Goal: Task Accomplishment & Management: Manage account settings

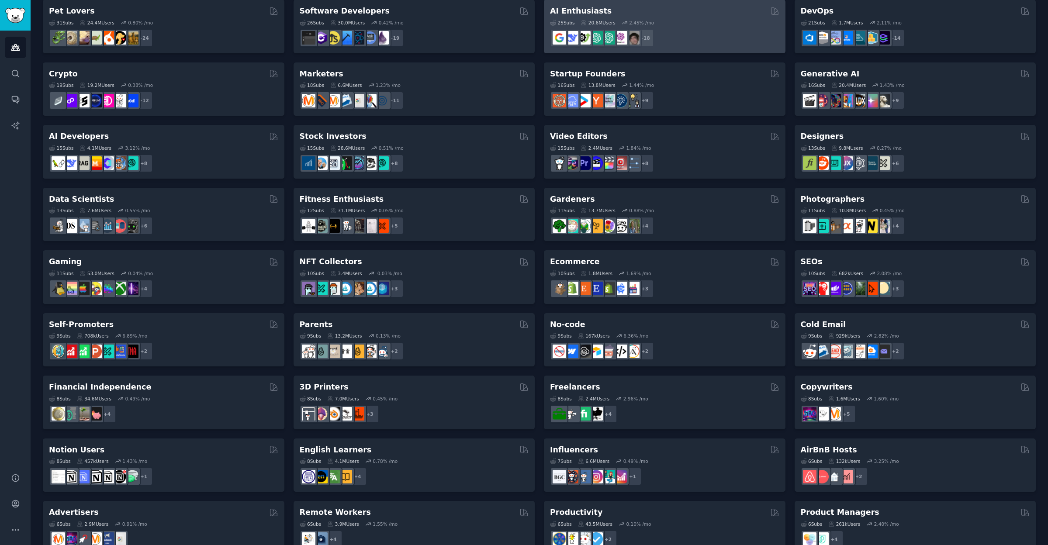
scroll to position [70, 0]
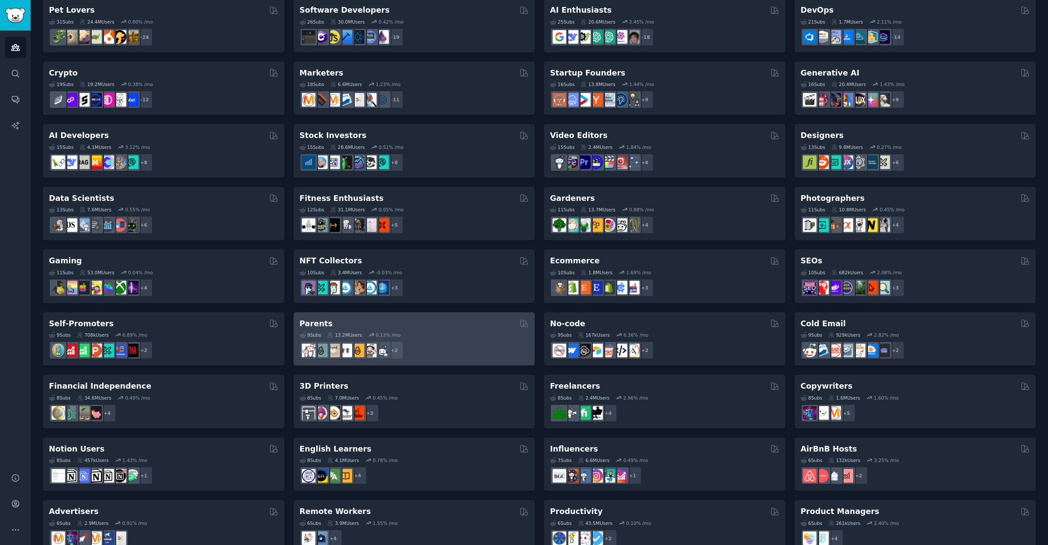
click at [423, 329] on div "9 Sub s 13.2M Users 0.13 % /mo r/Parents + 2" at bounding box center [414, 344] width 229 height 31
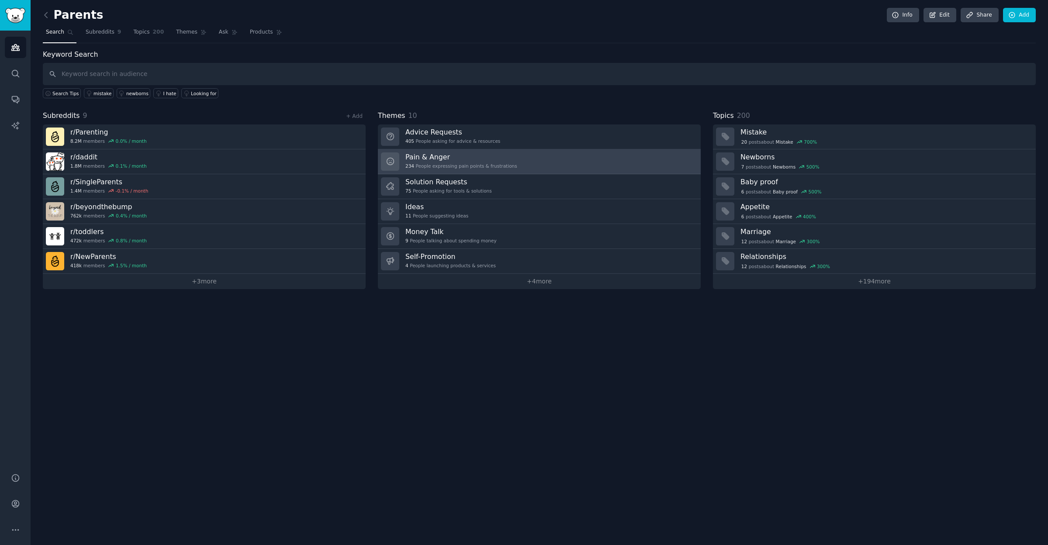
click at [429, 163] on div "234 People expressing pain points & frustrations" at bounding box center [461, 166] width 112 height 6
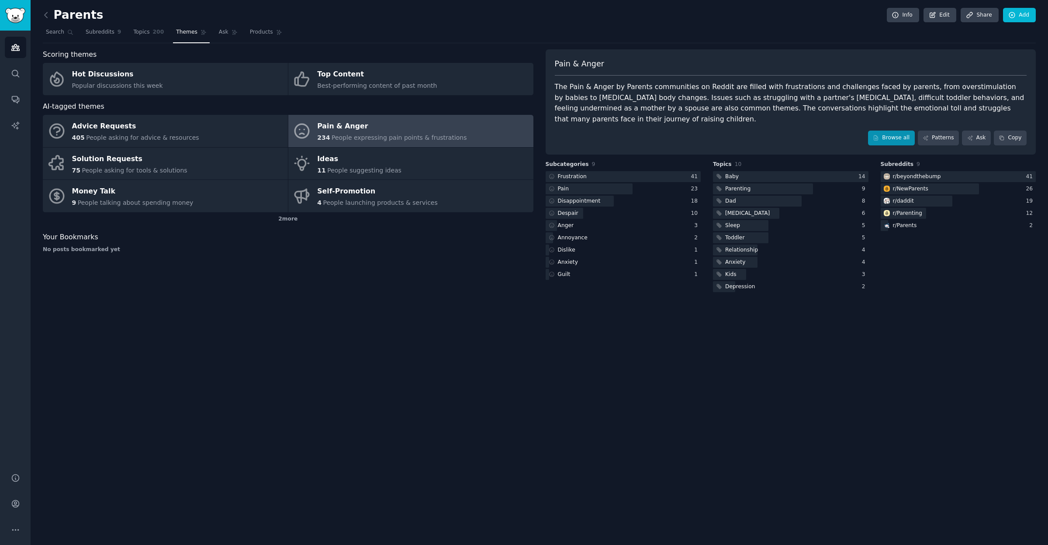
click at [889, 135] on link "Browse all" at bounding box center [891, 138] width 47 height 15
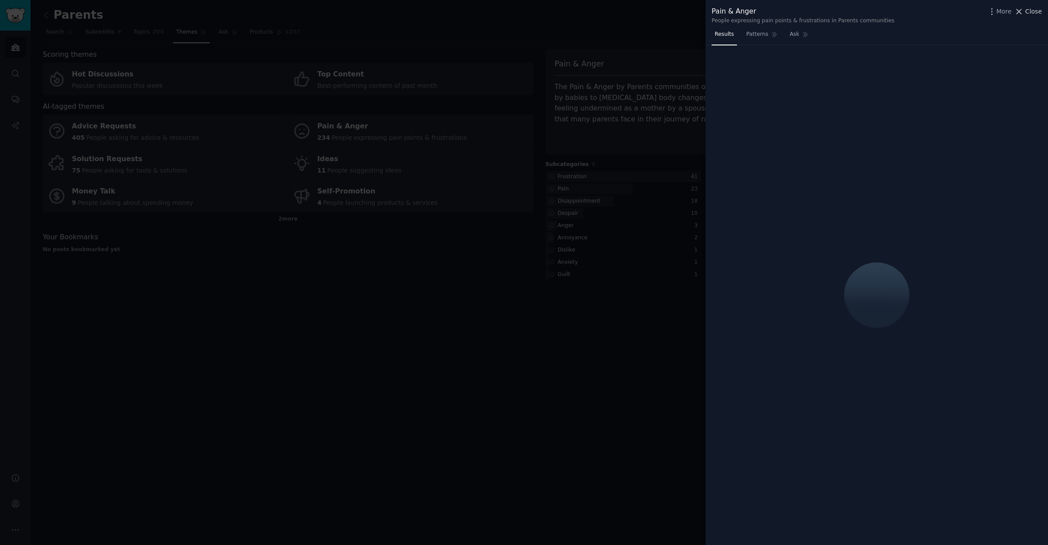
click at [1026, 10] on span "Close" at bounding box center [1033, 11] width 17 height 9
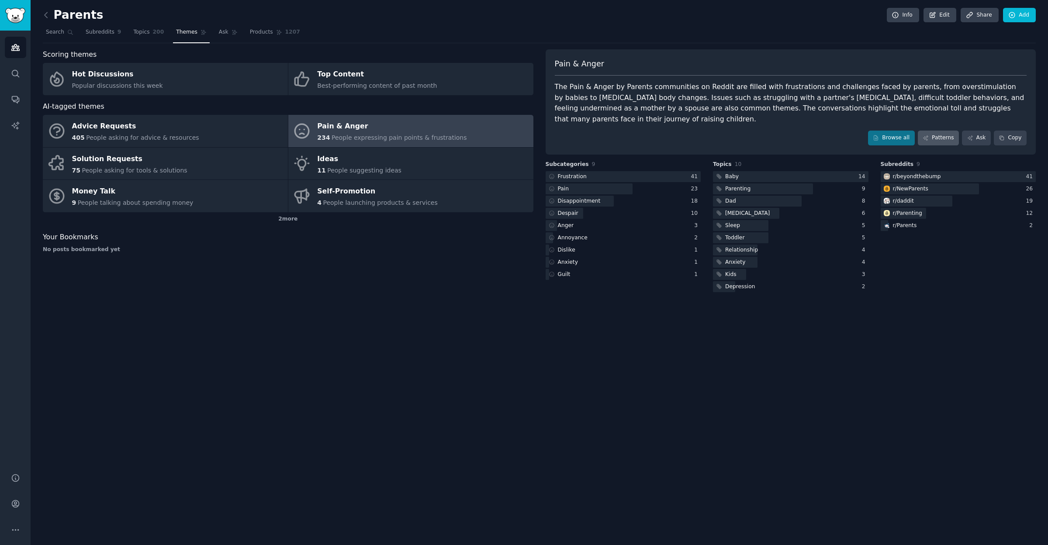
click at [936, 131] on link "Patterns" at bounding box center [938, 138] width 41 height 15
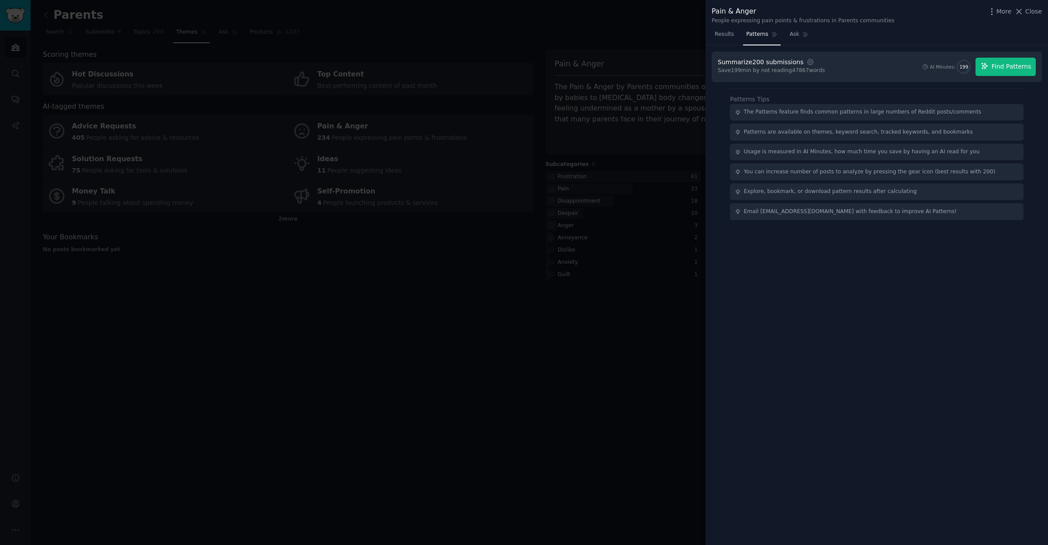
click at [992, 69] on span "Find Patterns" at bounding box center [1012, 66] width 40 height 9
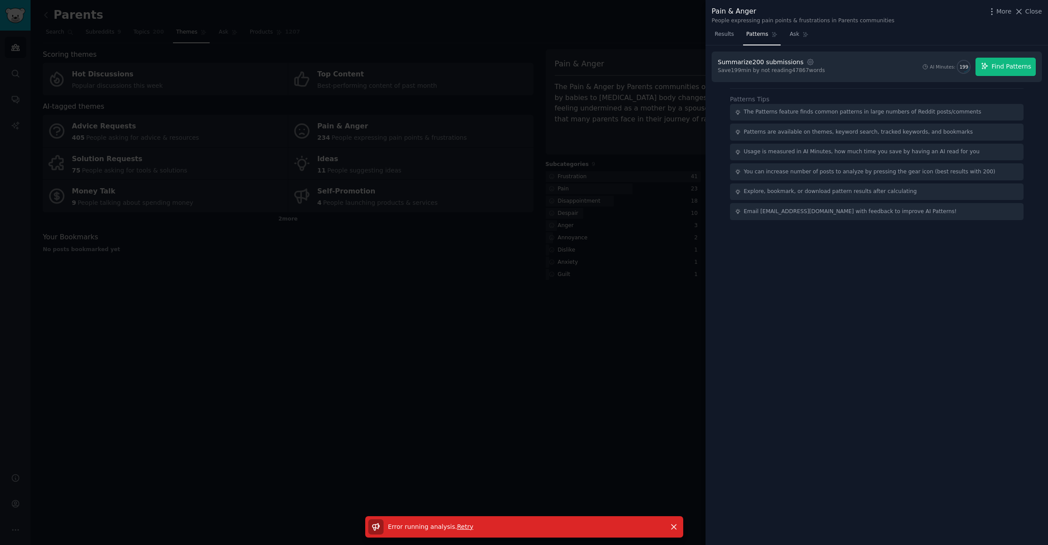
click at [1007, 62] on span "Find Patterns" at bounding box center [1012, 66] width 40 height 9
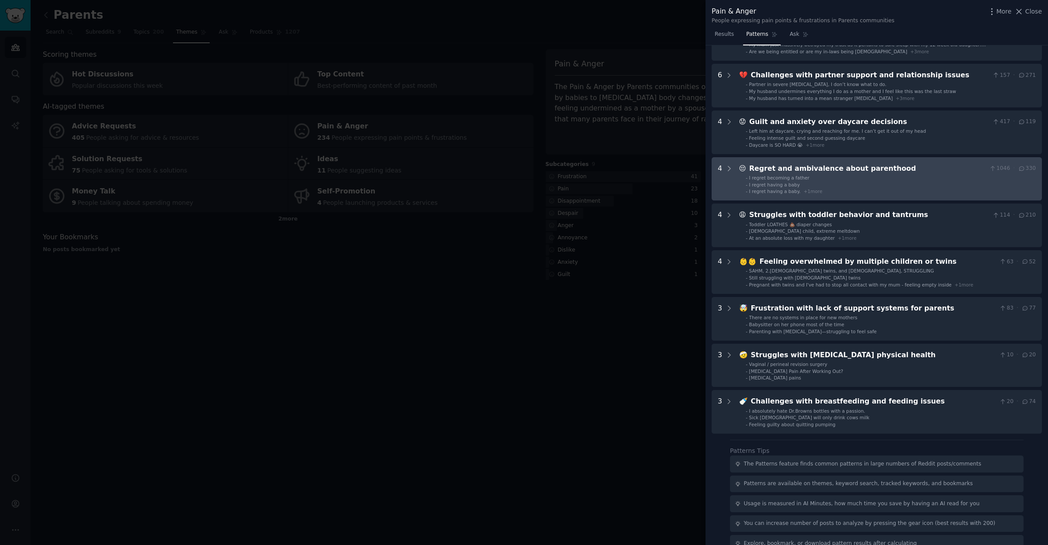
scroll to position [116, 0]
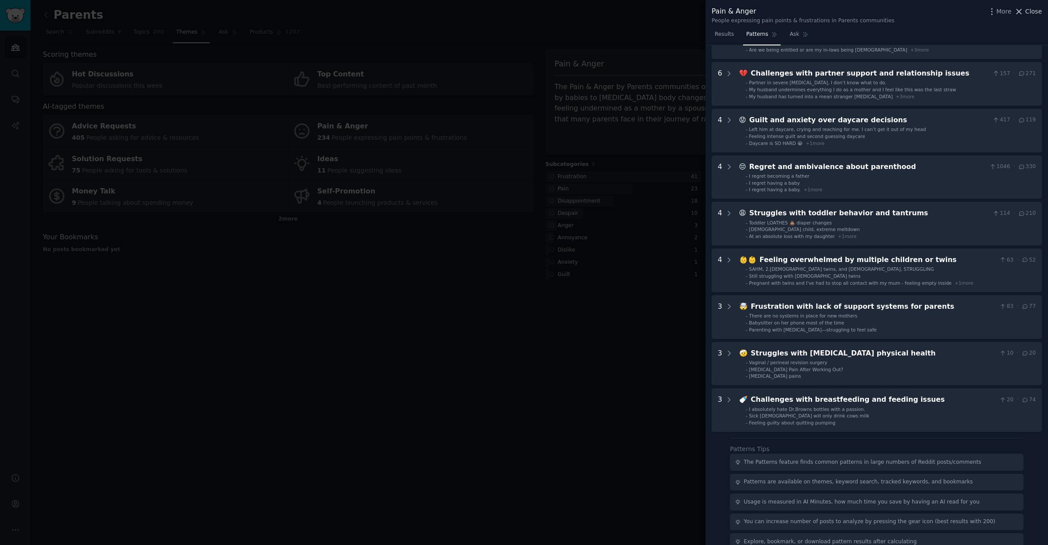
click at [1033, 7] on span "Close" at bounding box center [1033, 11] width 17 height 9
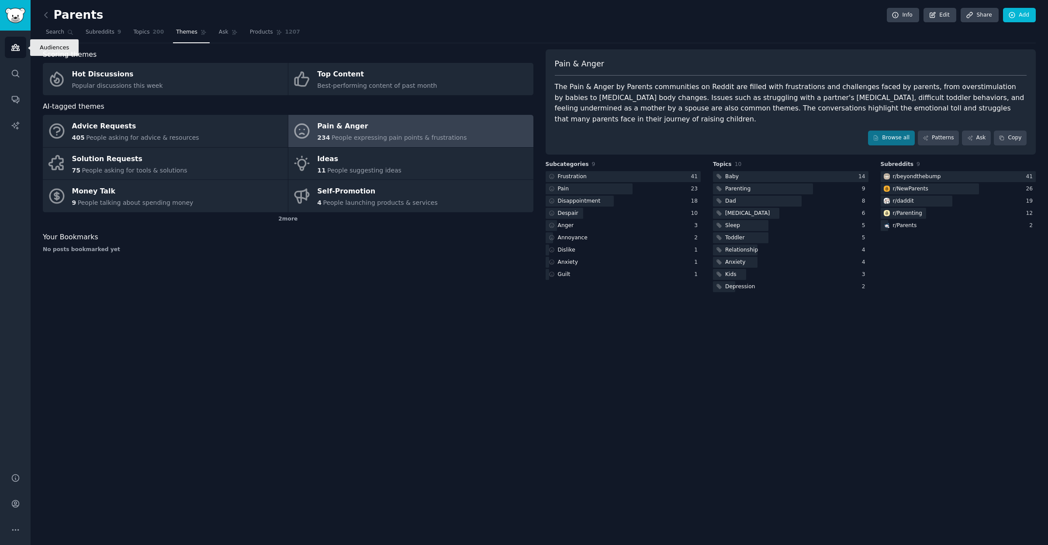
click at [15, 47] on icon "Sidebar" at bounding box center [15, 47] width 9 height 9
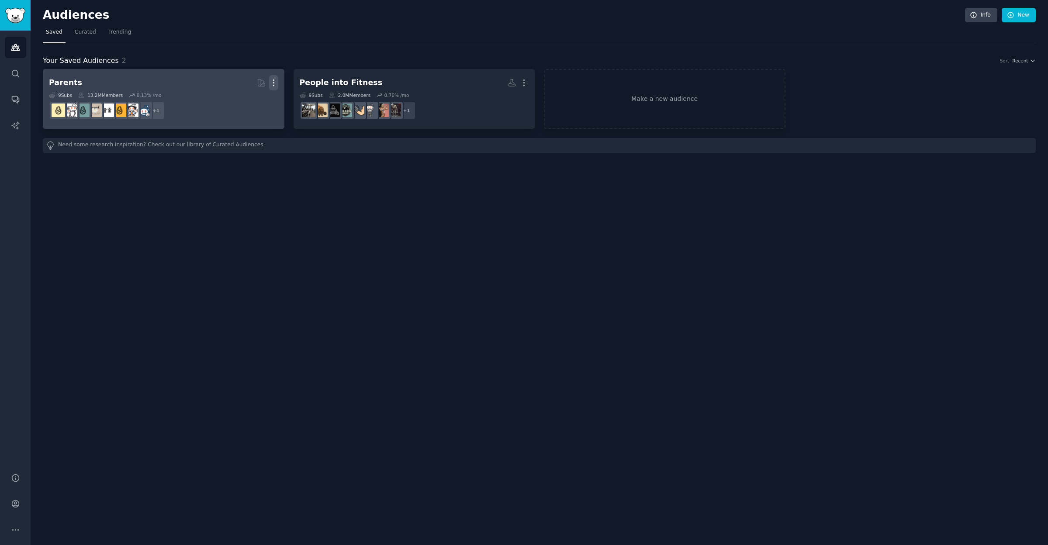
click at [273, 84] on icon "button" at bounding box center [273, 82] width 9 height 9
click at [253, 99] on p "Delete" at bounding box center [250, 101] width 20 height 9
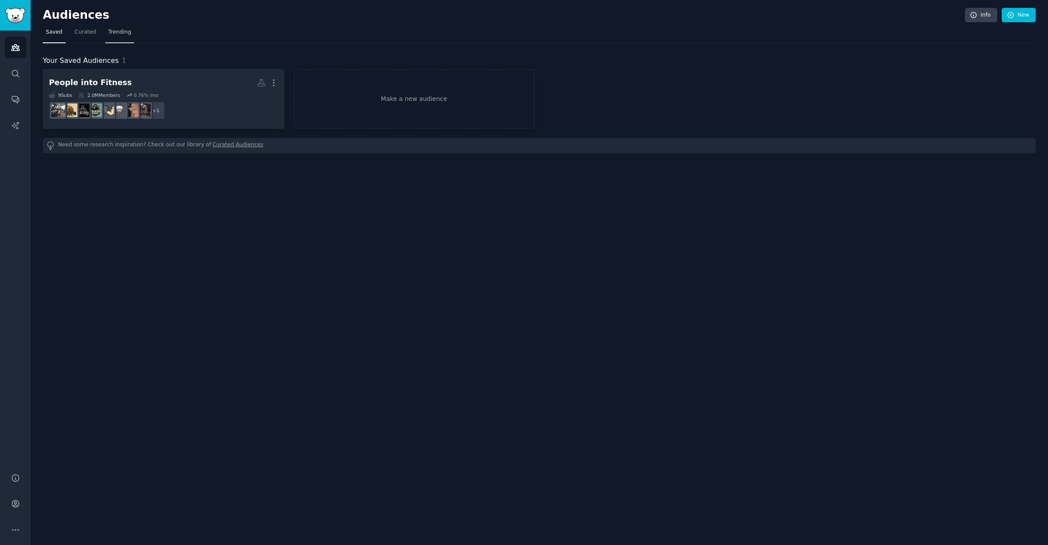
click at [111, 32] on span "Trending" at bounding box center [119, 32] width 23 height 8
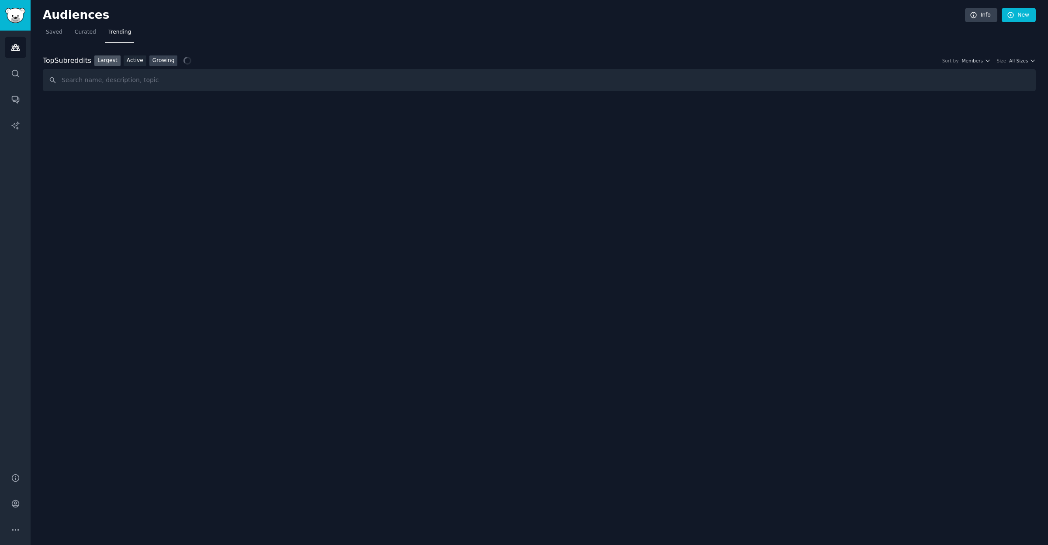
click at [167, 58] on link "Growing" at bounding box center [163, 60] width 28 height 11
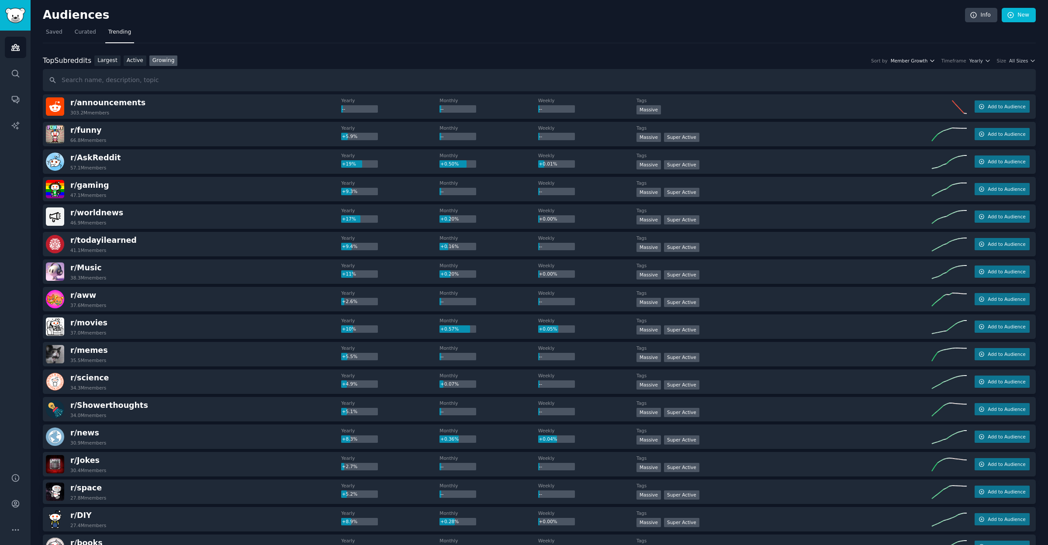
click at [933, 59] on icon "button" at bounding box center [932, 61] width 6 height 6
click at [795, 84] on input "text" at bounding box center [539, 80] width 993 height 22
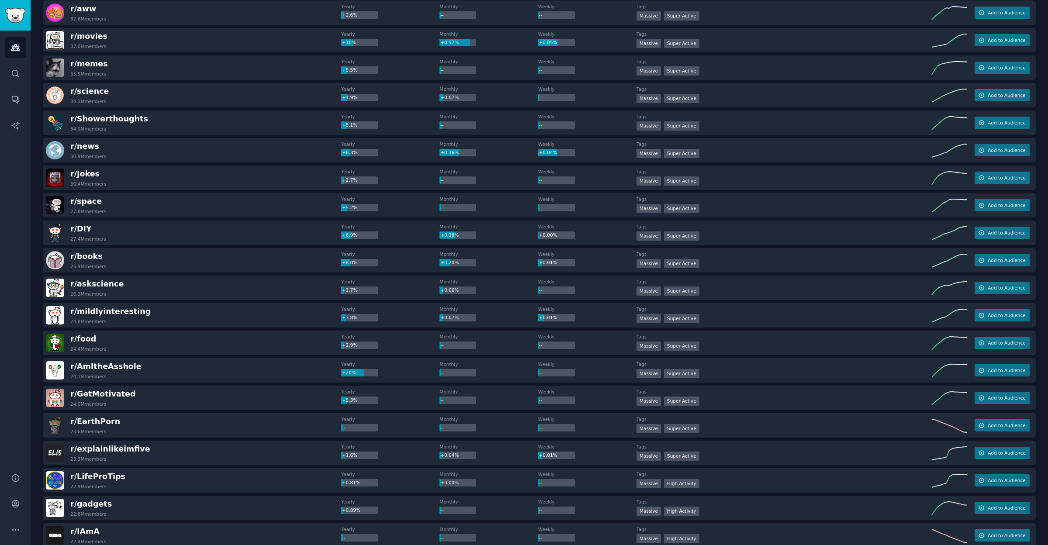
scroll to position [287, 0]
click at [255, 234] on div "r/ DIY 27.4M members" at bounding box center [193, 232] width 295 height 18
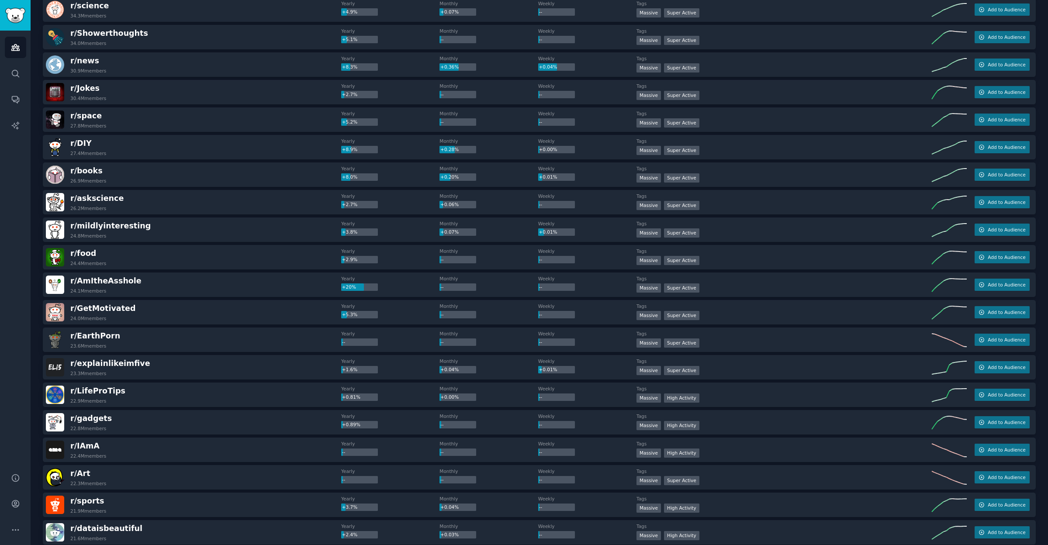
scroll to position [371, 0]
click at [1000, 312] on span "Add to Audience" at bounding box center [1007, 313] width 38 height 6
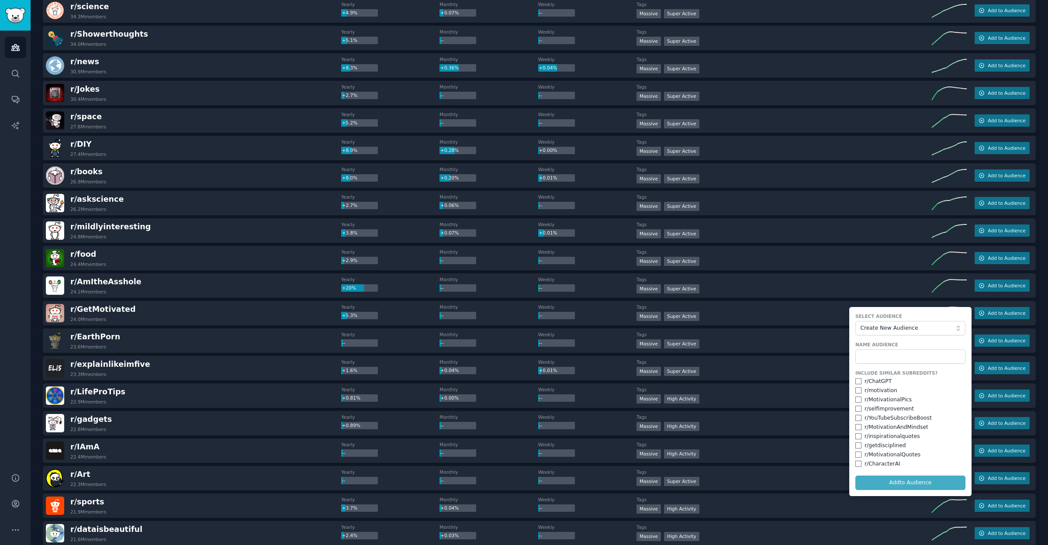
click at [855, 381] on input "checkbox" at bounding box center [858, 381] width 6 height 6
checkbox input "true"
click at [856, 388] on input "checkbox" at bounding box center [858, 390] width 6 height 6
checkbox input "true"
click at [858, 407] on input "checkbox" at bounding box center [858, 409] width 6 height 6
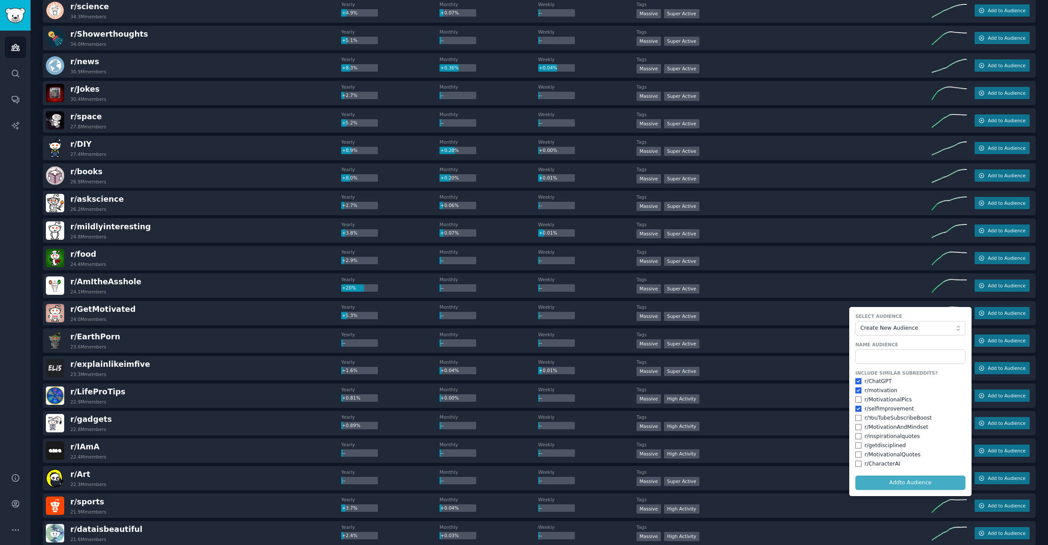
checkbox input "true"
click at [858, 425] on input "checkbox" at bounding box center [858, 427] width 6 height 6
checkbox input "true"
click at [857, 442] on input "checkbox" at bounding box center [858, 445] width 6 height 6
checkbox input "true"
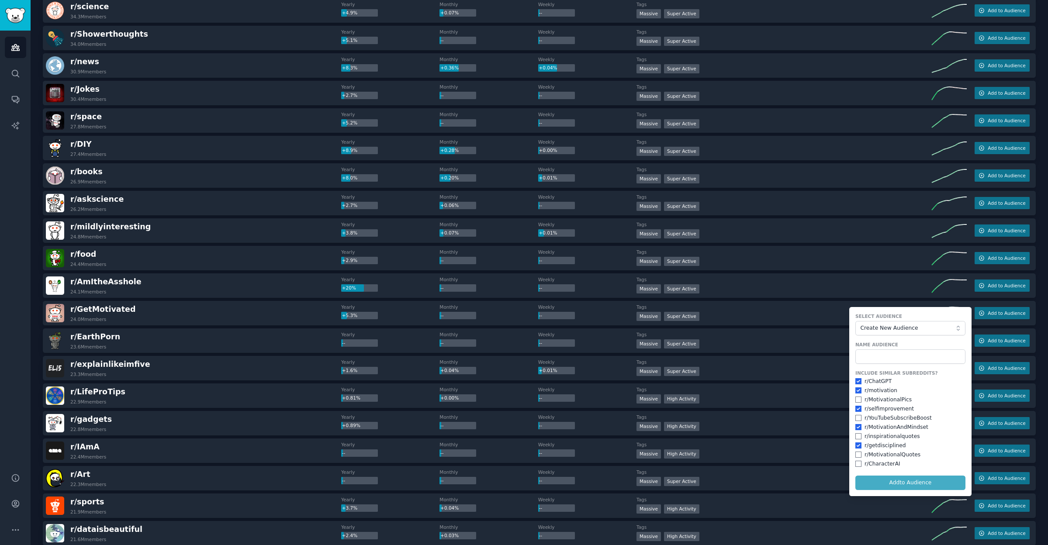
click at [858, 461] on input "checkbox" at bounding box center [858, 464] width 6 height 6
checkbox input "true"
click at [898, 353] on input "text" at bounding box center [910, 356] width 110 height 15
type input "motivation"
click at [910, 481] on button "Add to Audience" at bounding box center [910, 483] width 110 height 15
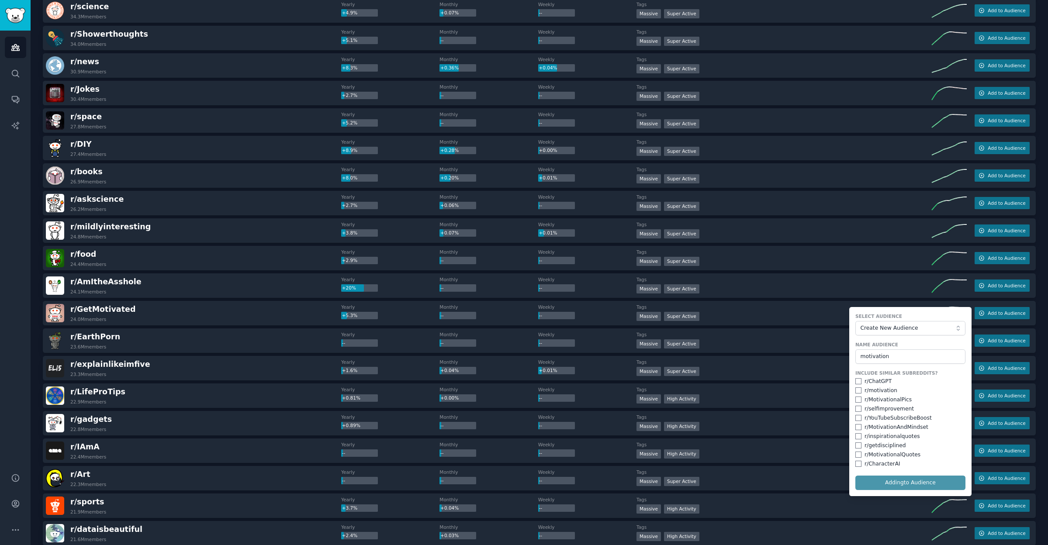
checkbox input "false"
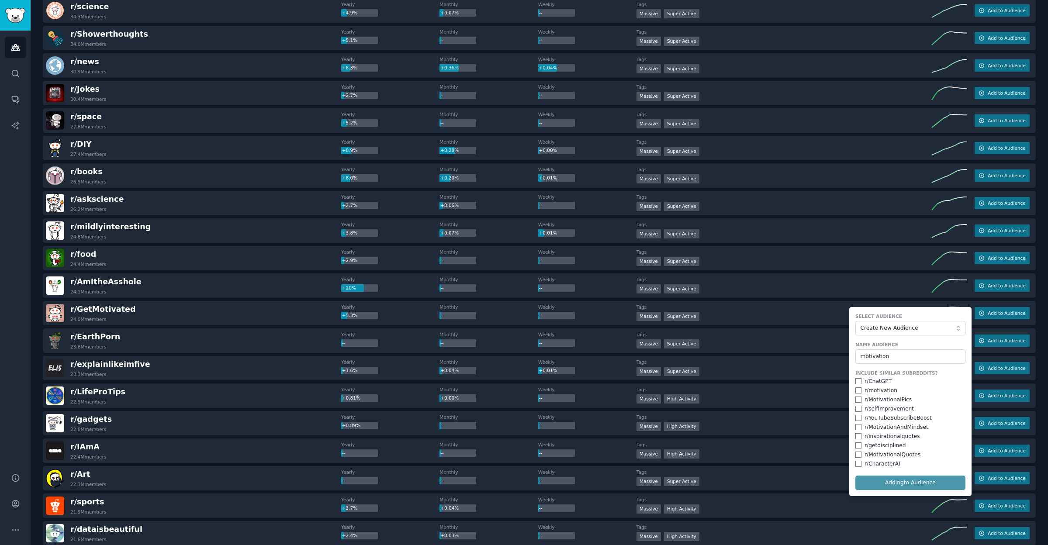
checkbox input "false"
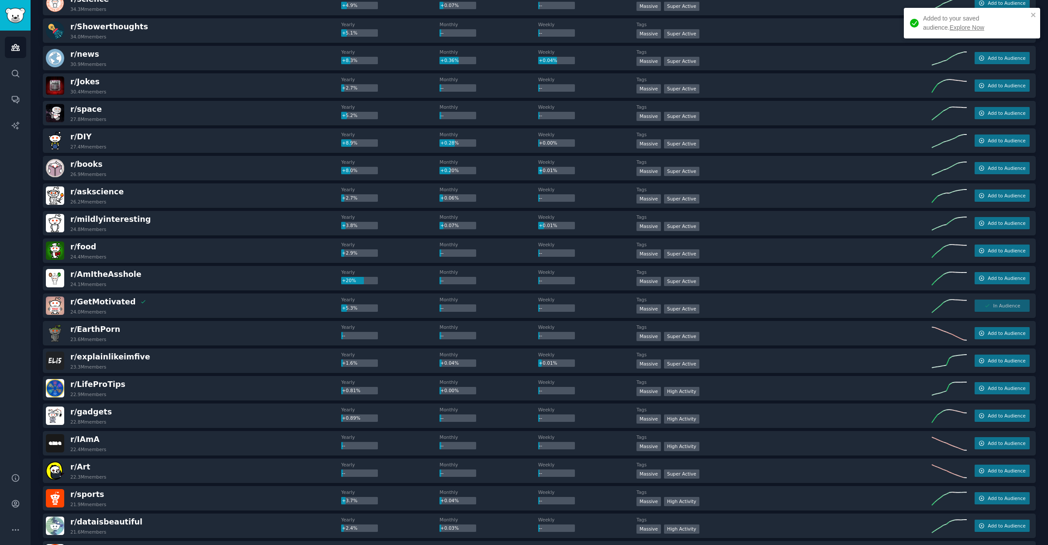
scroll to position [384, 0]
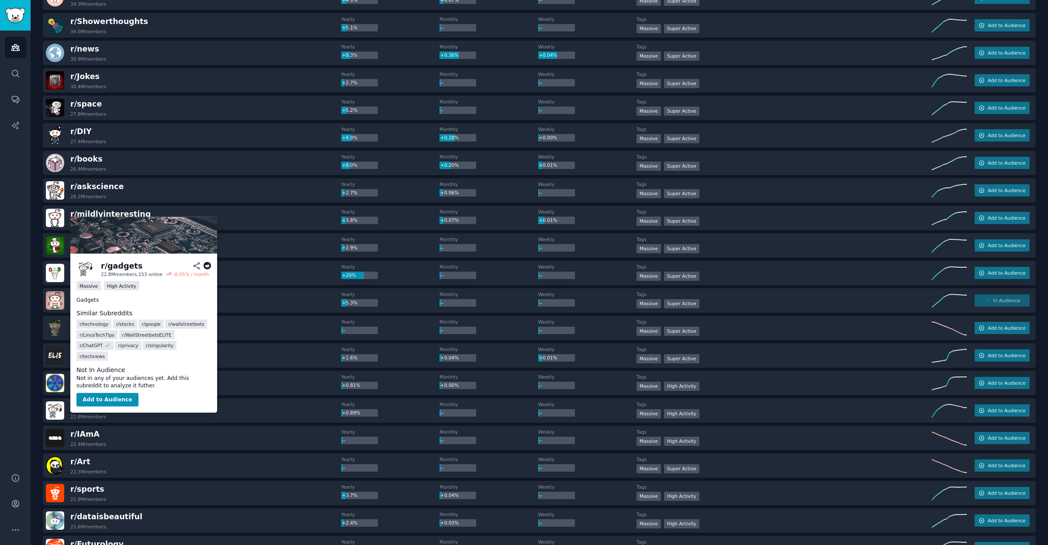
click at [99, 409] on span "r/ gadgets" at bounding box center [90, 406] width 41 height 9
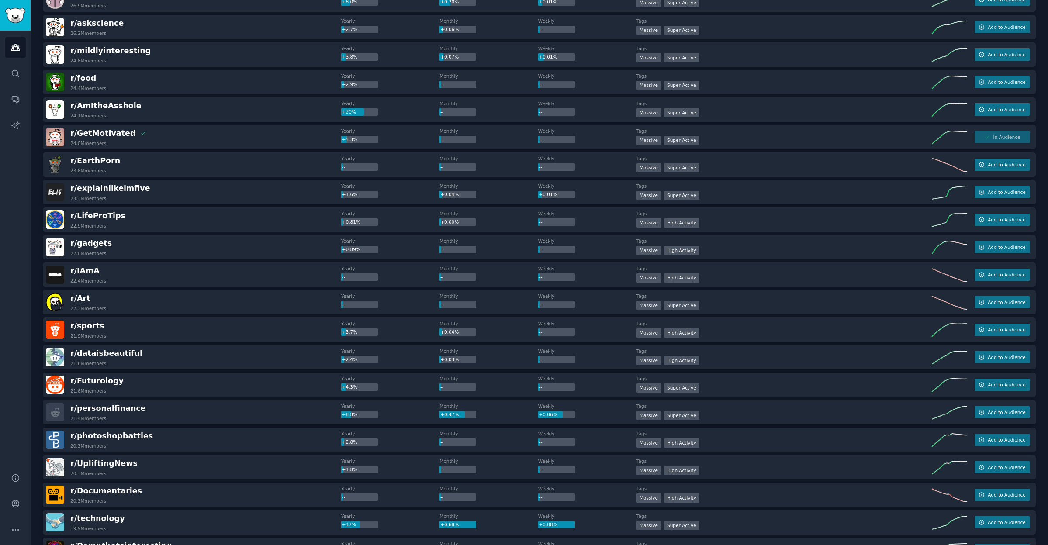
scroll to position [548, 0]
click at [1002, 415] on button "Add to Audience" at bounding box center [1001, 412] width 55 height 12
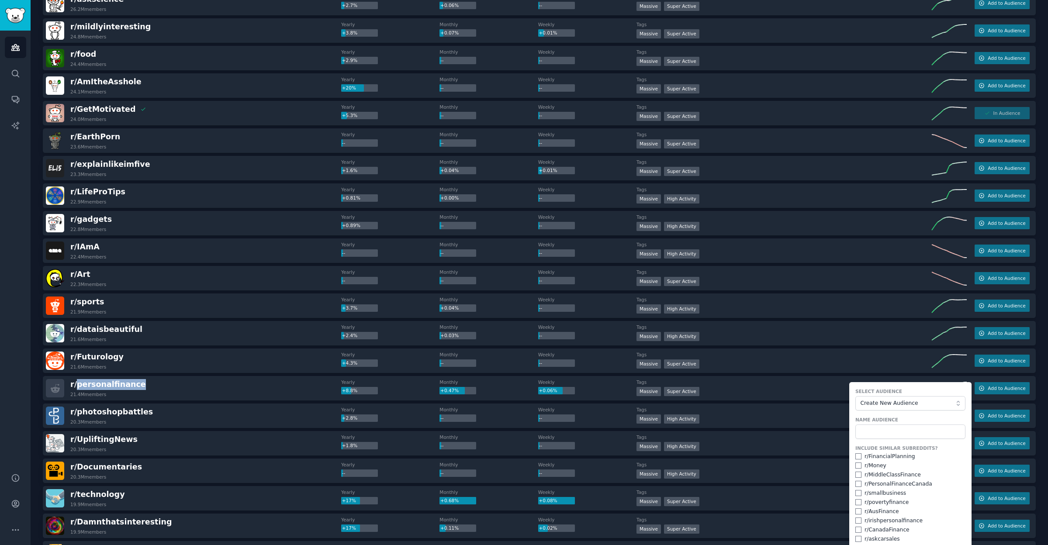
scroll to position [578, 0]
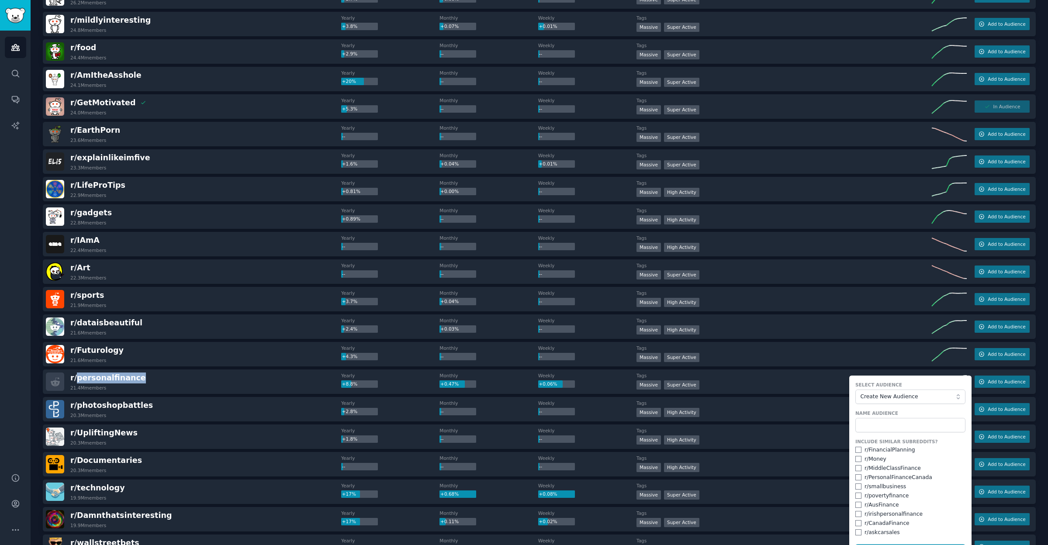
click at [857, 449] on input "checkbox" at bounding box center [858, 450] width 6 height 6
checkbox input "true"
click at [856, 458] on input "checkbox" at bounding box center [858, 459] width 6 height 6
checkbox input "true"
click at [856, 468] on input "checkbox" at bounding box center [858, 468] width 6 height 6
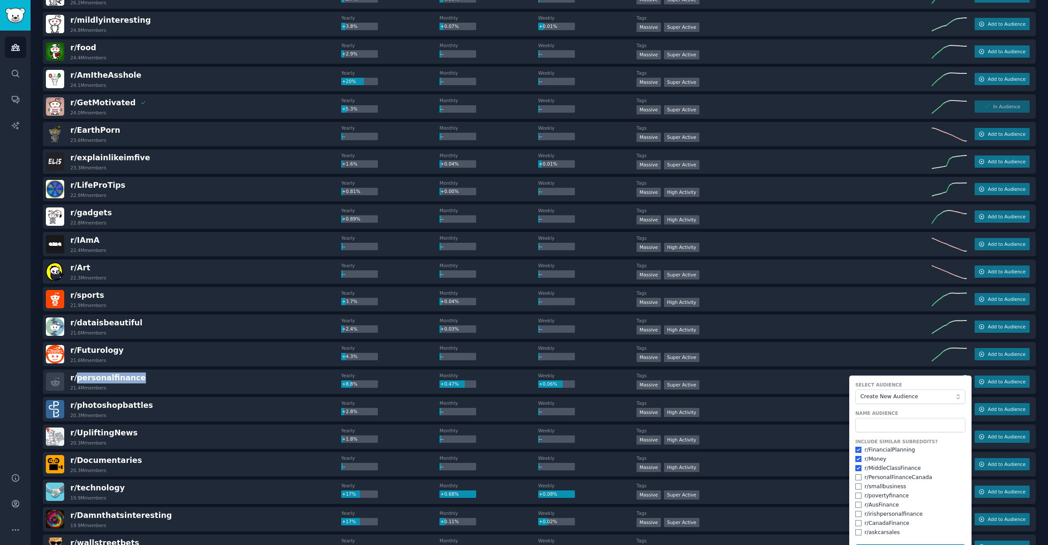
checkbox input "true"
click at [856, 484] on input "checkbox" at bounding box center [858, 487] width 6 height 6
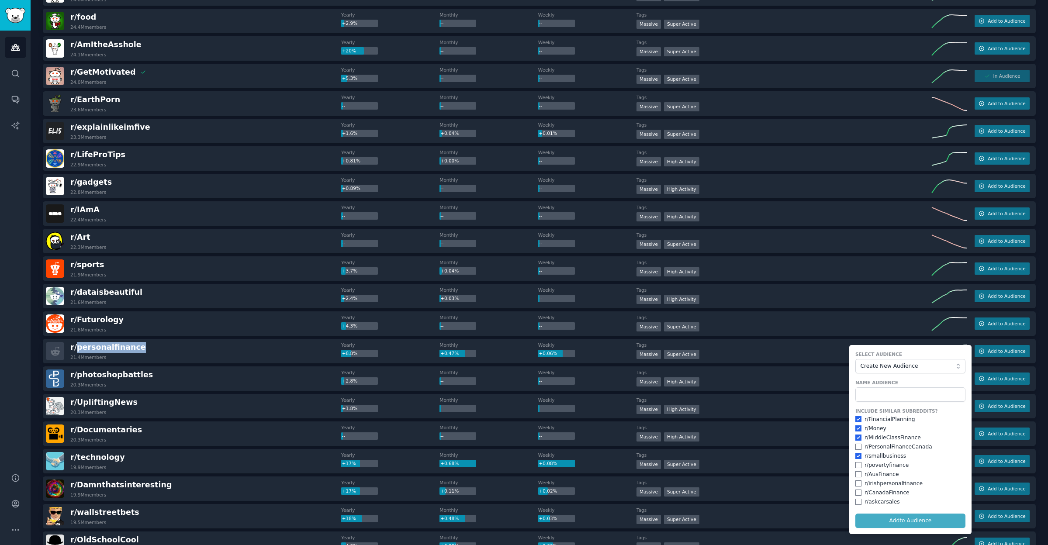
scroll to position [625, 0]
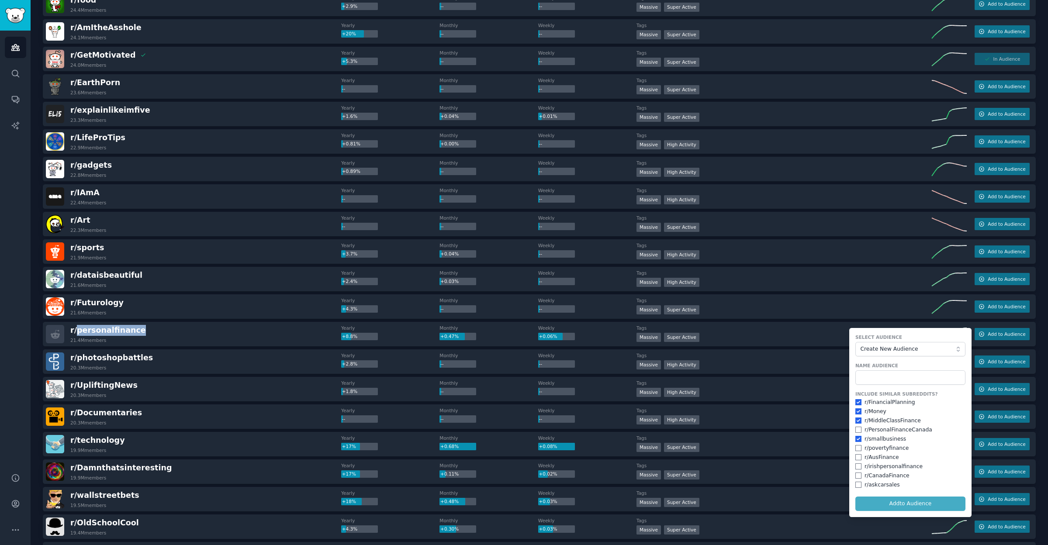
click at [855, 438] on input "checkbox" at bounding box center [858, 439] width 6 height 6
checkbox input "false"
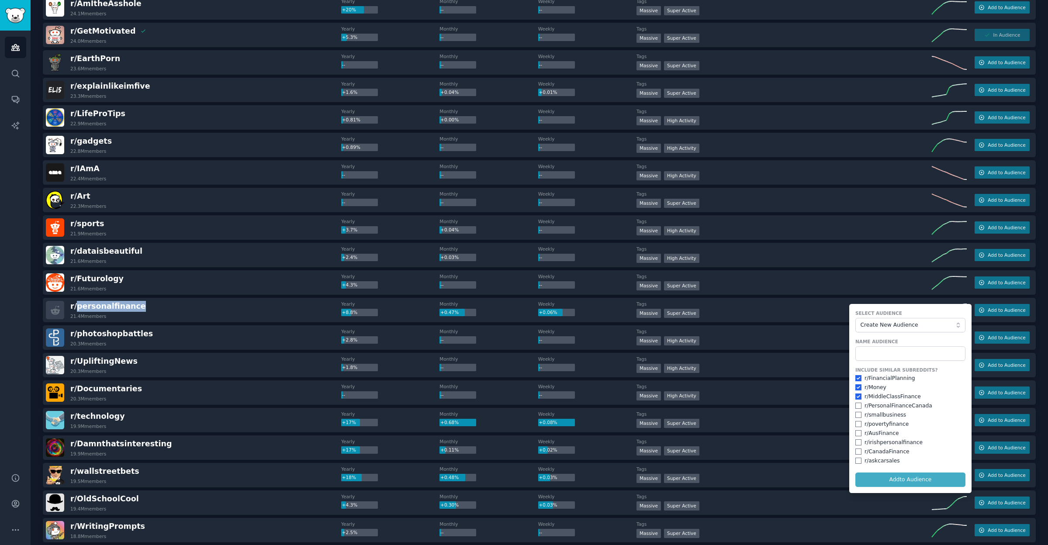
scroll to position [650, 0]
click at [911, 351] on input "text" at bounding box center [910, 353] width 110 height 15
type input "Finance"
click at [913, 480] on button "Add to Audience" at bounding box center [910, 479] width 110 height 15
checkbox input "false"
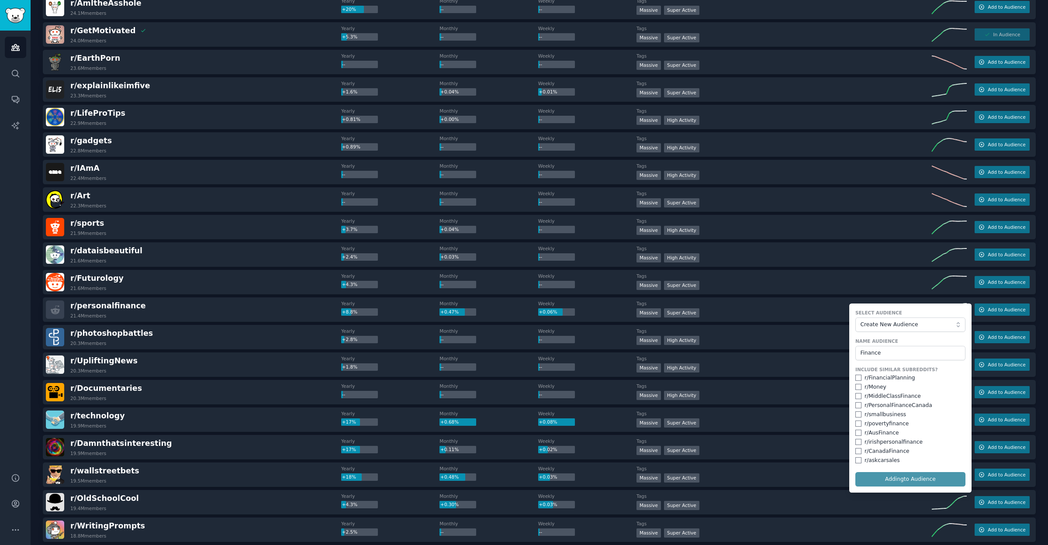
checkbox input "false"
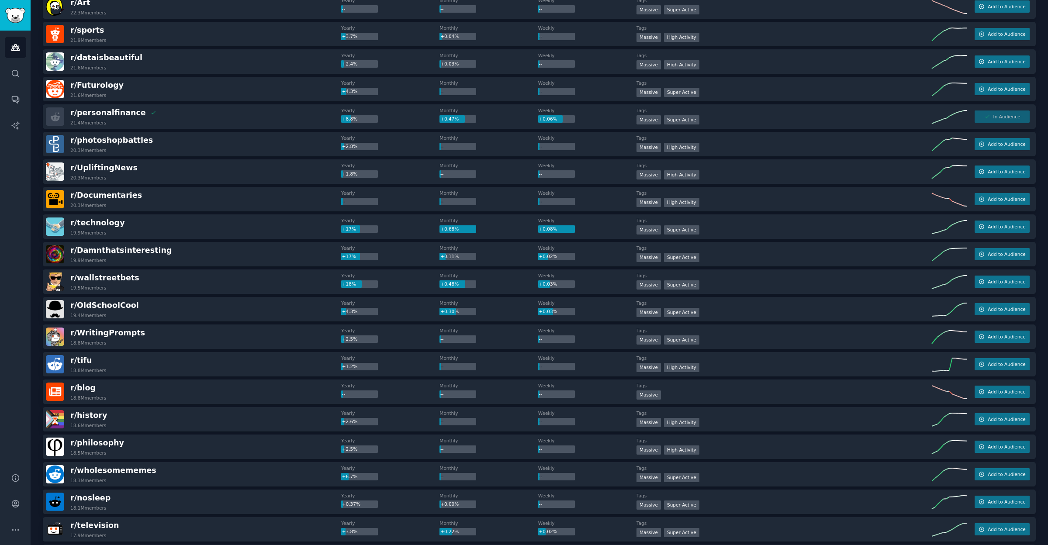
scroll to position [847, 0]
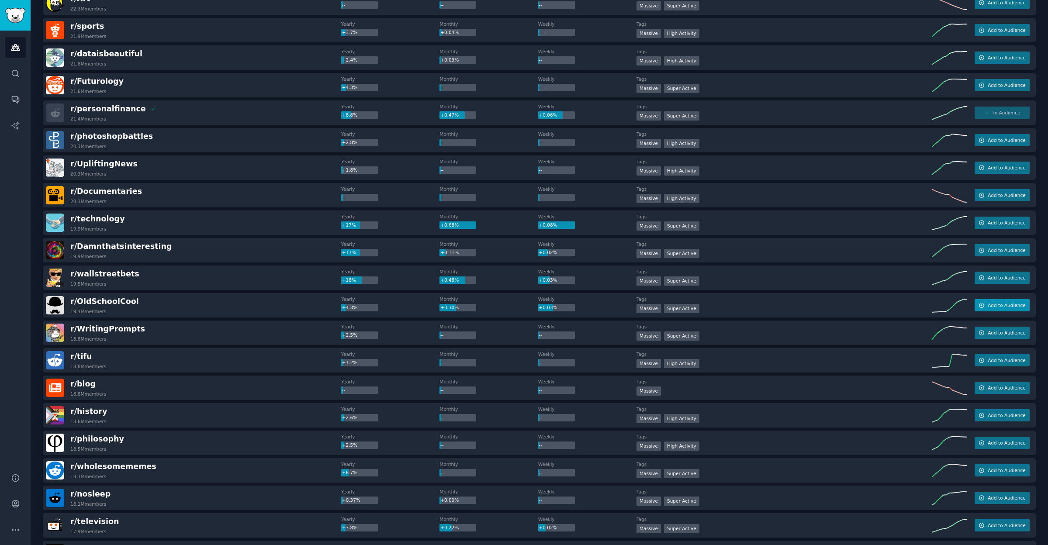
click at [1006, 303] on span "Add to Audience" at bounding box center [1007, 305] width 38 height 6
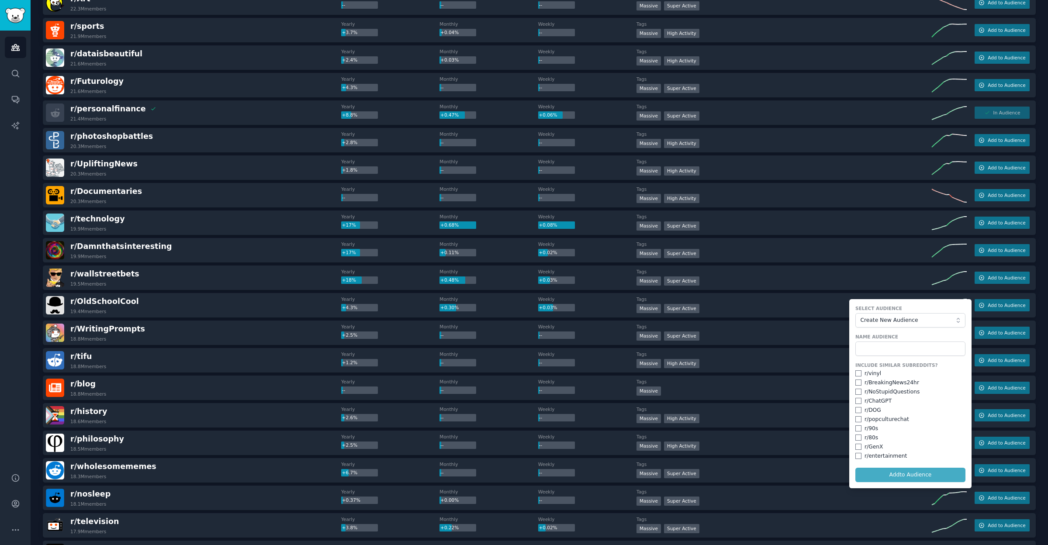
click at [856, 375] on input "checkbox" at bounding box center [858, 373] width 6 height 6
checkbox input "true"
click at [857, 390] on input "checkbox" at bounding box center [858, 392] width 6 height 6
checkbox input "true"
click at [856, 410] on input "checkbox" at bounding box center [858, 410] width 6 height 6
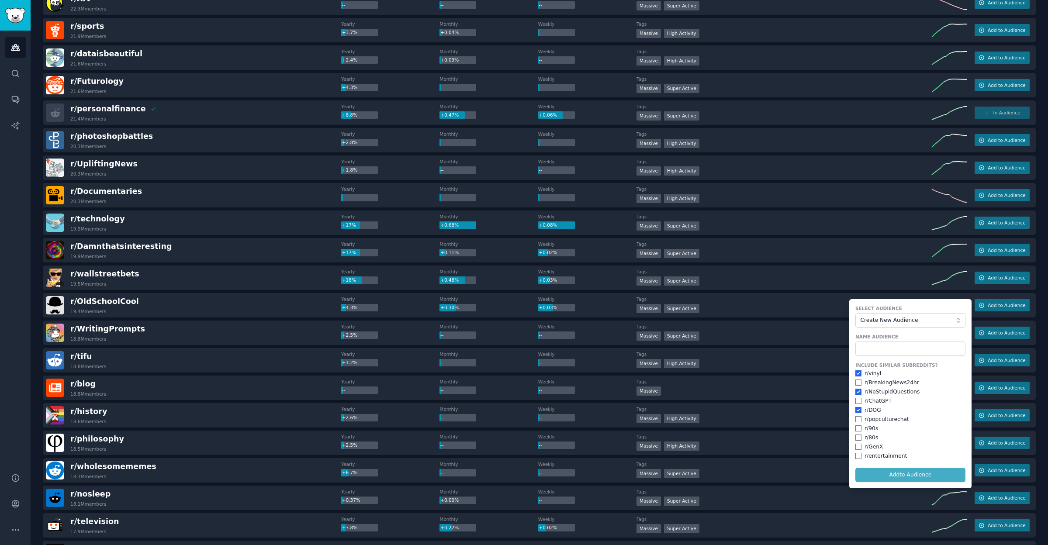
checkbox input "true"
click at [856, 420] on input "checkbox" at bounding box center [858, 419] width 6 height 6
checkbox input "true"
click at [856, 427] on input "checkbox" at bounding box center [858, 428] width 6 height 6
checkbox input "true"
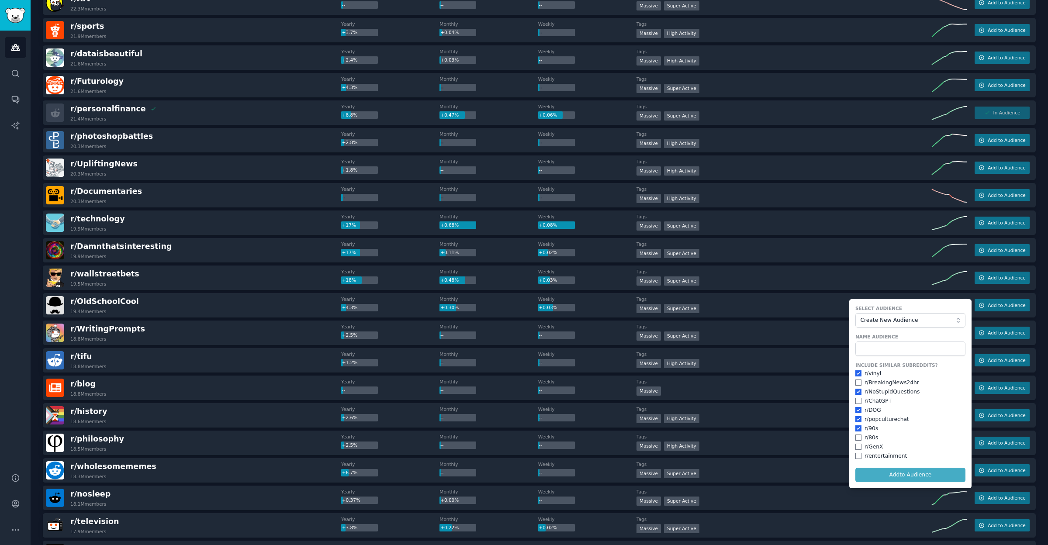
click at [856, 435] on input "checkbox" at bounding box center [858, 438] width 6 height 6
checkbox input "true"
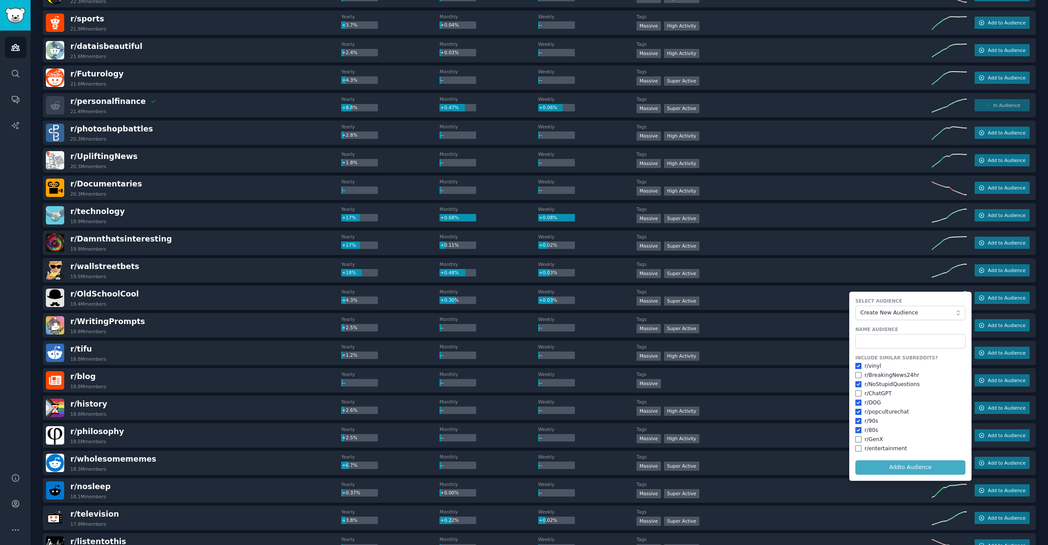
click at [857, 438] on input "checkbox" at bounding box center [858, 439] width 6 height 6
checkbox input "true"
click at [899, 342] on input "text" at bounding box center [910, 341] width 110 height 15
type input "O"
type input "90s Retro"
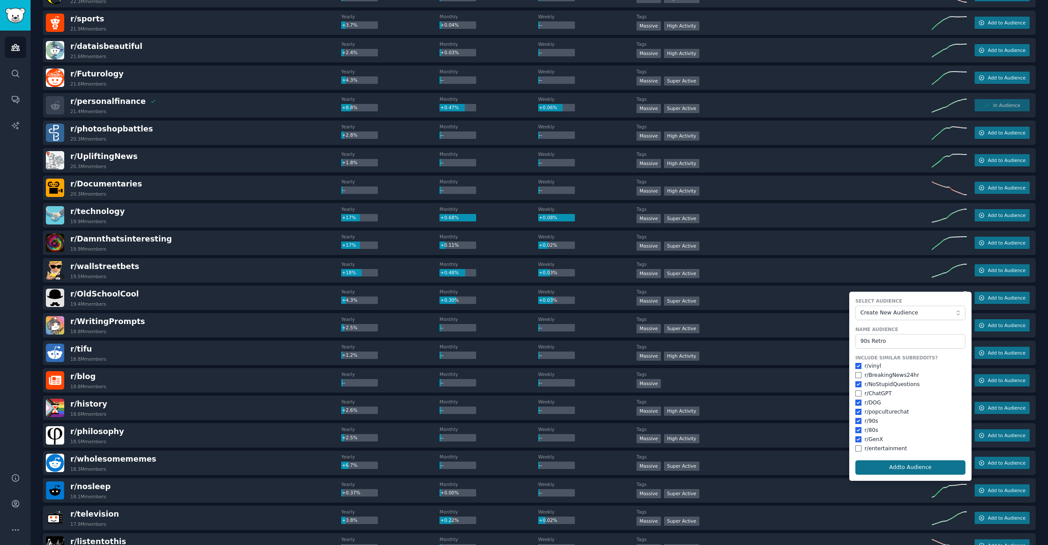
click at [924, 462] on button "Add to Audience" at bounding box center [910, 467] width 110 height 15
checkbox input "false"
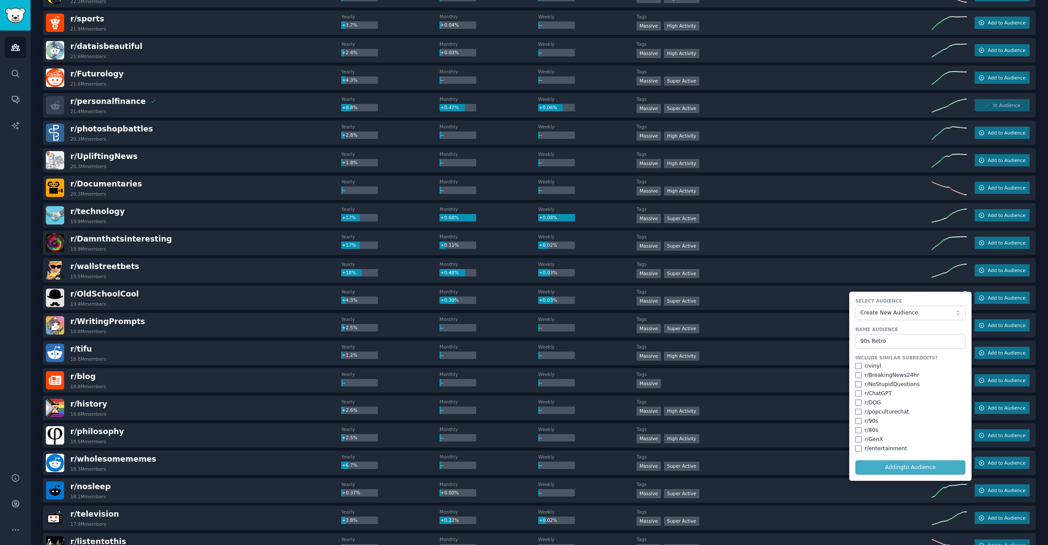
checkbox input "false"
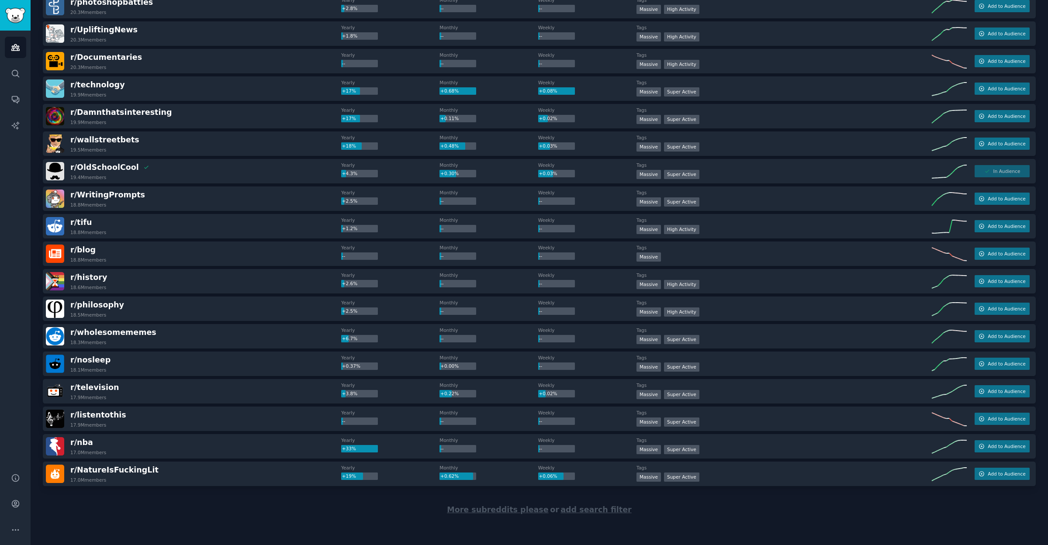
scroll to position [0, 0]
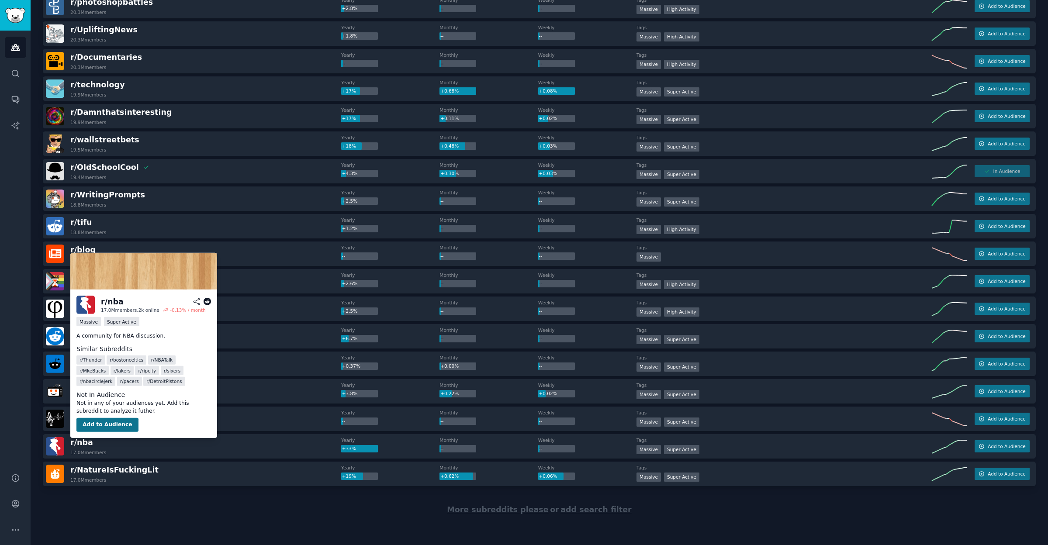
click at [95, 428] on button "Add to Audience" at bounding box center [107, 425] width 62 height 14
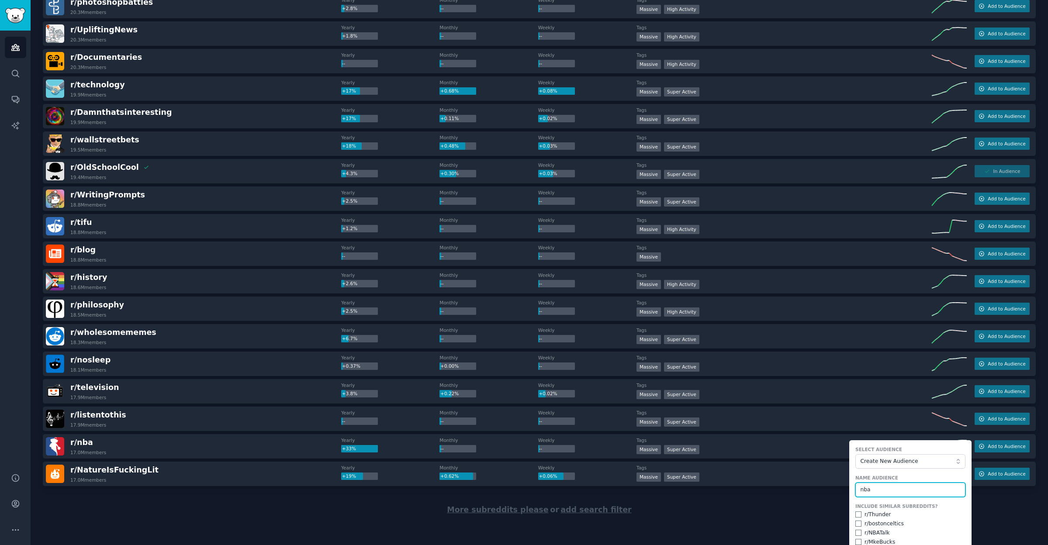
type input "nba"
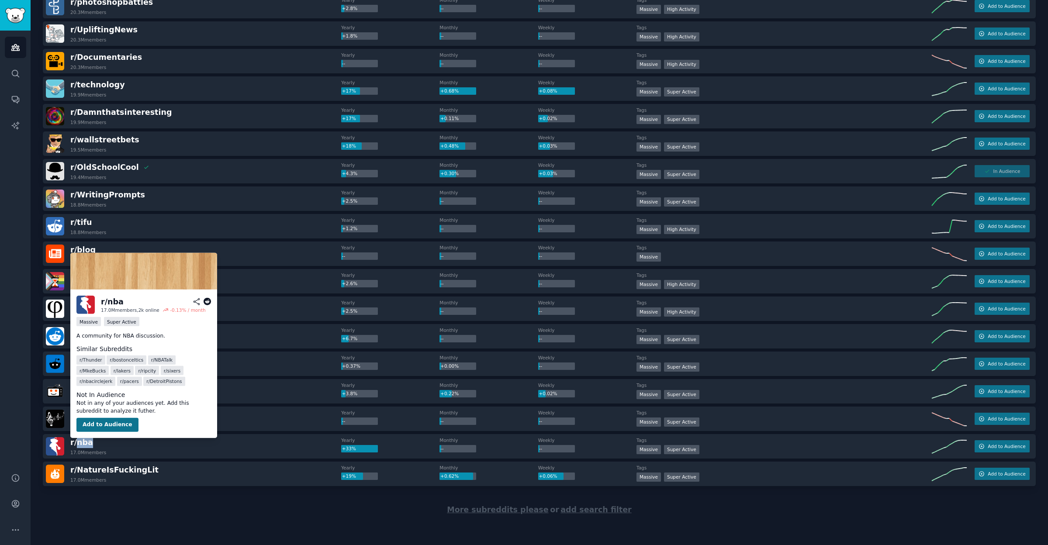
click at [99, 422] on button "Add to Audience" at bounding box center [107, 425] width 62 height 14
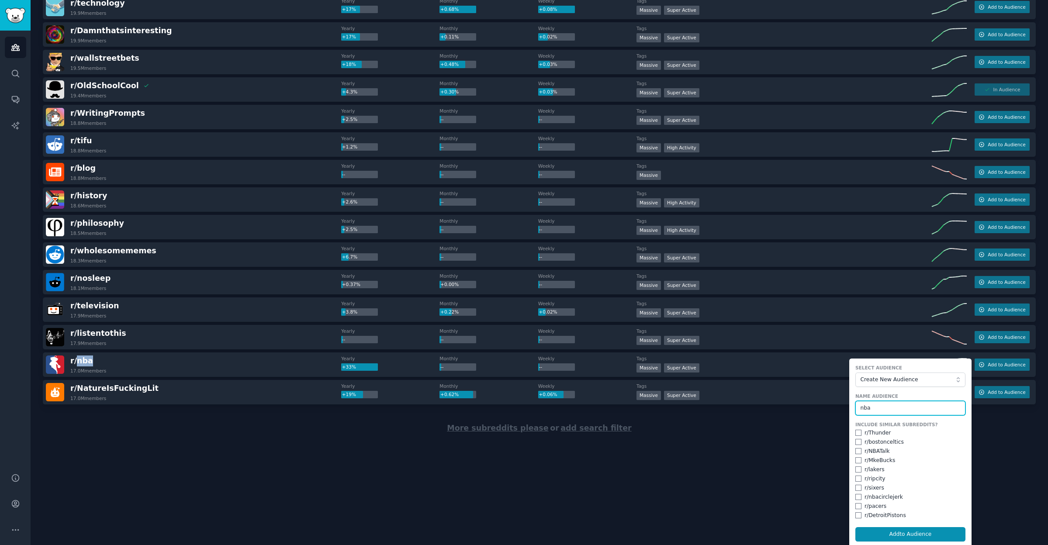
scroll to position [1062, 0]
click at [855, 451] on input "checkbox" at bounding box center [858, 452] width 6 height 6
checkbox input "false"
click at [856, 468] on input "checkbox" at bounding box center [858, 470] width 6 height 6
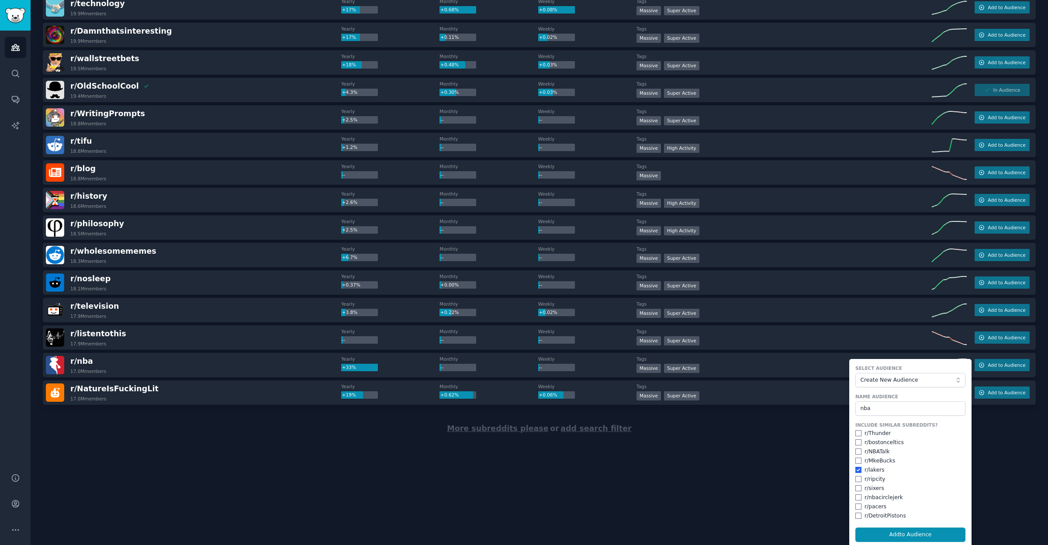
checkbox input "true"
click at [857, 449] on input "checkbox" at bounding box center [858, 452] width 6 height 6
click at [915, 532] on button "Add to Audience" at bounding box center [910, 535] width 110 height 15
checkbox input "false"
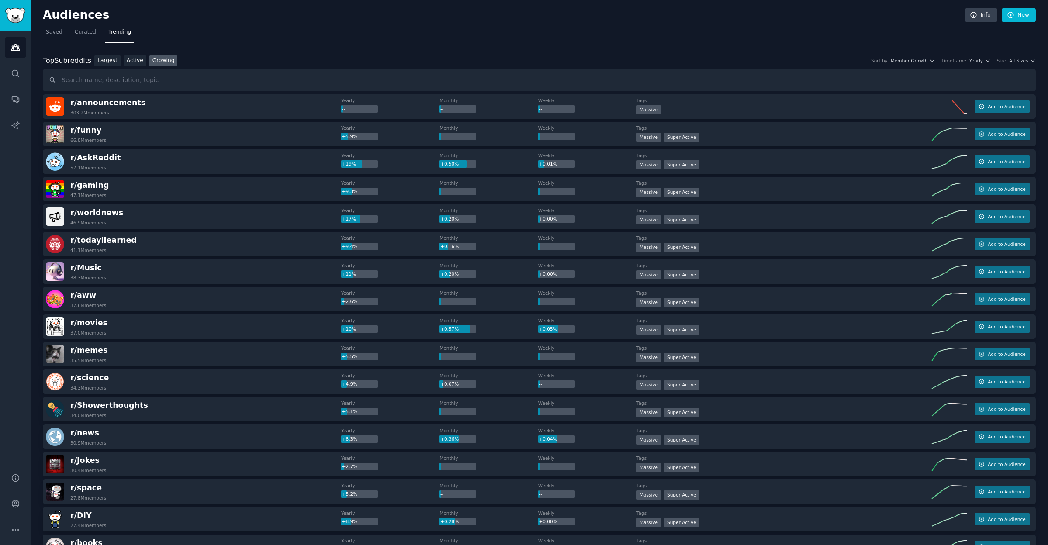
scroll to position [0, 0]
click at [1019, 61] on span "All Sizes" at bounding box center [1018, 61] width 19 height 6
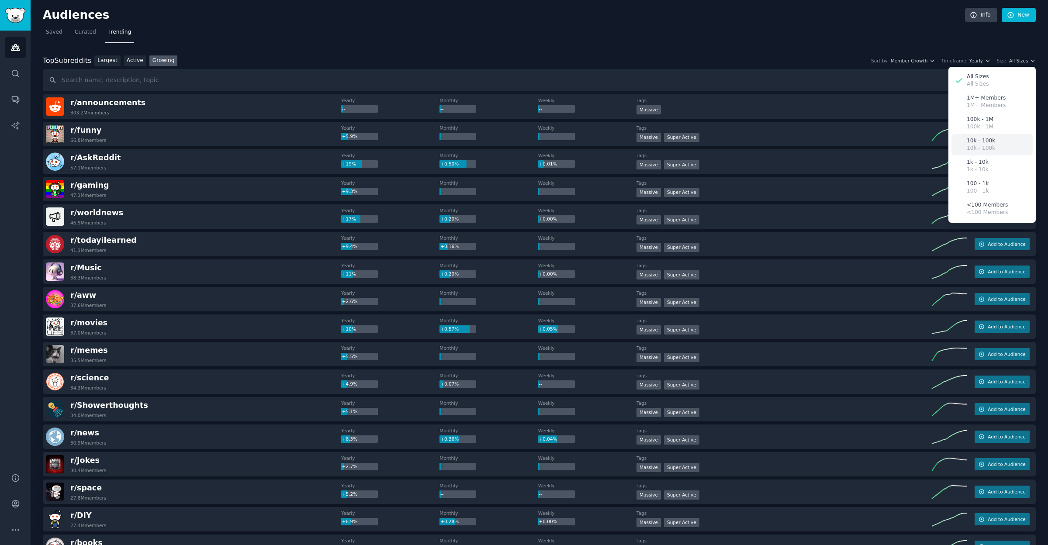
click at [979, 145] on p "10k - 100k" at bounding box center [981, 149] width 28 height 8
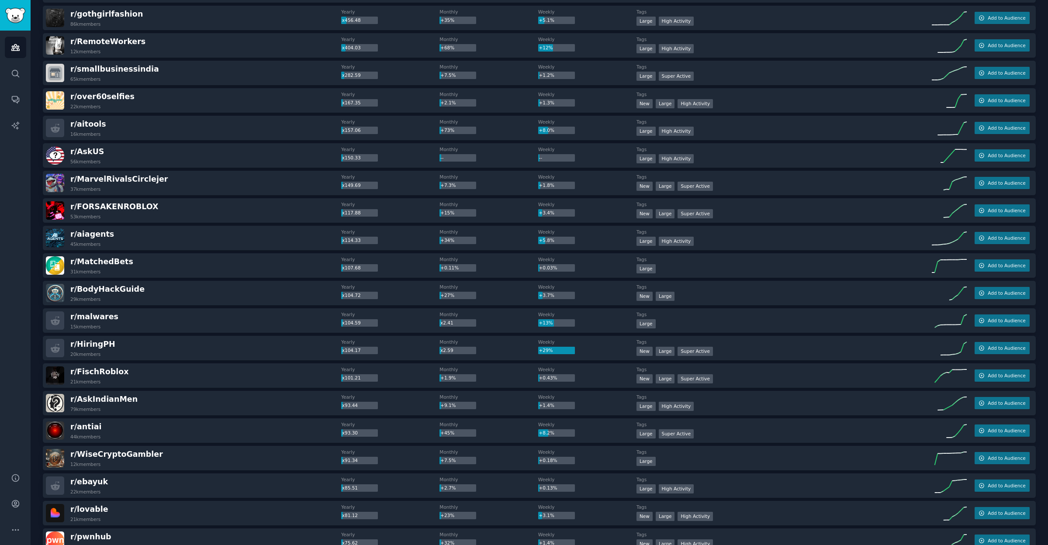
scroll to position [283, 0]
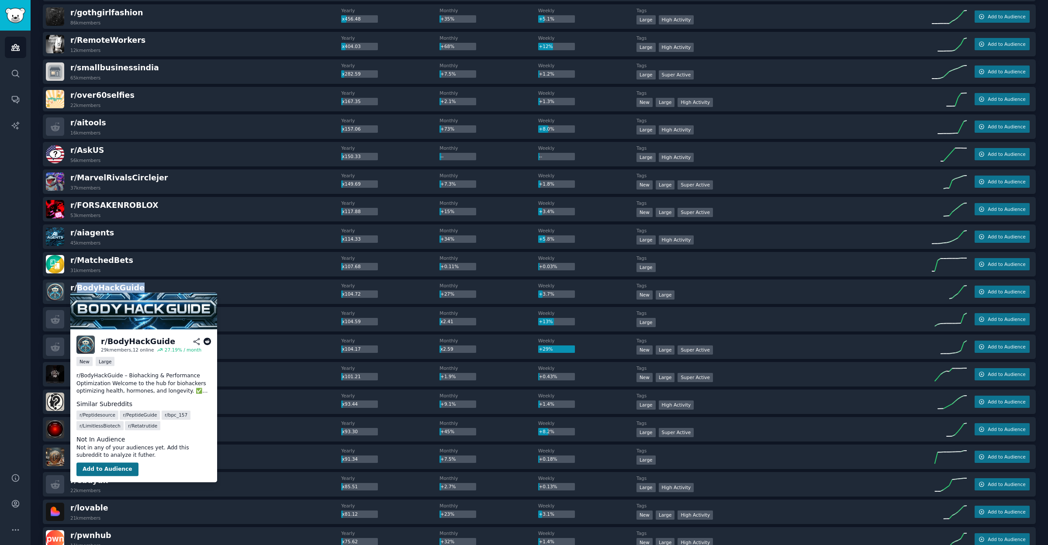
click at [100, 470] on button "Add to Audience" at bounding box center [107, 470] width 62 height 14
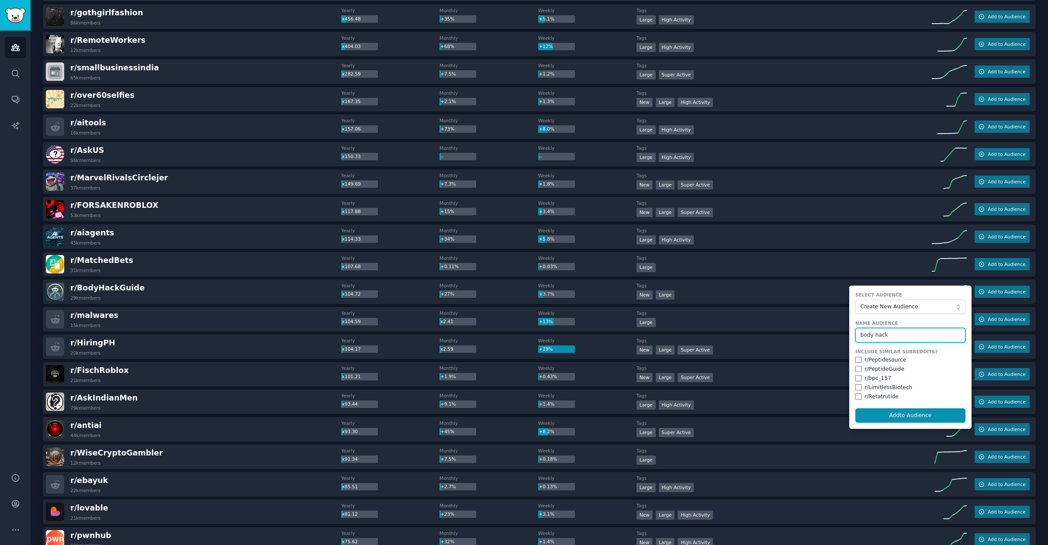
type input "body hack"
click at [856, 359] on input "checkbox" at bounding box center [858, 360] width 6 height 6
checkbox input "true"
click at [856, 366] on input "checkbox" at bounding box center [858, 369] width 6 height 6
checkbox input "true"
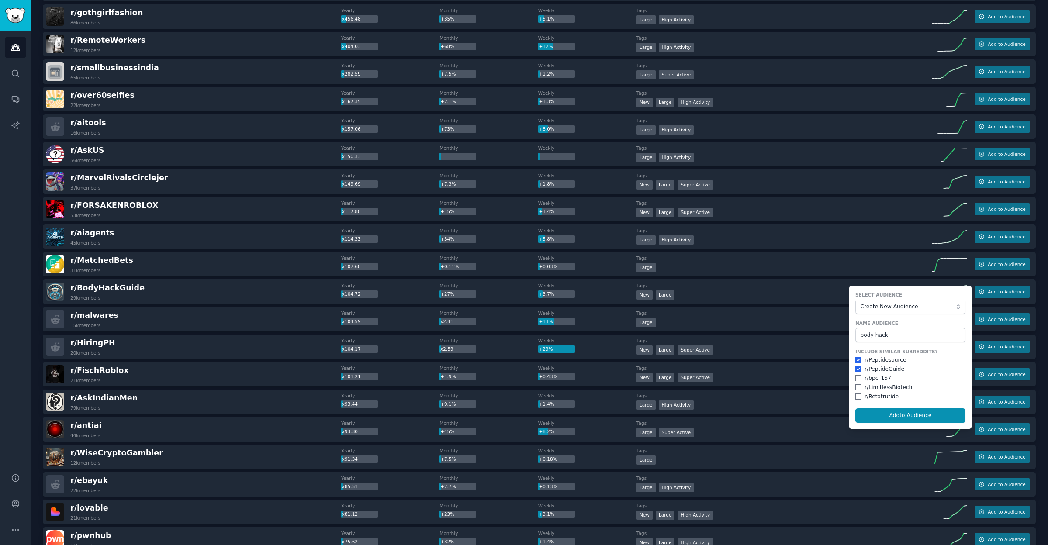
click at [855, 377] on input "checkbox" at bounding box center [858, 378] width 6 height 6
checkbox input "true"
click at [855, 387] on input "checkbox" at bounding box center [858, 387] width 6 height 6
checkbox input "true"
click at [856, 397] on input "checkbox" at bounding box center [858, 397] width 6 height 6
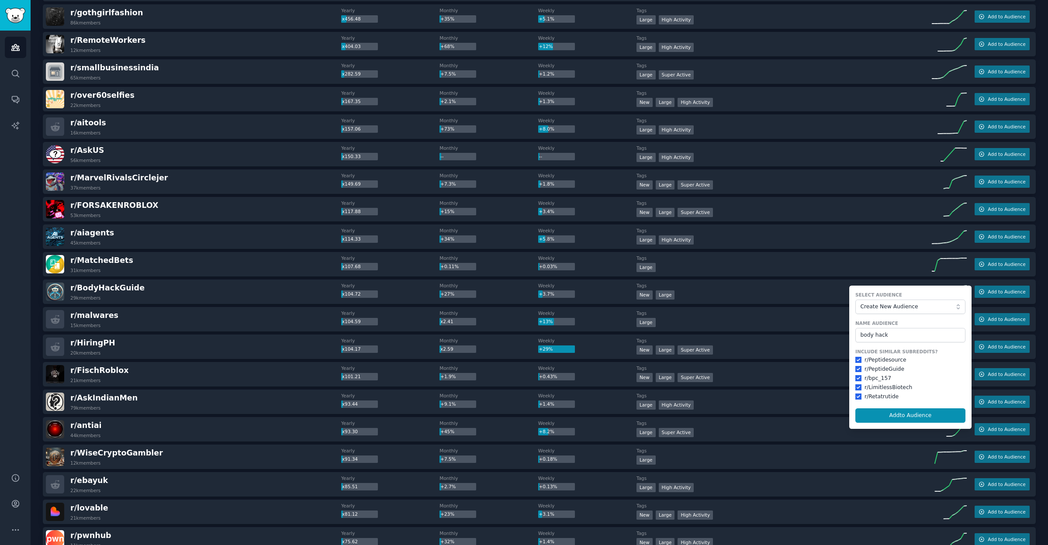
checkbox input "true"
click at [890, 415] on button "Add to Audience" at bounding box center [910, 415] width 110 height 15
checkbox input "false"
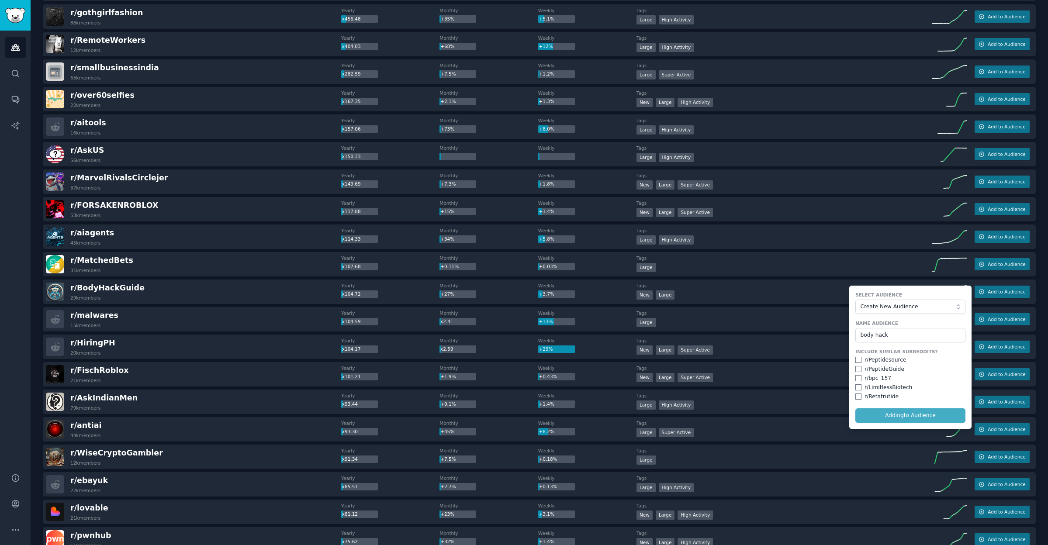
checkbox input "false"
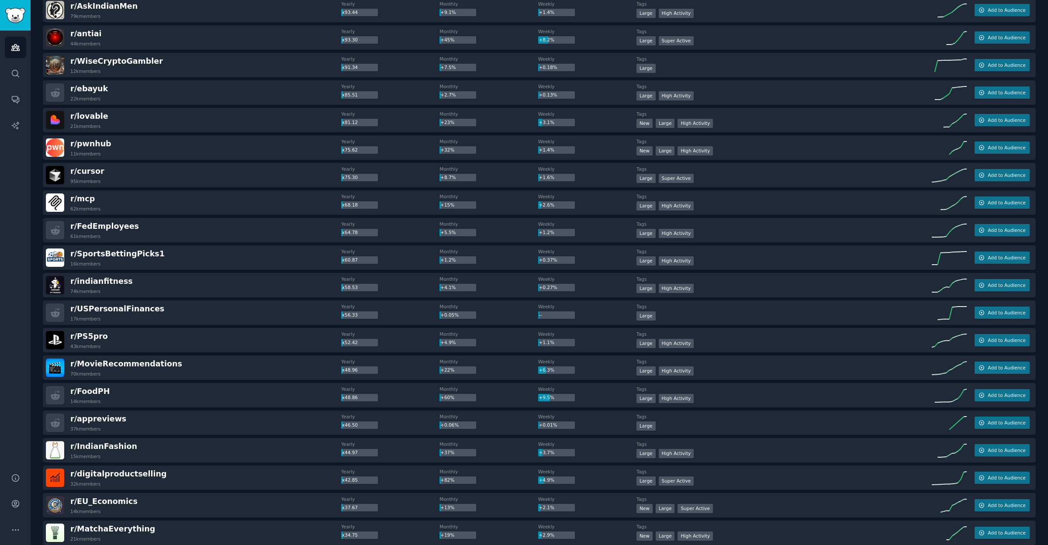
scroll to position [675, 0]
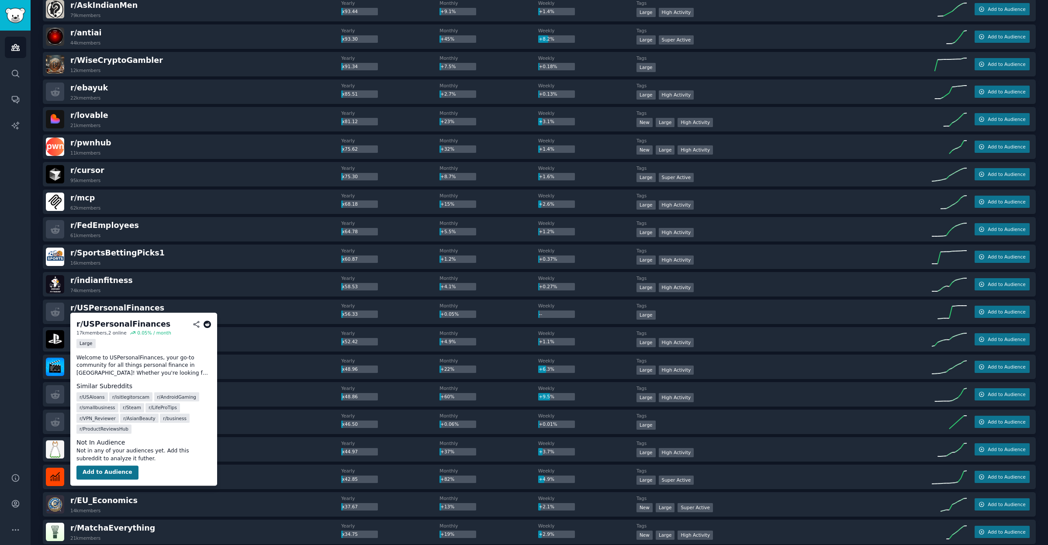
click at [105, 473] on button "Add to Audience" at bounding box center [107, 473] width 62 height 14
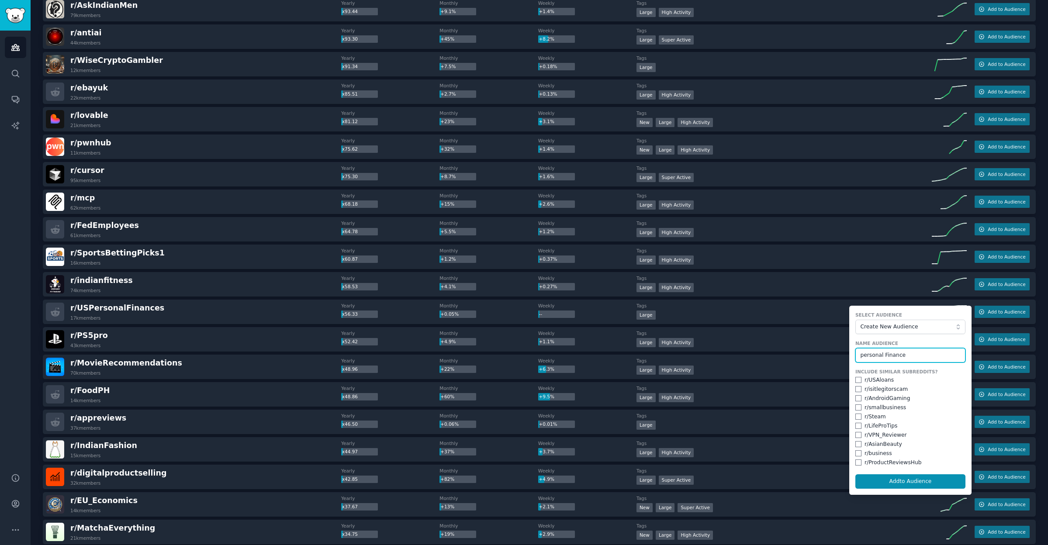
type input "personal Finance"
click at [856, 425] on input "checkbox" at bounding box center [858, 426] width 6 height 6
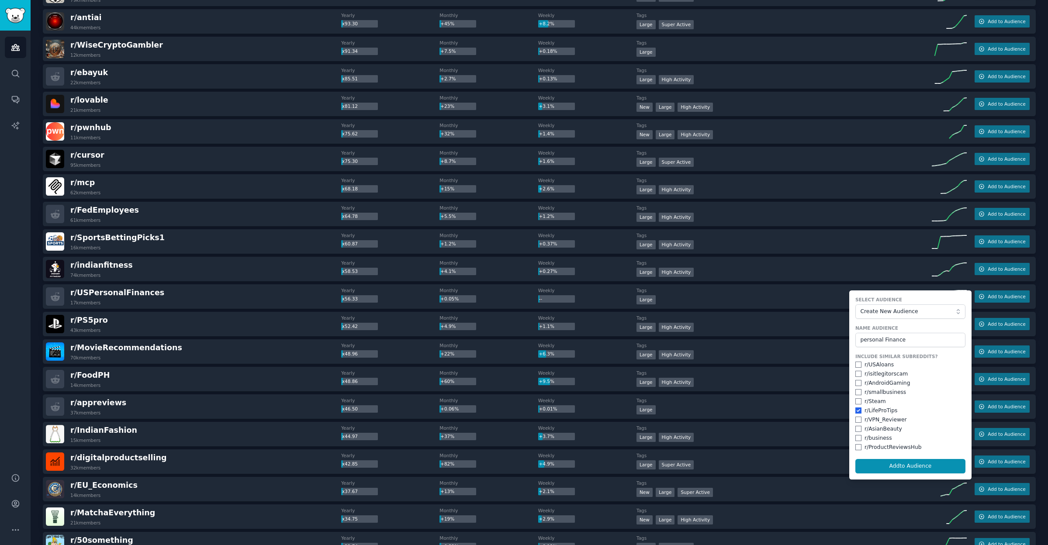
scroll to position [690, 0]
click at [916, 468] on button "Add to Audience" at bounding box center [910, 467] width 110 height 15
checkbox input "false"
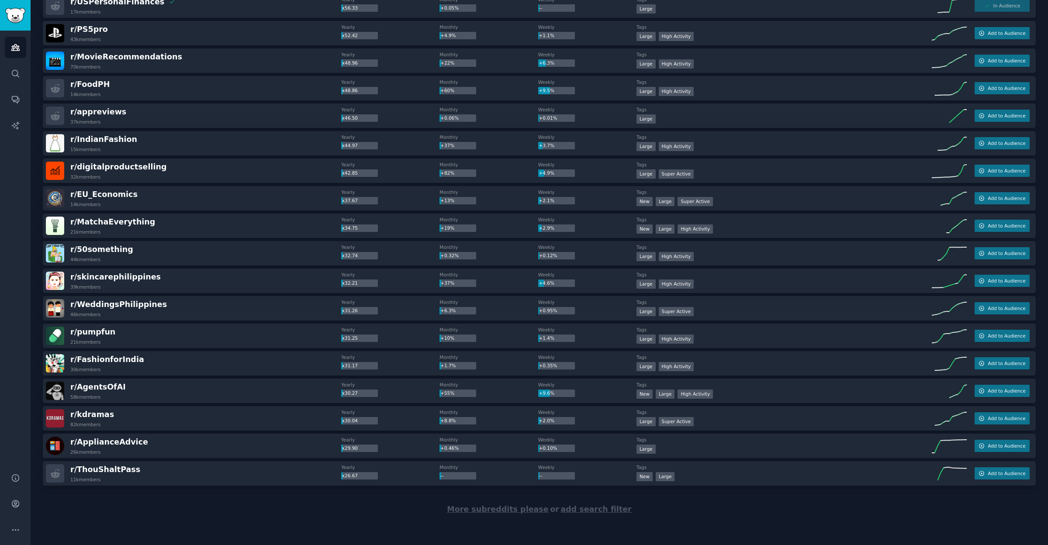
scroll to position [981, 0]
click at [497, 509] on span "More subreddits please" at bounding box center [497, 509] width 101 height 9
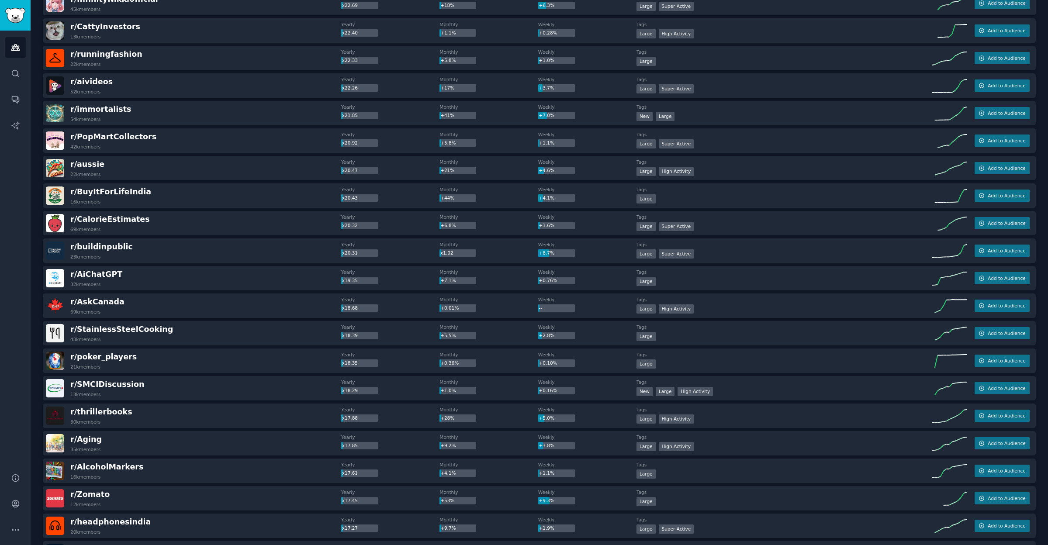
scroll to position [1815, 0]
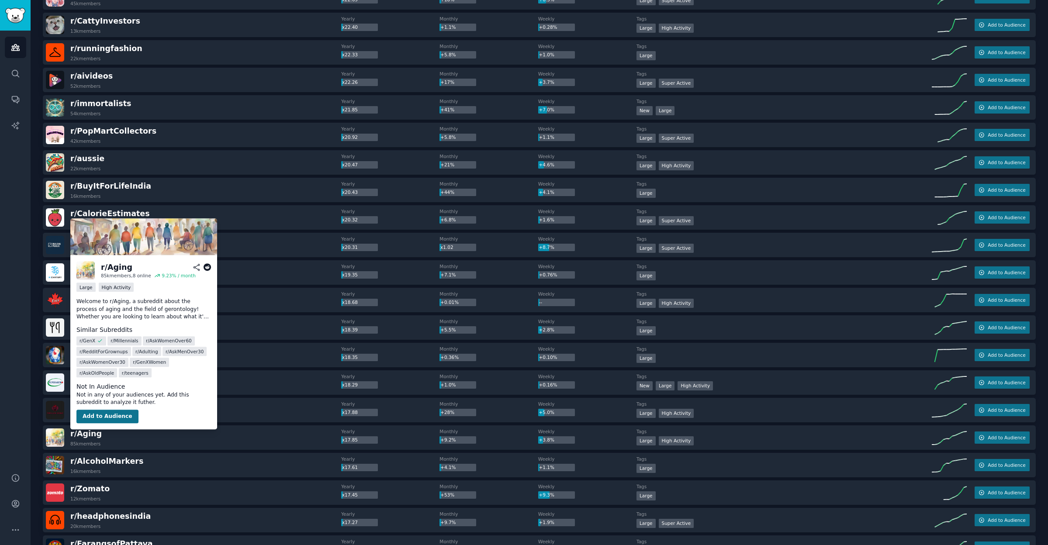
click at [103, 417] on button "Add to Audience" at bounding box center [107, 417] width 62 height 14
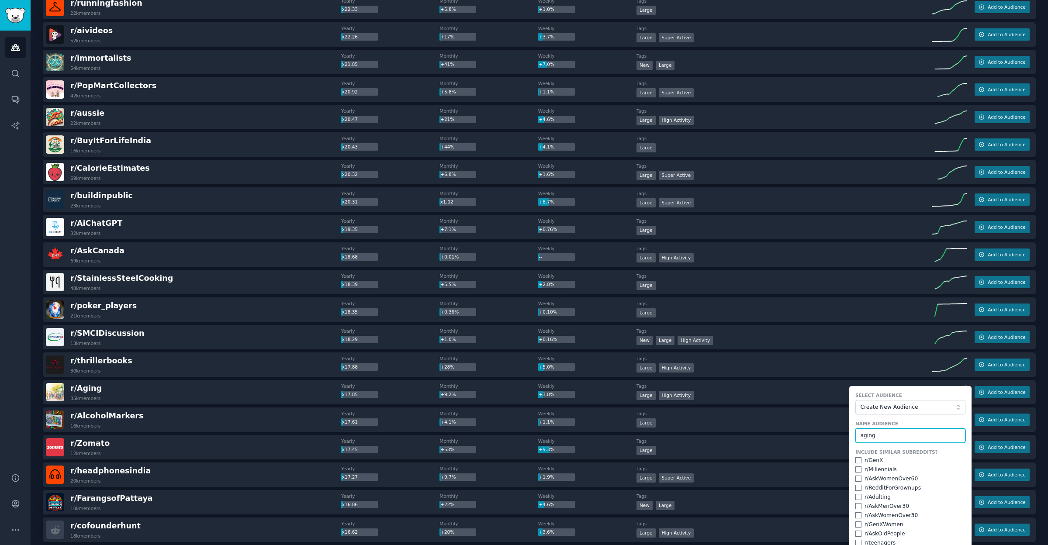
scroll to position [1861, 0]
type input "aging"
click at [855, 459] on input "checkbox" at bounding box center [858, 460] width 6 height 6
checkbox input "true"
click at [855, 468] on input "checkbox" at bounding box center [858, 469] width 6 height 6
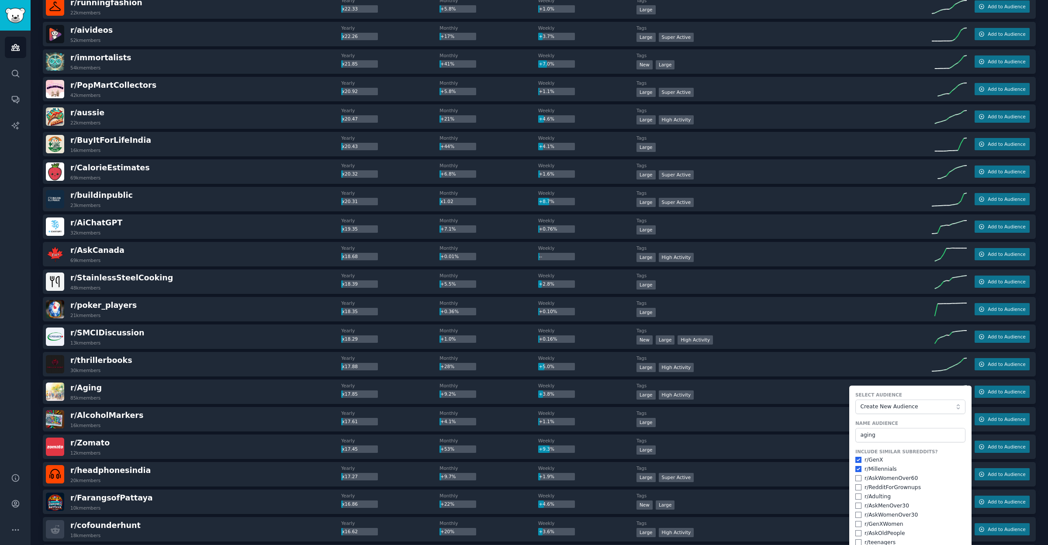
checkbox input "true"
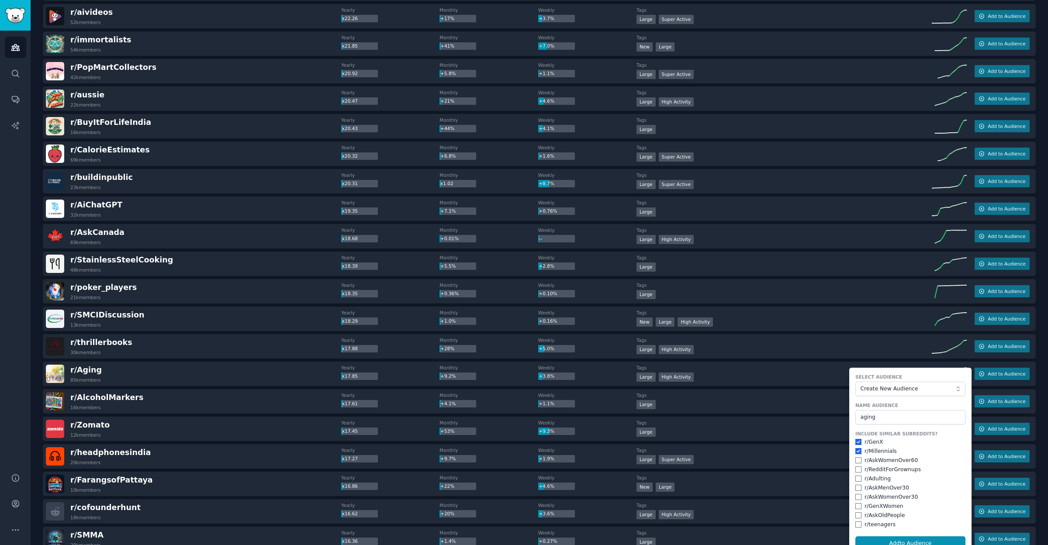
scroll to position [1878, 0]
click at [857, 478] on input "checkbox" at bounding box center [858, 480] width 6 height 6
checkbox input "true"
click at [857, 488] on input "checkbox" at bounding box center [858, 489] width 6 height 6
checkbox input "true"
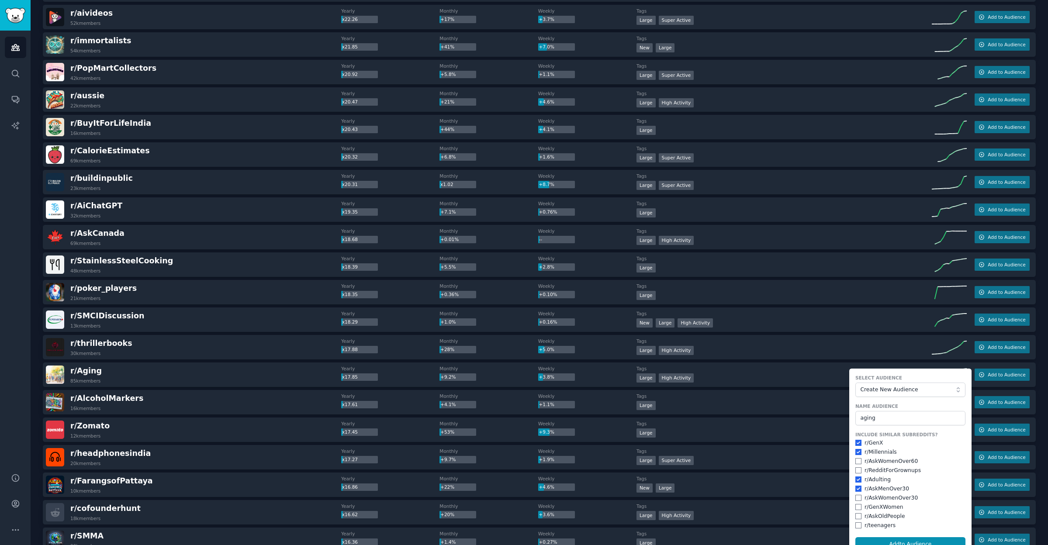
click at [855, 495] on input "checkbox" at bounding box center [858, 498] width 6 height 6
checkbox input "true"
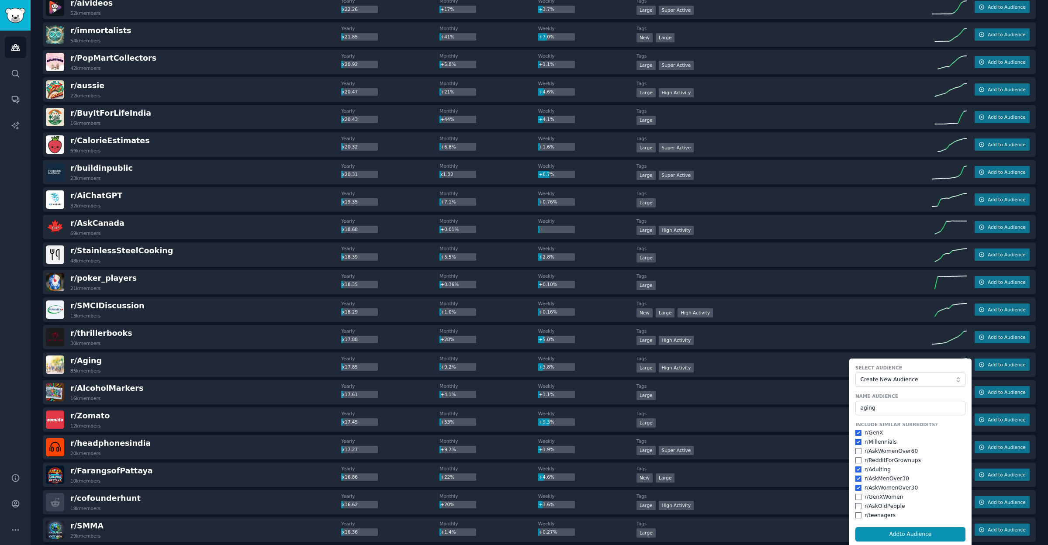
scroll to position [1893, 0]
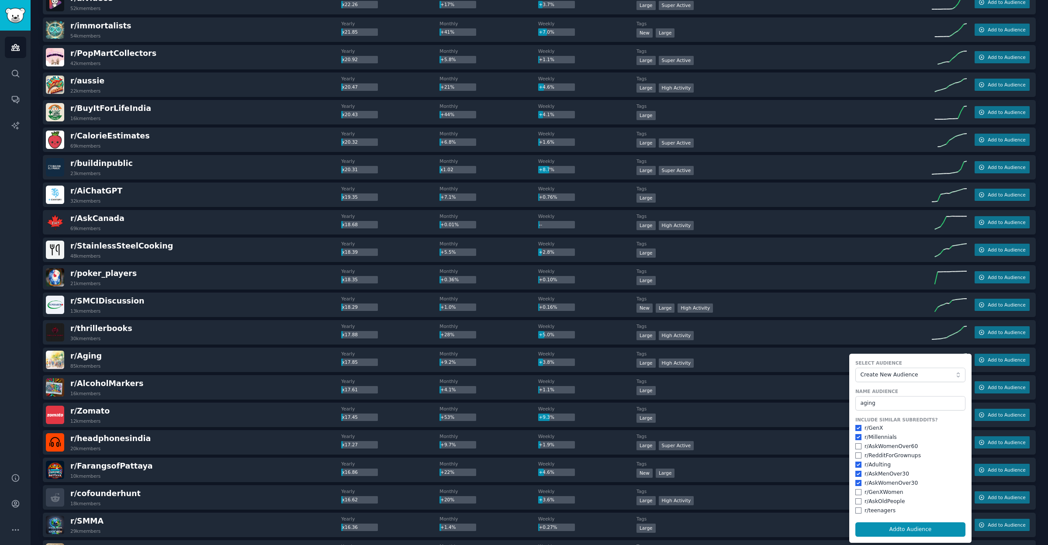
click at [857, 446] on input "checkbox" at bounding box center [858, 446] width 6 height 6
checkbox input "true"
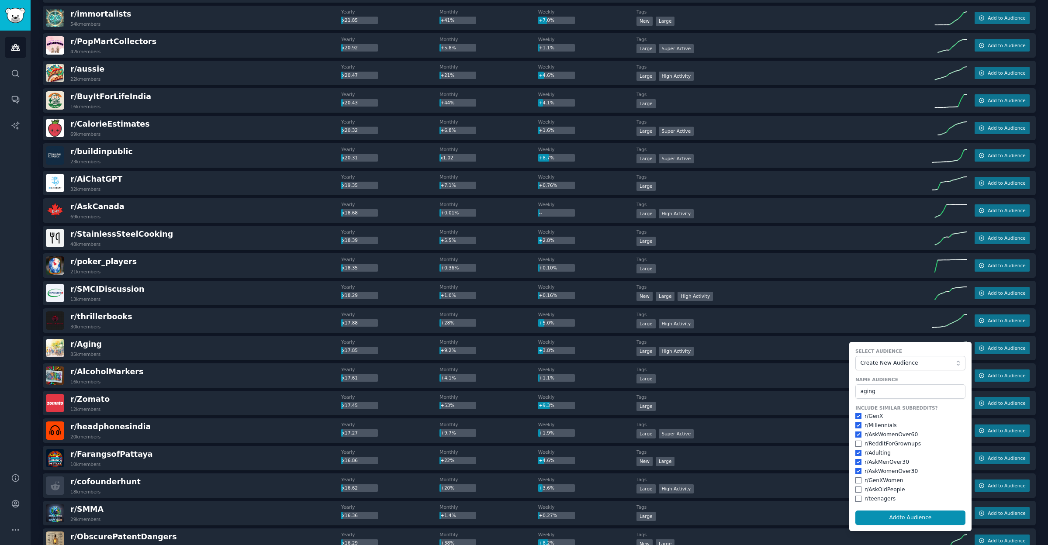
scroll to position [1906, 0]
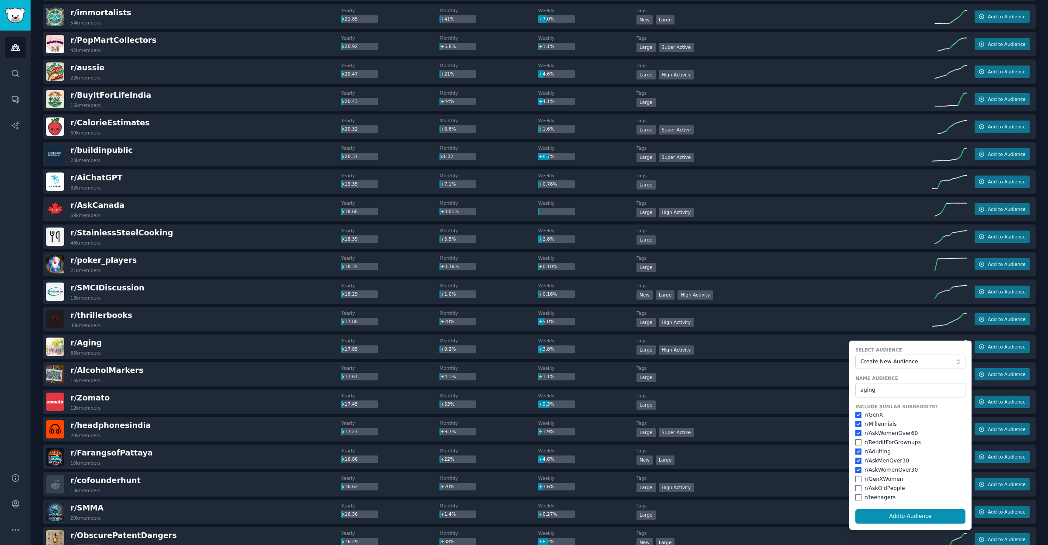
click at [857, 441] on input "checkbox" at bounding box center [858, 442] width 6 height 6
checkbox input "true"
click at [856, 458] on input "checkbox" at bounding box center [858, 461] width 6 height 6
checkbox input "false"
click at [856, 467] on input "checkbox" at bounding box center [858, 470] width 6 height 6
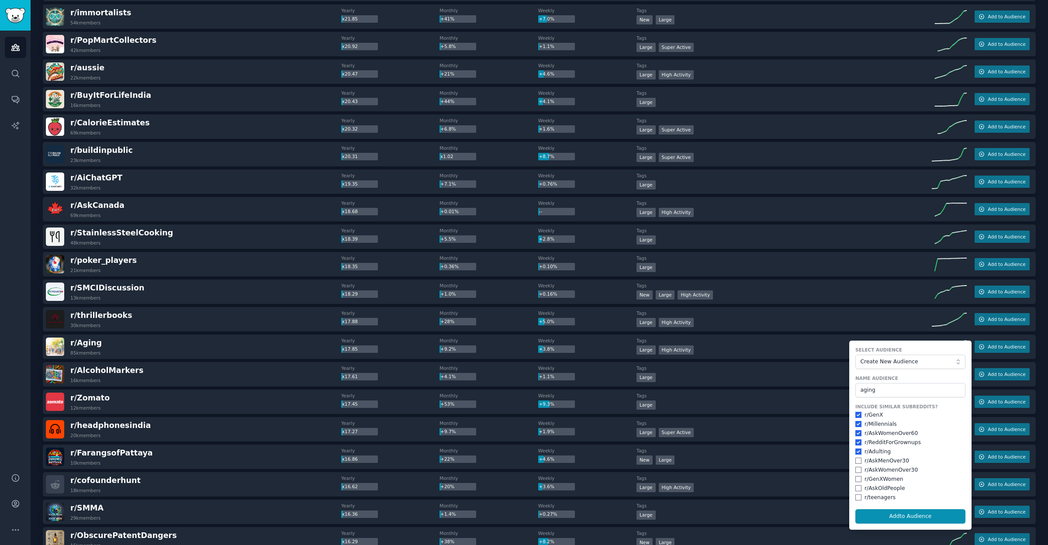
checkbox input "false"
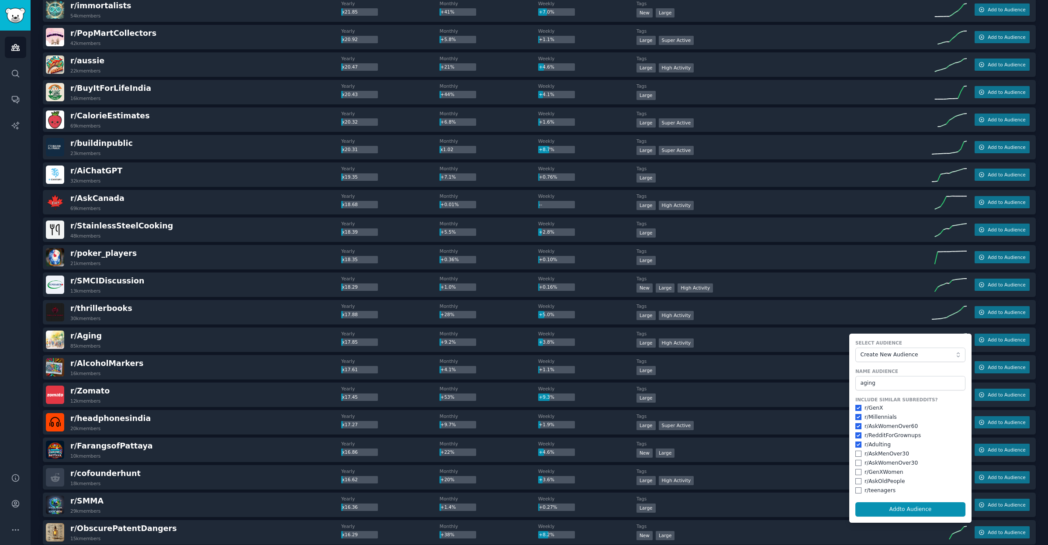
click at [856, 478] on input "checkbox" at bounding box center [858, 481] width 6 height 6
checkbox input "true"
click at [895, 510] on button "Add to Audience" at bounding box center [910, 509] width 110 height 15
checkbox input "false"
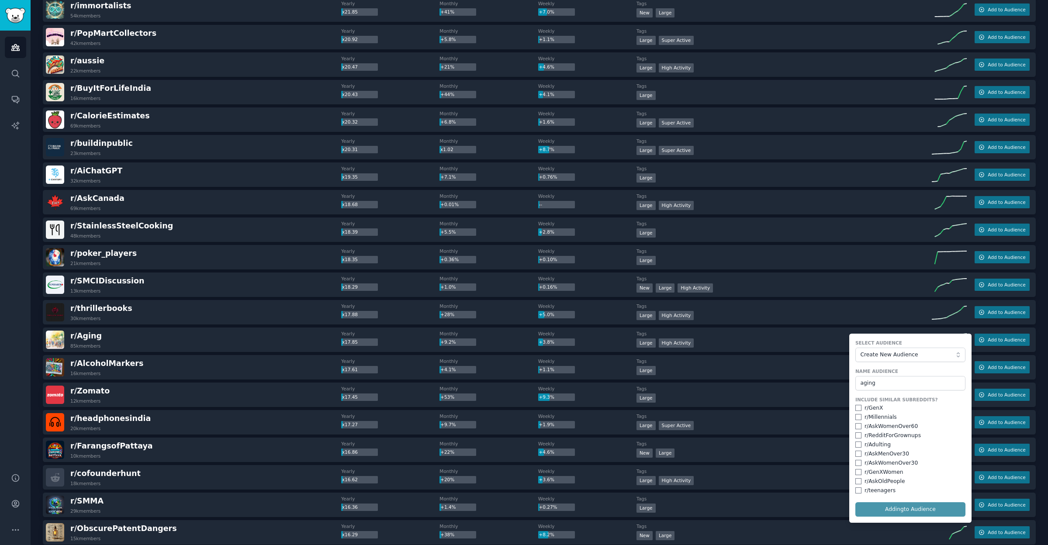
checkbox input "false"
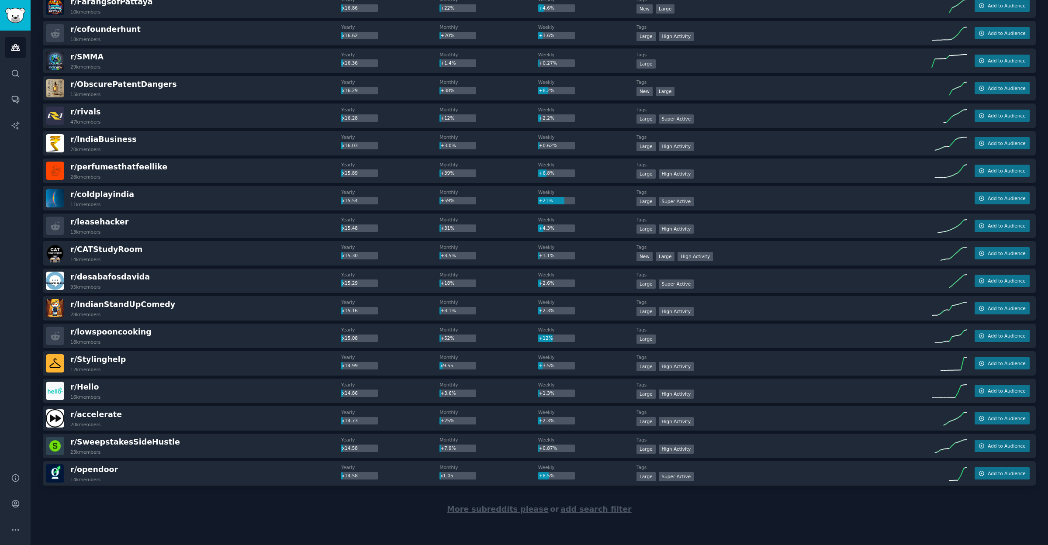
scroll to position [2357, 0]
click at [521, 509] on span "More subreddits please" at bounding box center [497, 509] width 101 height 9
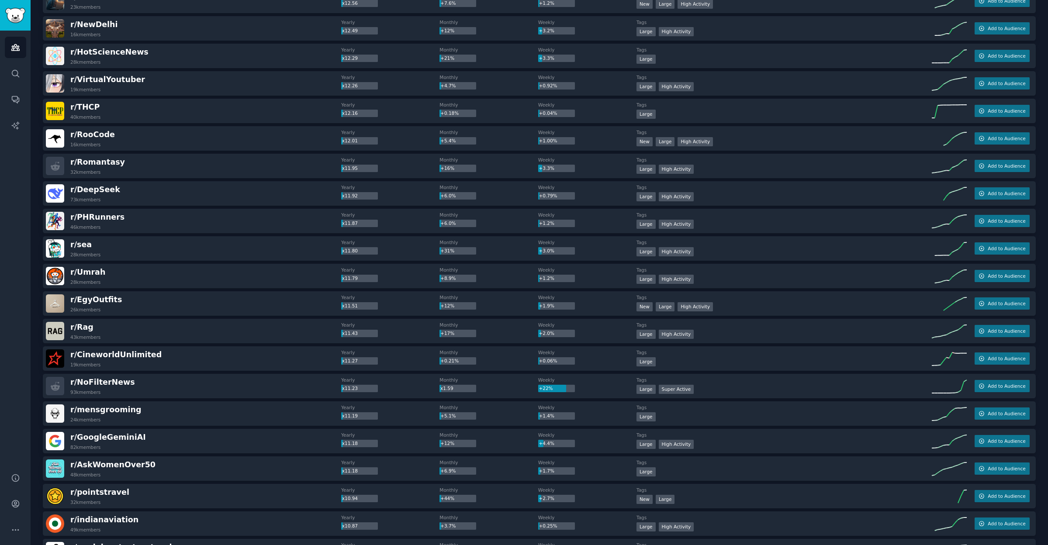
scroll to position [3328, 0]
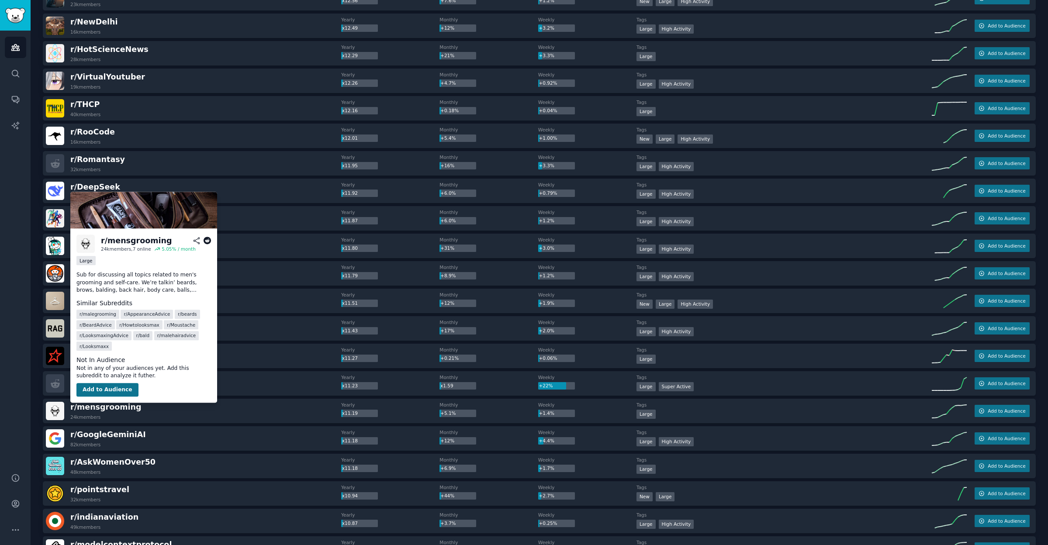
click at [110, 392] on button "Add to Audience" at bounding box center [107, 390] width 62 height 14
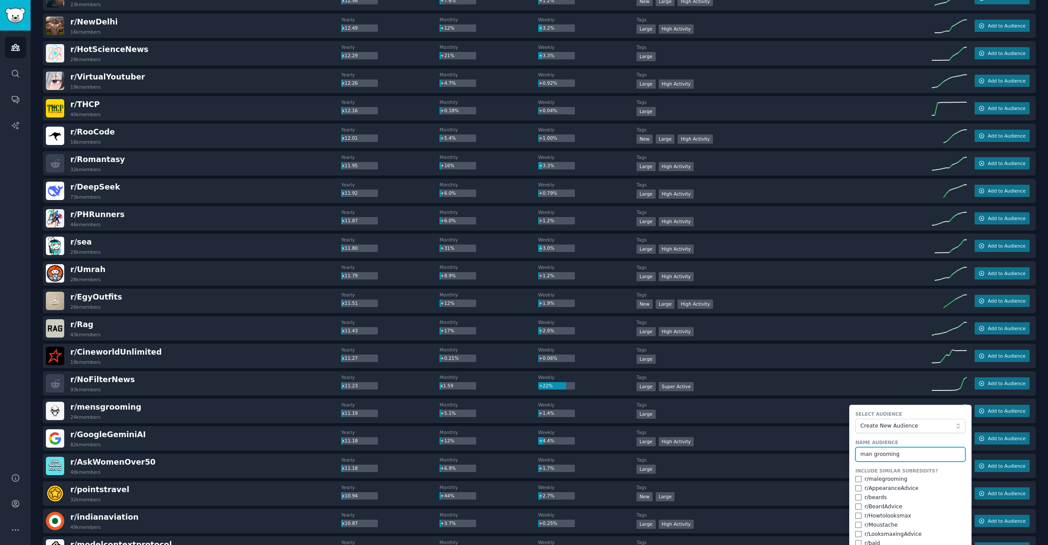
type input "man grooming"
click at [856, 479] on input "checkbox" at bounding box center [858, 479] width 6 height 6
checkbox input "true"
click at [856, 487] on input "checkbox" at bounding box center [858, 488] width 6 height 6
checkbox input "true"
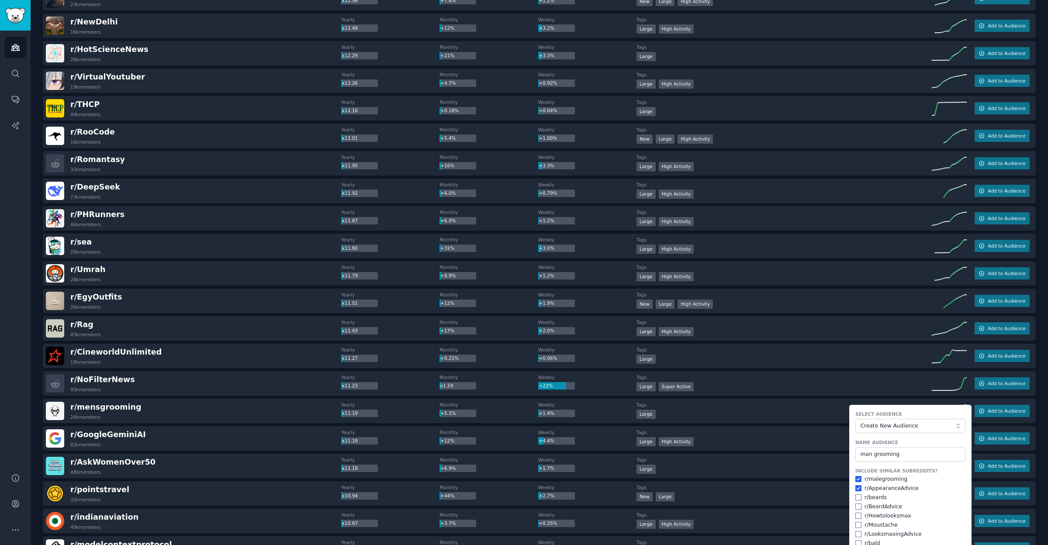
click at [856, 497] on input "checkbox" at bounding box center [858, 497] width 6 height 6
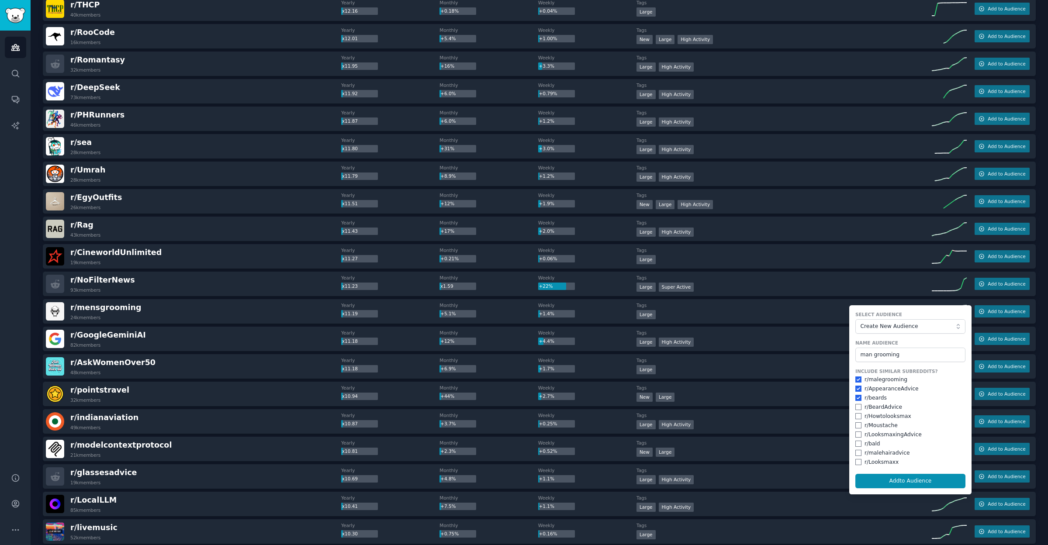
scroll to position [3432, 0]
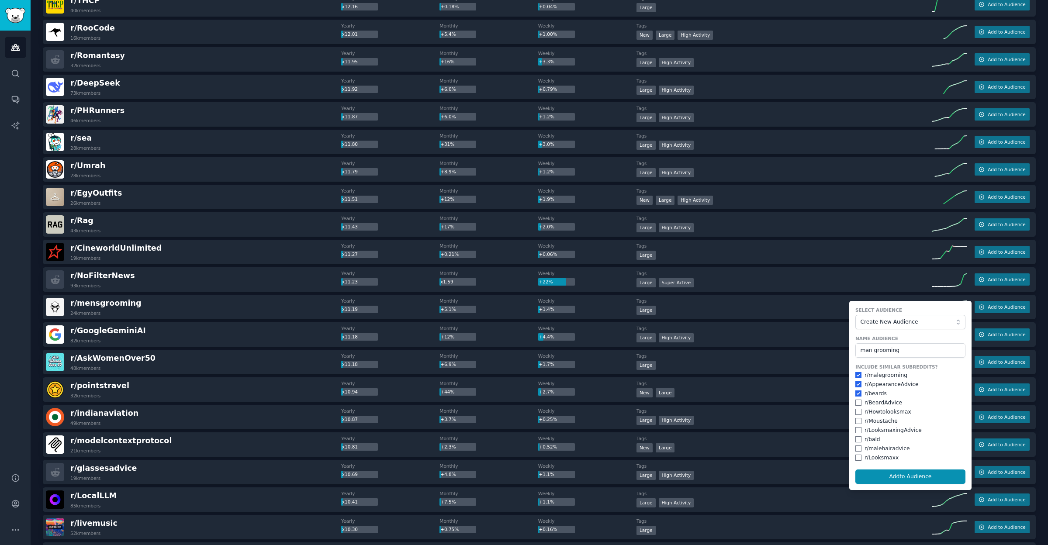
click at [855, 394] on input "checkbox" at bounding box center [858, 393] width 6 height 6
checkbox input "false"
click at [855, 402] on input "checkbox" at bounding box center [858, 403] width 6 height 6
checkbox input "true"
click at [857, 410] on input "checkbox" at bounding box center [858, 412] width 6 height 6
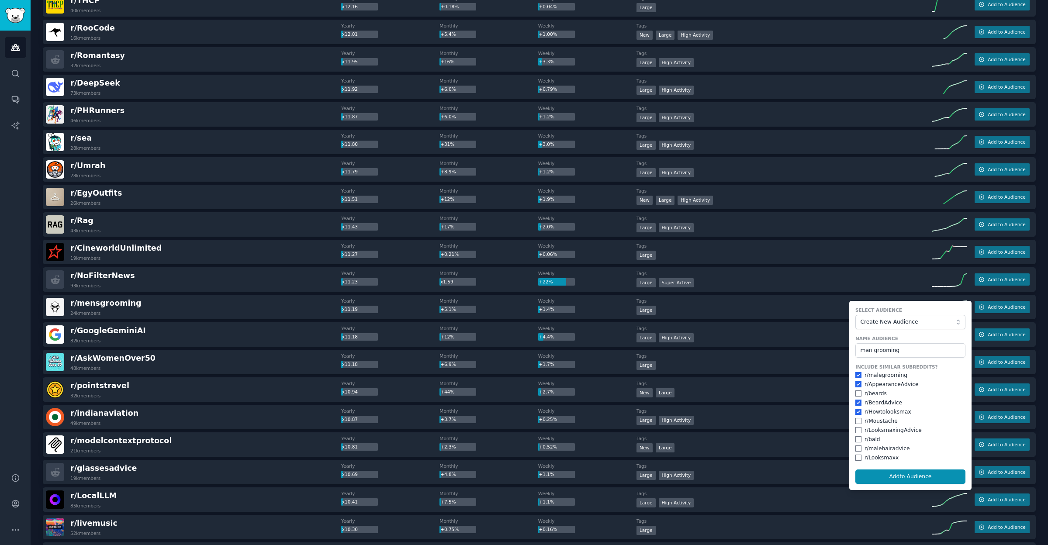
checkbox input "true"
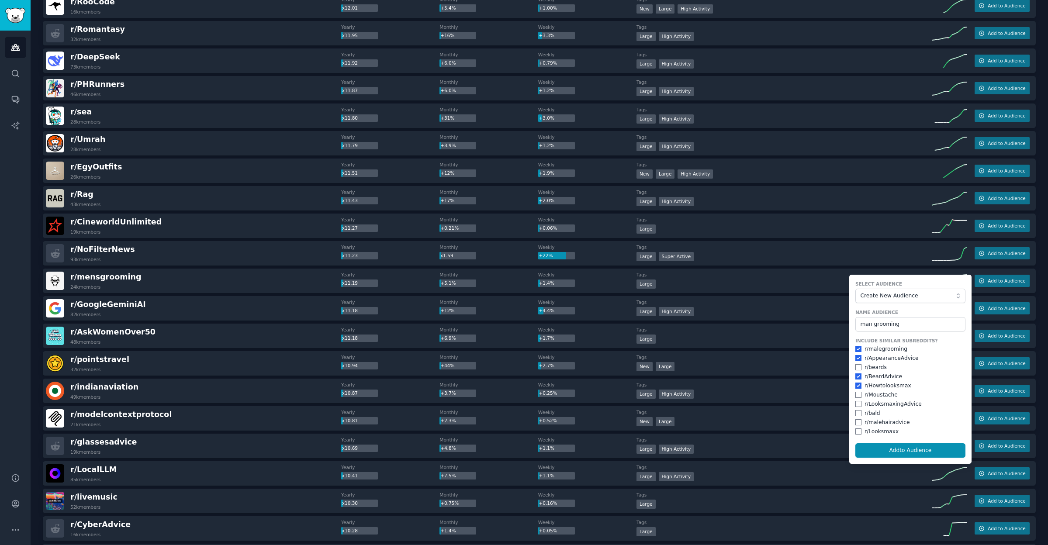
scroll to position [3463, 0]
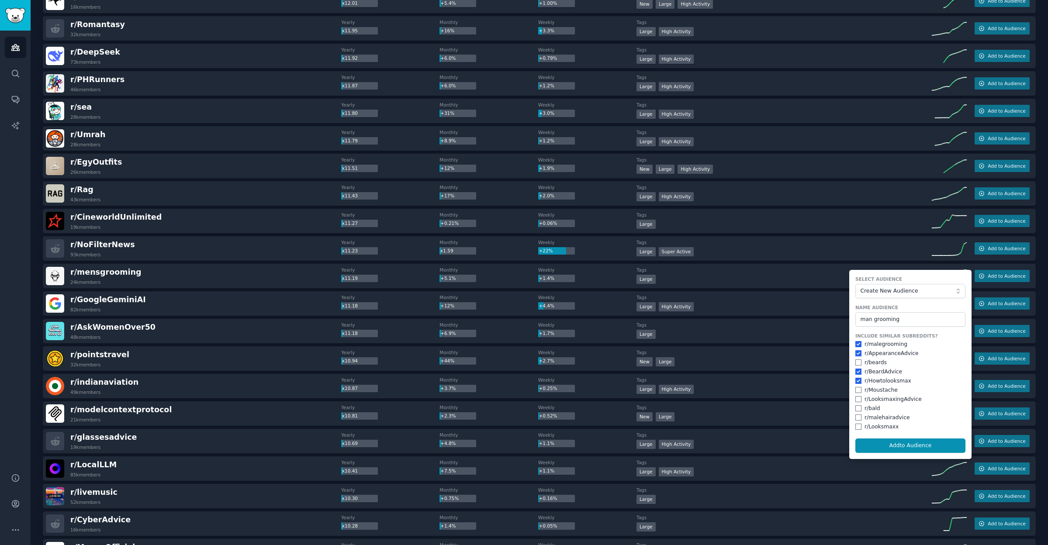
click at [857, 397] on input "checkbox" at bounding box center [858, 399] width 6 height 6
checkbox input "true"
click at [857, 405] on input "checkbox" at bounding box center [858, 408] width 6 height 6
checkbox input "true"
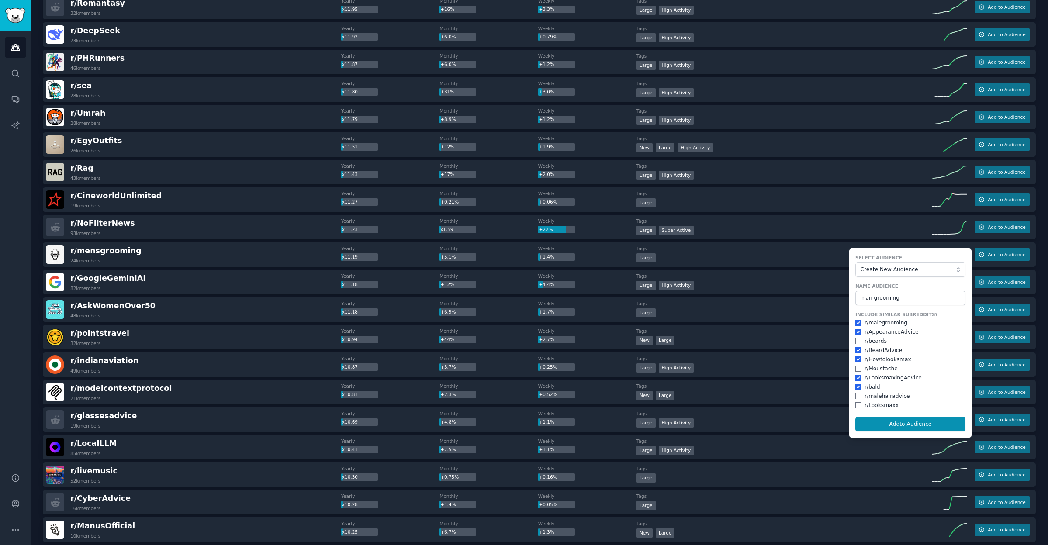
scroll to position [3483, 0]
click at [855, 404] on input "checkbox" at bounding box center [858, 406] width 6 height 6
checkbox input "true"
click at [888, 423] on button "Add to Audience" at bounding box center [910, 425] width 110 height 15
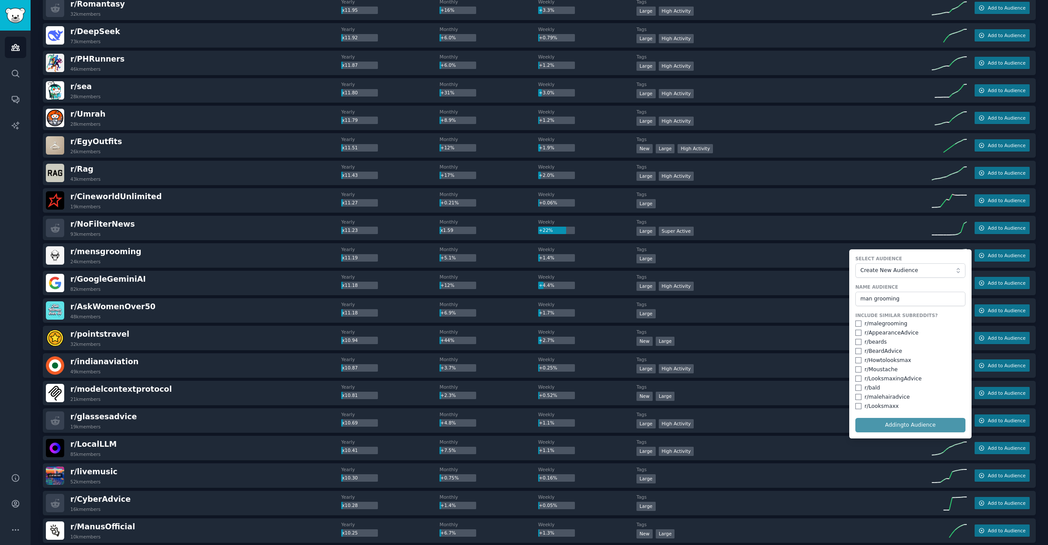
checkbox input "false"
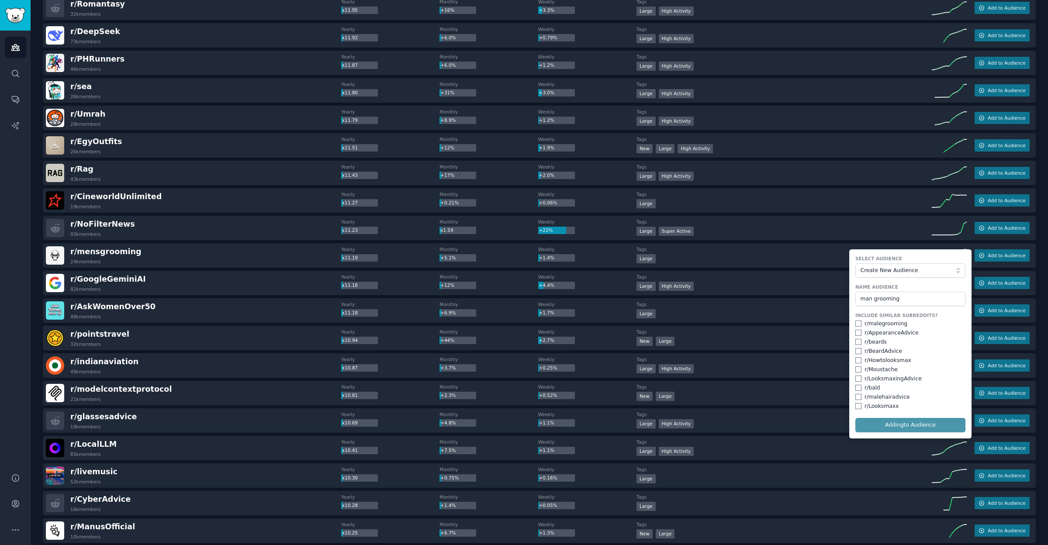
checkbox input "false"
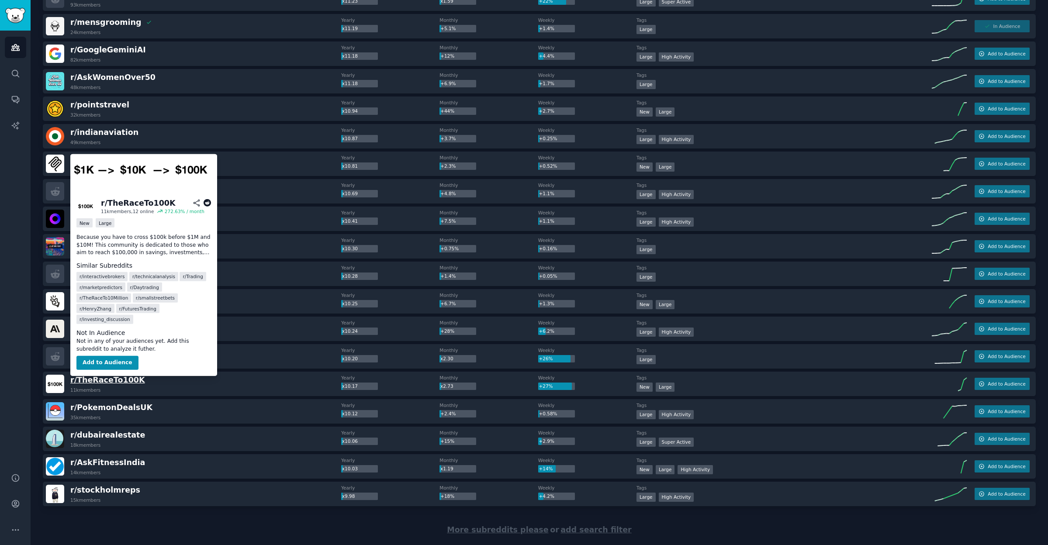
scroll to position [3713, 0]
click at [110, 356] on button "Add to Audience" at bounding box center [107, 363] width 62 height 14
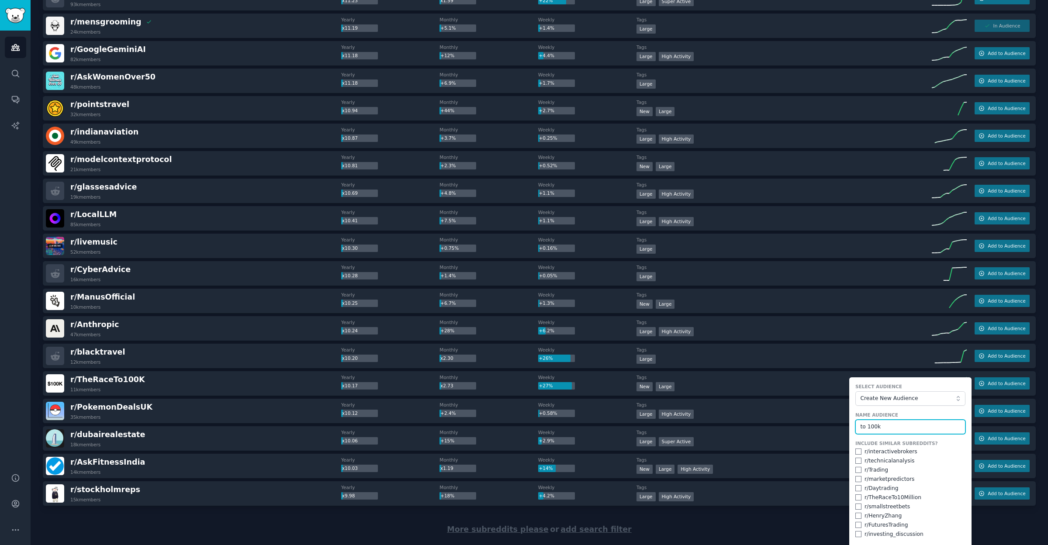
type input "to 100k"
click at [856, 467] on input "checkbox" at bounding box center [858, 470] width 6 height 6
checkbox input "true"
click at [857, 498] on input "checkbox" at bounding box center [858, 497] width 6 height 6
checkbox input "true"
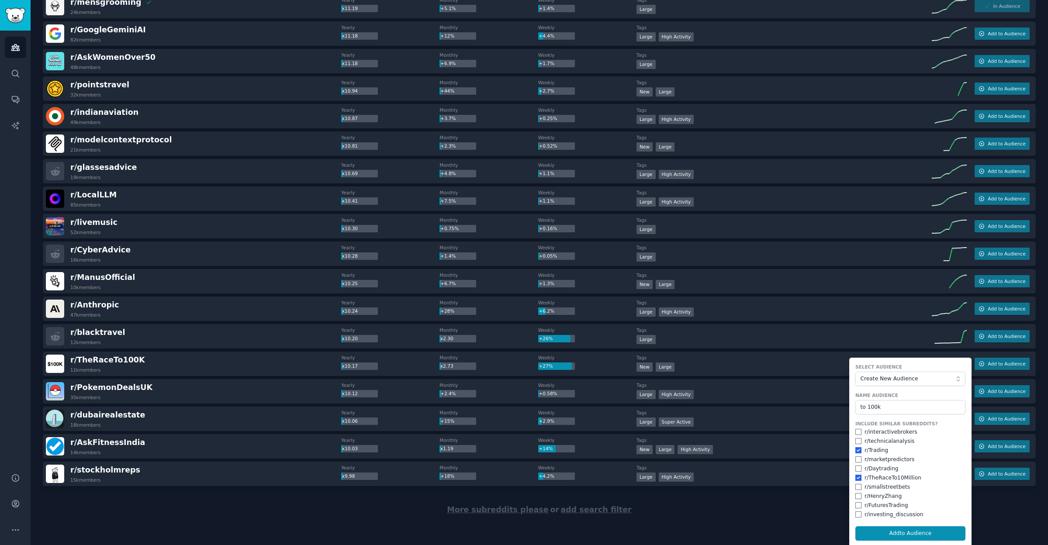
scroll to position [0, 0]
click at [855, 487] on input "checkbox" at bounding box center [858, 487] width 6 height 6
checkbox input "true"
click at [856, 511] on input "checkbox" at bounding box center [858, 514] width 6 height 6
checkbox input "true"
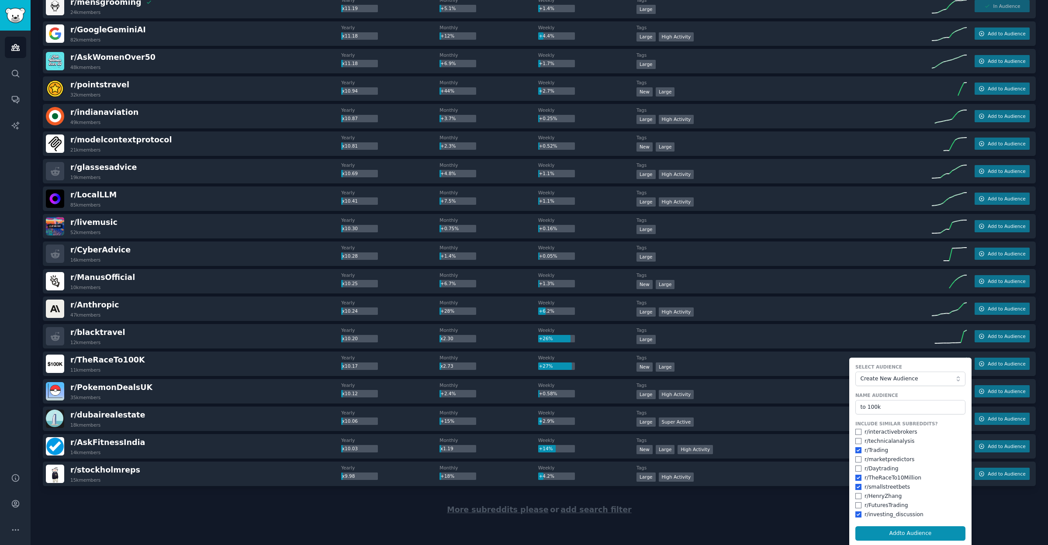
click at [856, 432] on input "checkbox" at bounding box center [858, 432] width 6 height 6
click at [885, 529] on button "Add to Audience" at bounding box center [910, 533] width 110 height 15
checkbox input "false"
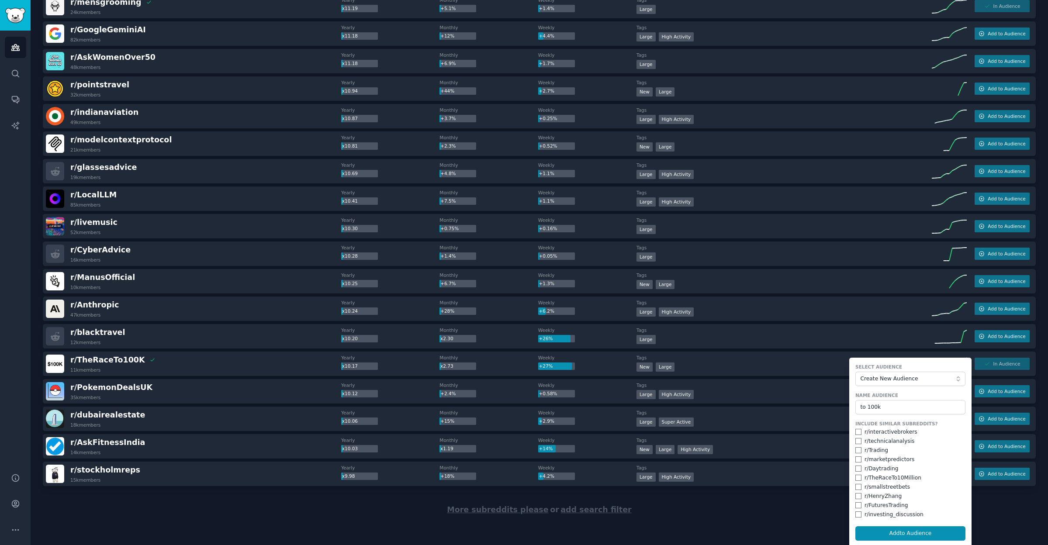
checkbox input "false"
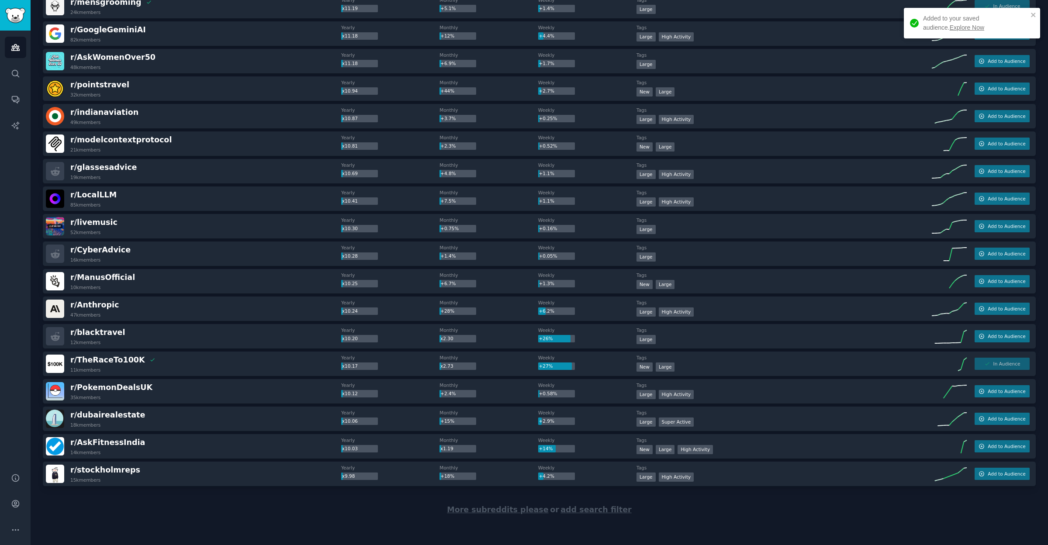
scroll to position [0, 0]
click at [509, 511] on span "More subreddits please" at bounding box center [497, 509] width 101 height 9
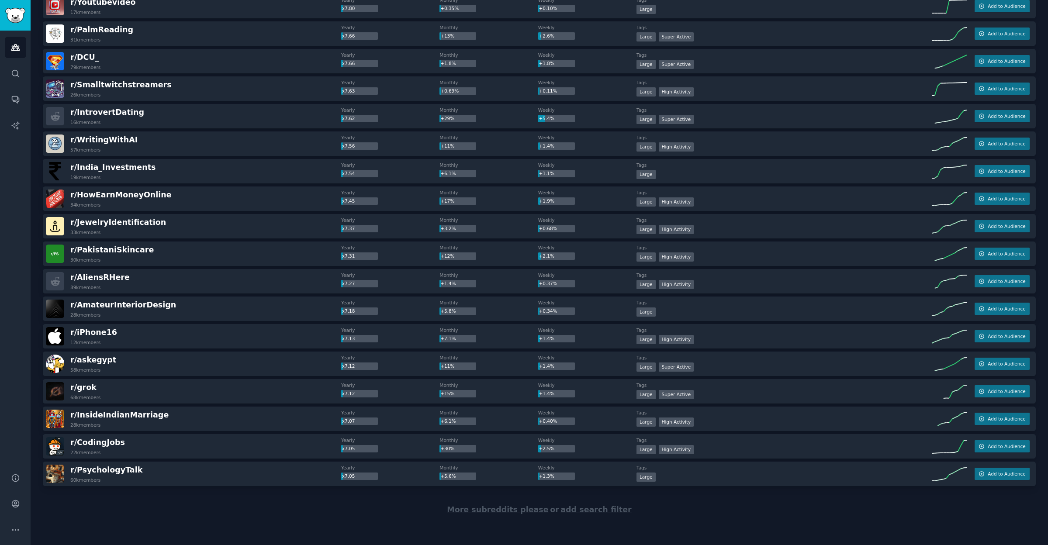
click at [480, 511] on span "More subreddits please" at bounding box center [497, 509] width 101 height 9
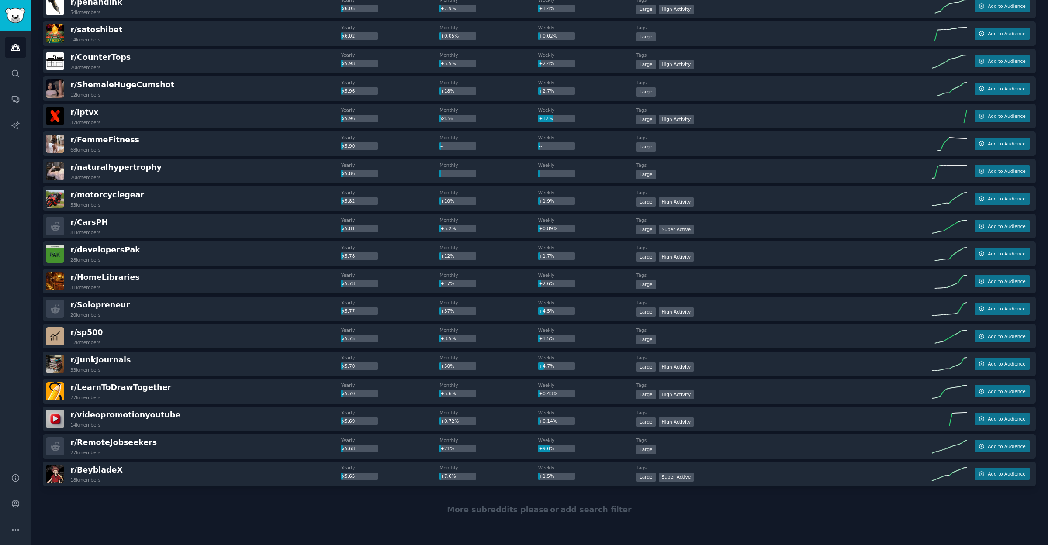
click at [477, 510] on span "More subreddits please" at bounding box center [497, 509] width 101 height 9
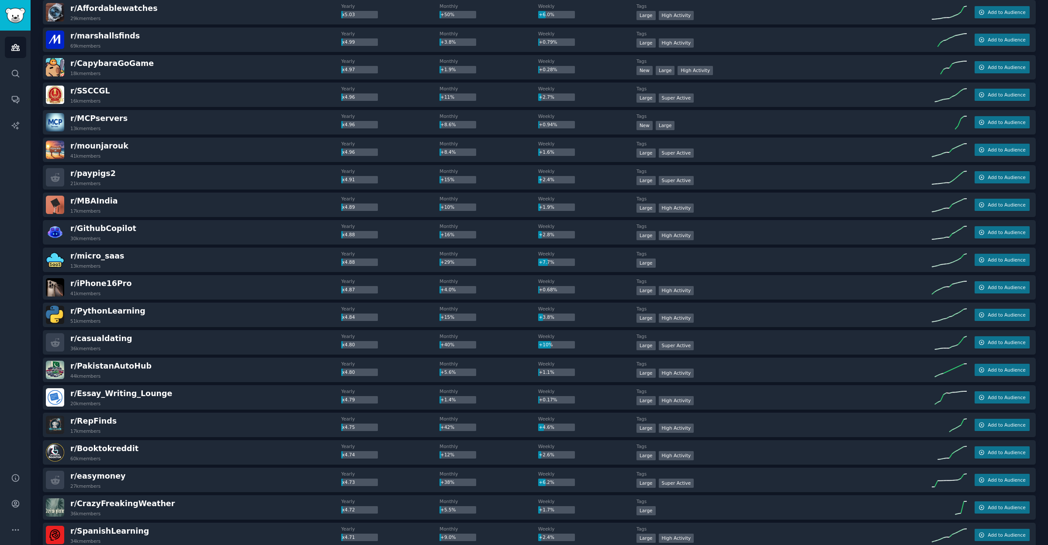
scroll to position [7717, 0]
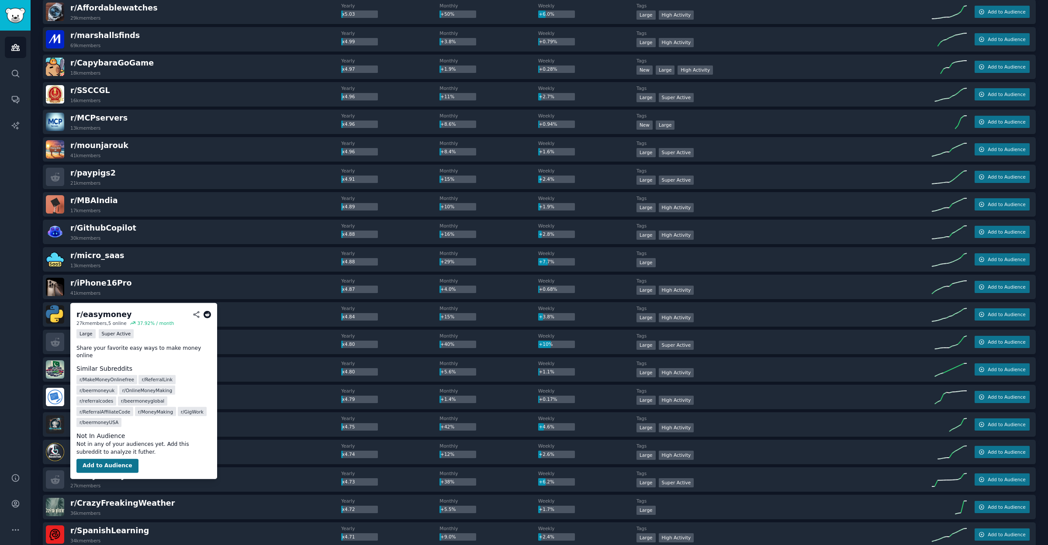
click at [104, 459] on button "Add to Audience" at bounding box center [107, 466] width 62 height 14
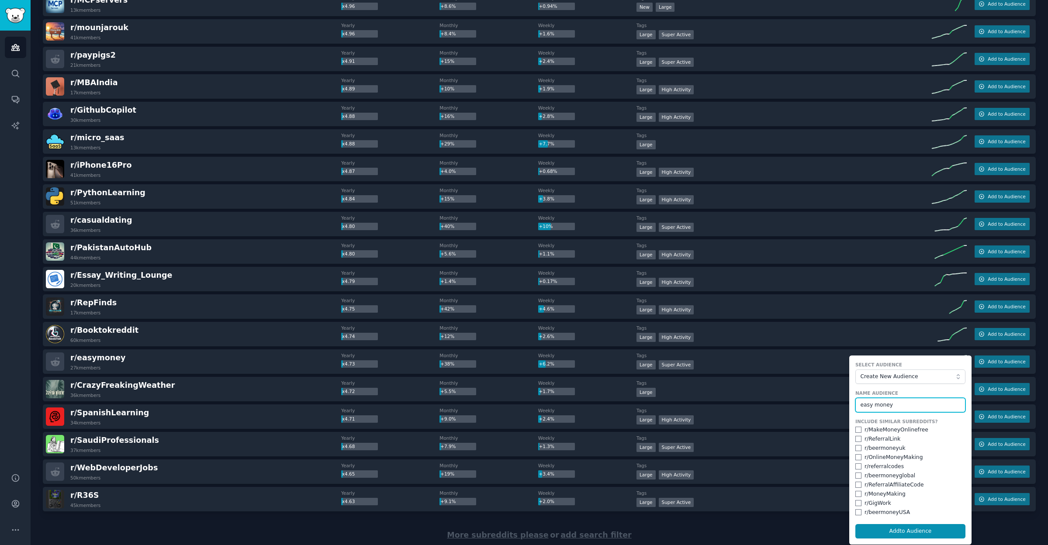
scroll to position [7840, 0]
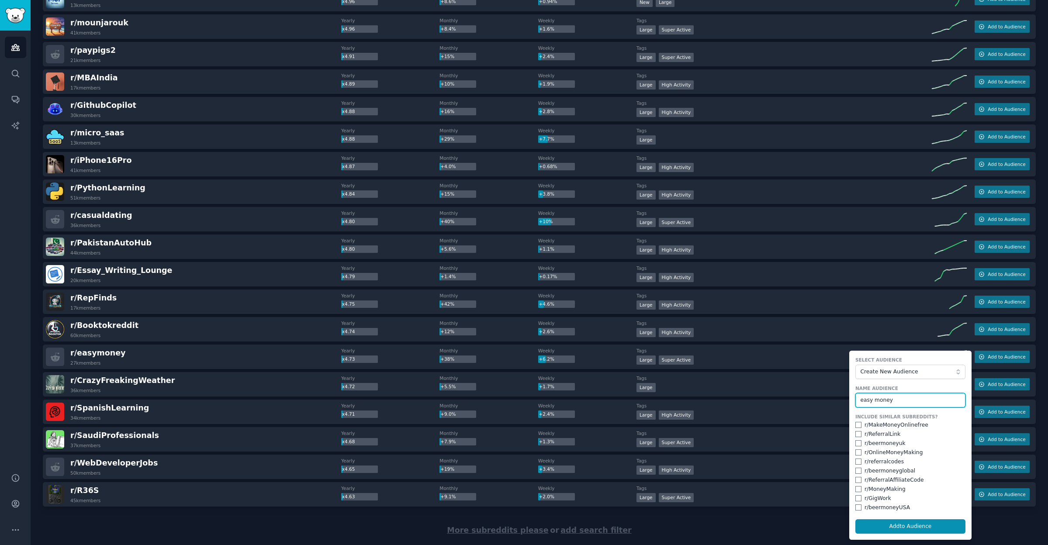
type input "easy money"
click at [855, 425] on input "checkbox" at bounding box center [858, 425] width 6 height 6
checkbox input "true"
click at [857, 450] on input "checkbox" at bounding box center [858, 452] width 6 height 6
checkbox input "true"
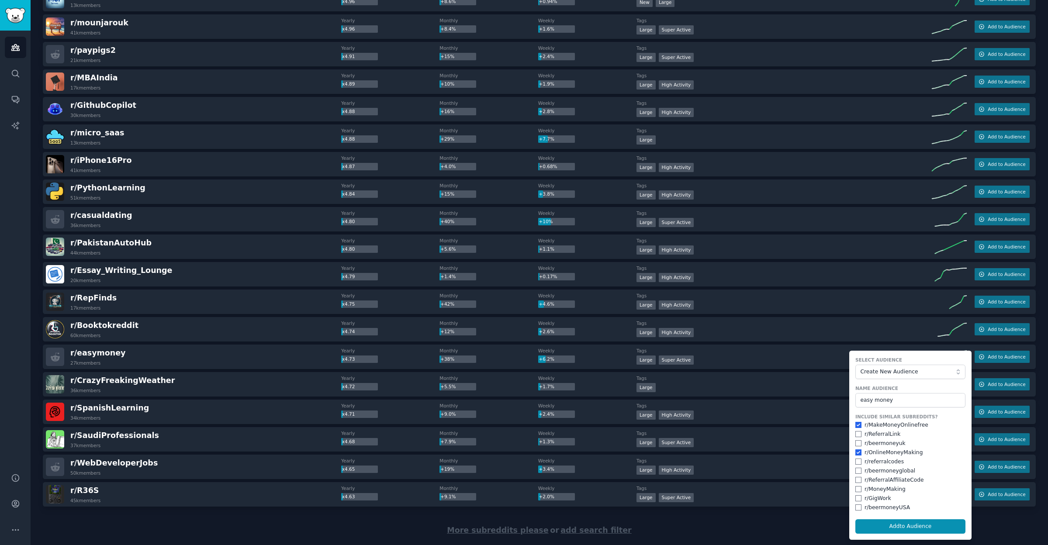
click at [855, 487] on input "checkbox" at bounding box center [858, 489] width 6 height 6
checkbox input "true"
click at [856, 497] on input "checkbox" at bounding box center [858, 498] width 6 height 6
checkbox input "true"
click at [904, 524] on button "Add to Audience" at bounding box center [910, 526] width 110 height 15
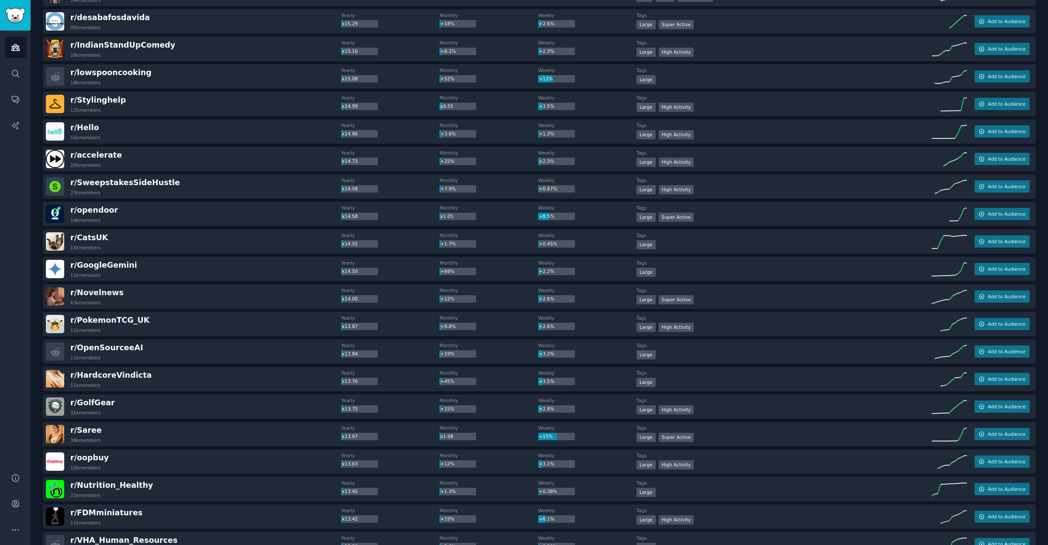
scroll to position [2559, 0]
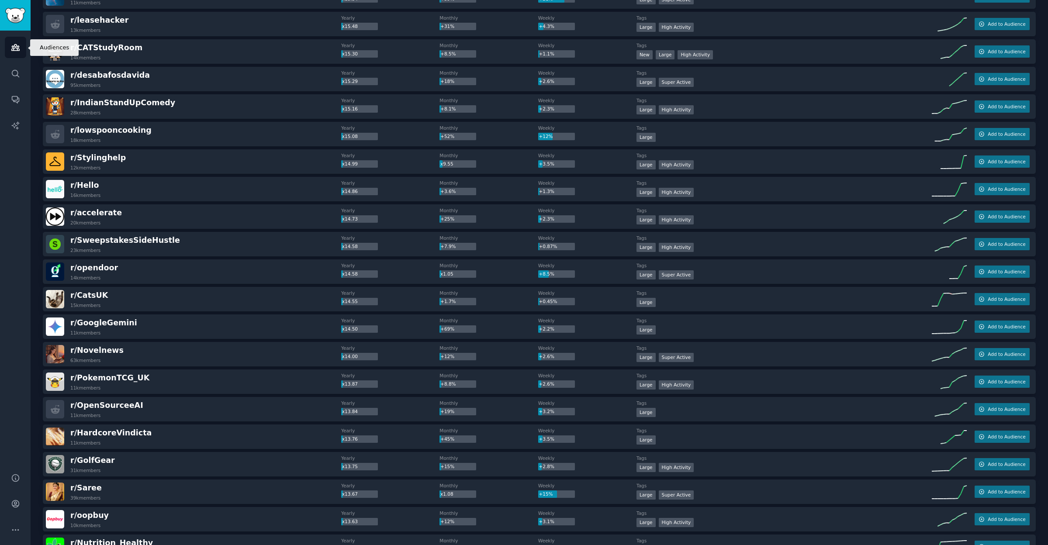
click at [14, 49] on icon "Sidebar" at bounding box center [15, 47] width 9 height 9
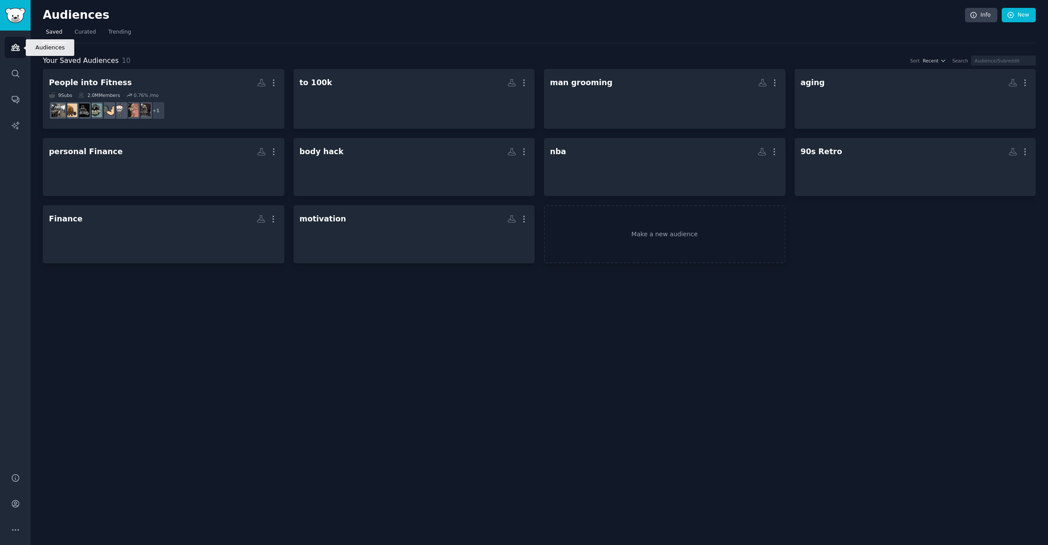
click at [14, 49] on icon "Sidebar" at bounding box center [15, 47] width 9 height 9
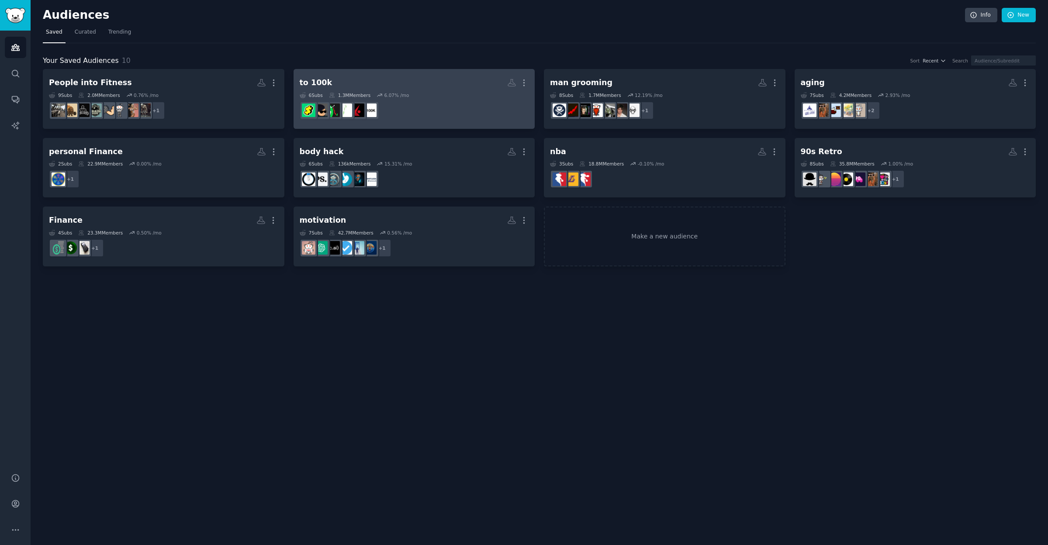
click at [430, 97] on div "6 Sub s 1.3M Members 6.07 % /mo" at bounding box center [414, 95] width 229 height 6
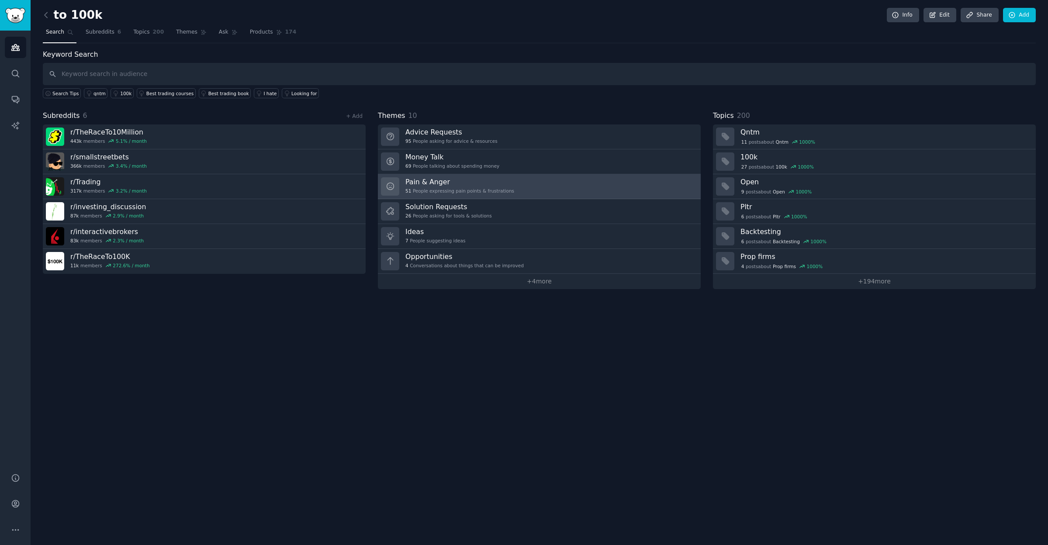
click at [455, 184] on h3 "Pain & Anger" at bounding box center [459, 181] width 109 height 9
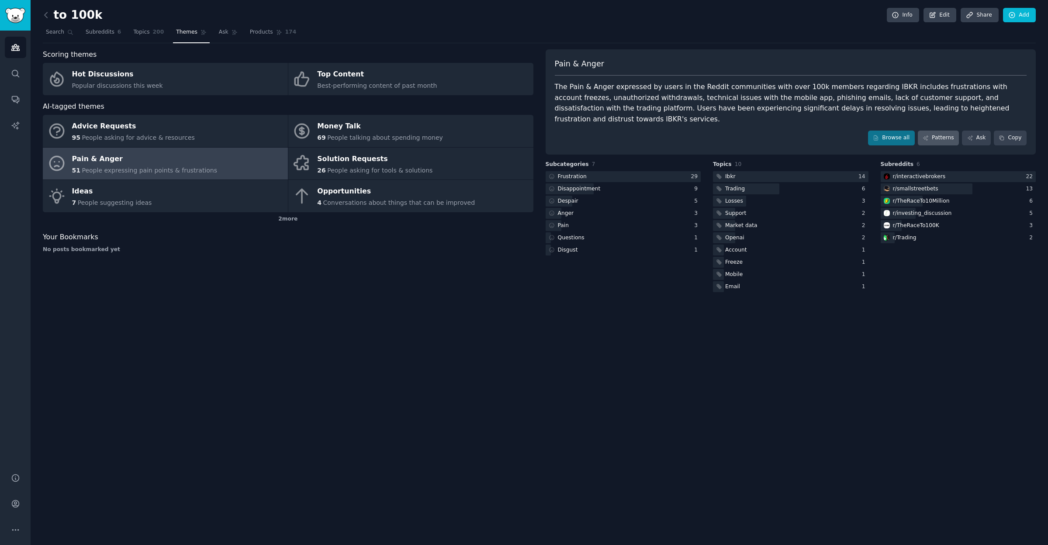
click at [941, 131] on link "Patterns" at bounding box center [938, 138] width 41 height 15
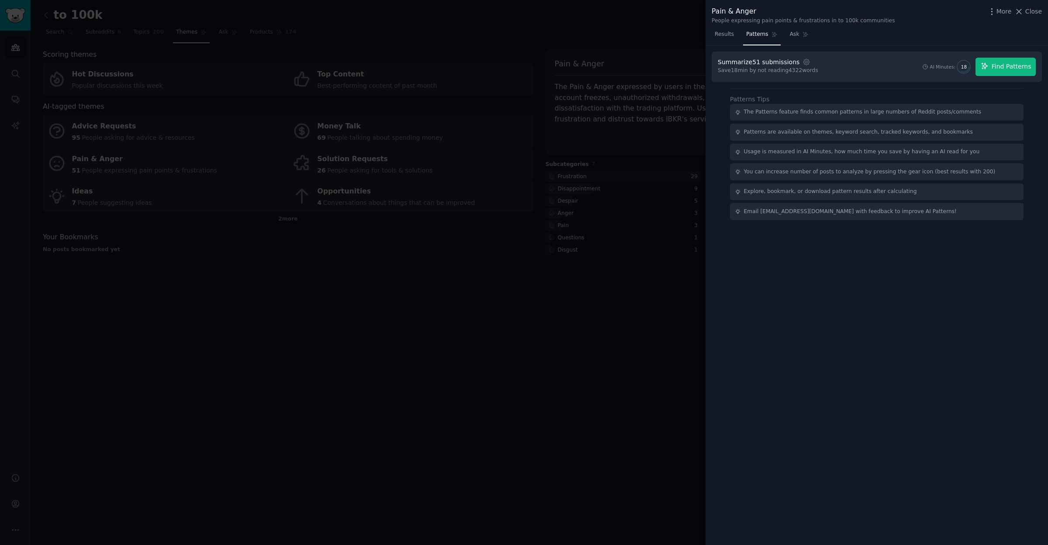
click at [1009, 65] on span "Find Patterns" at bounding box center [1012, 66] width 40 height 9
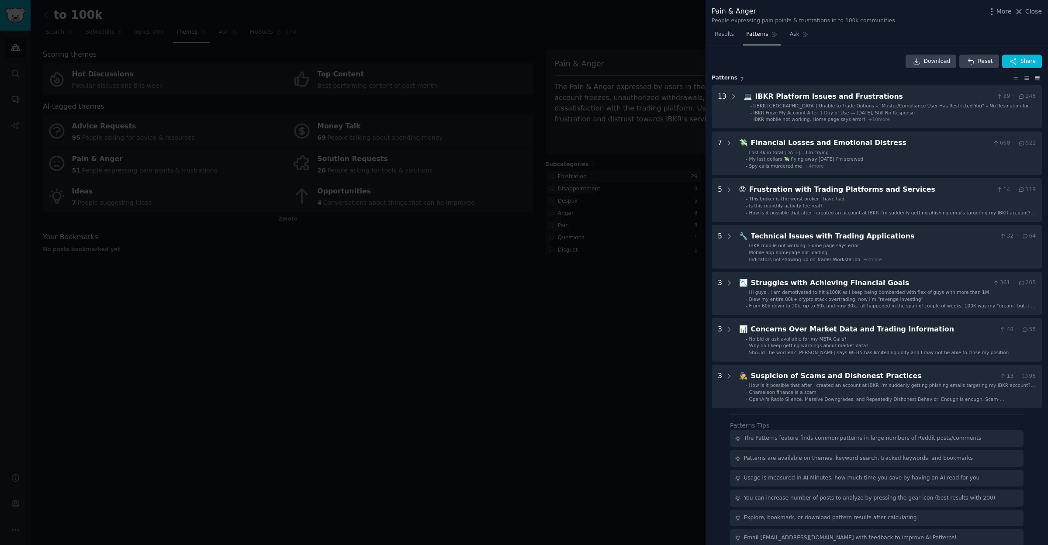
click at [1036, 78] on icon at bounding box center [1037, 77] width 4 height 3
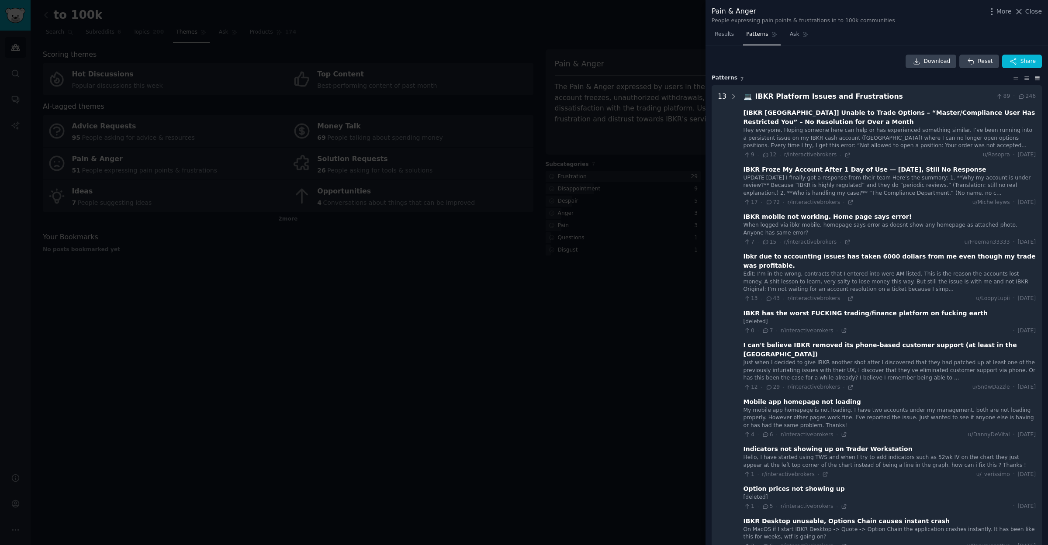
click at [1024, 79] on icon at bounding box center [1026, 78] width 4 height 3
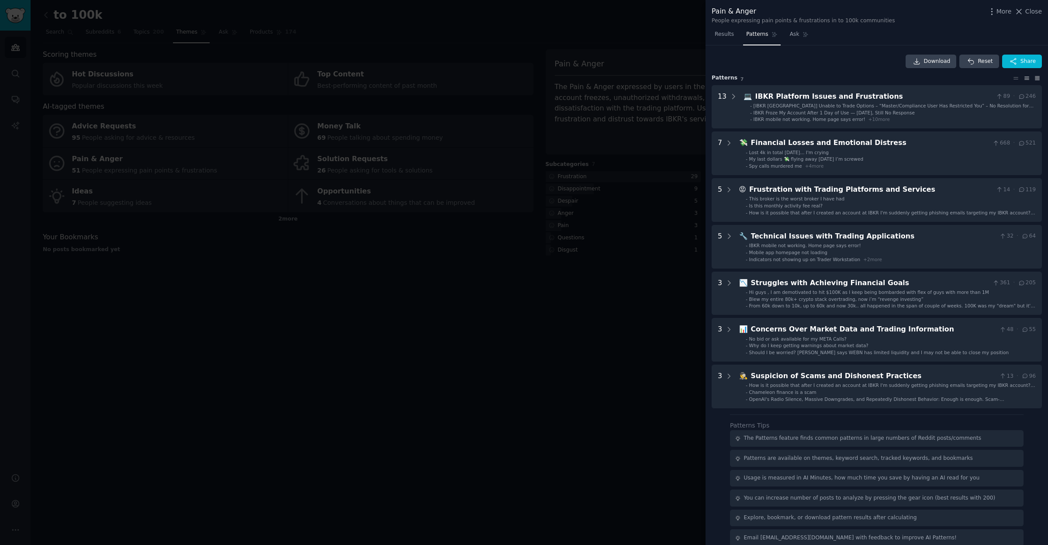
click at [1033, 77] on icon at bounding box center [1037, 78] width 9 height 6
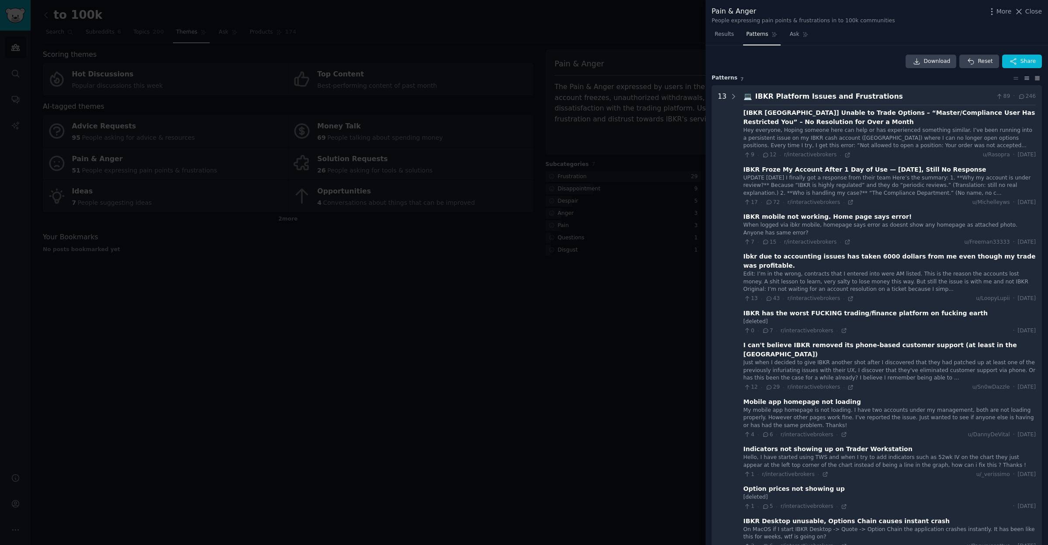
click at [1024, 77] on icon at bounding box center [1026, 78] width 9 height 6
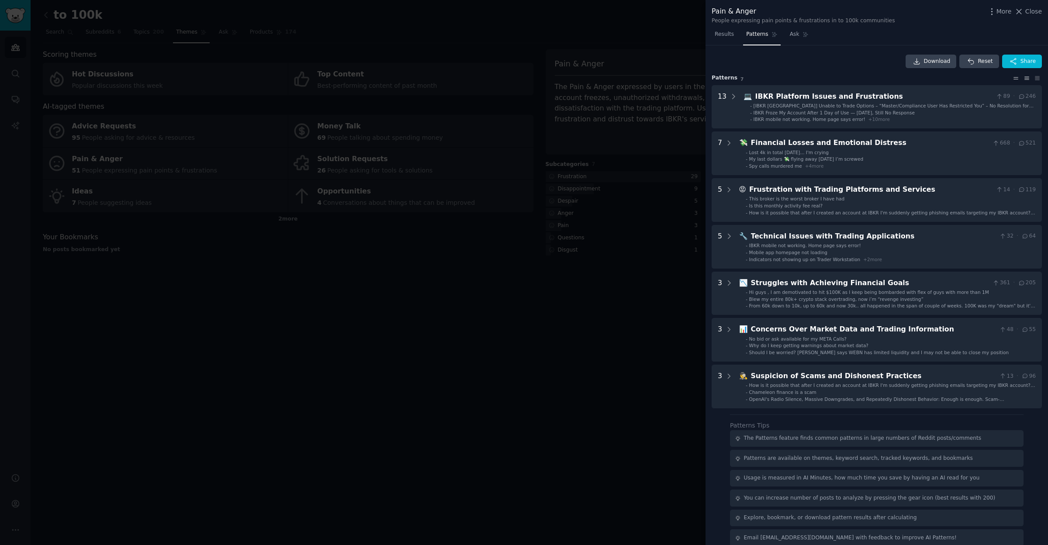
click at [1012, 76] on icon at bounding box center [1015, 78] width 9 height 6
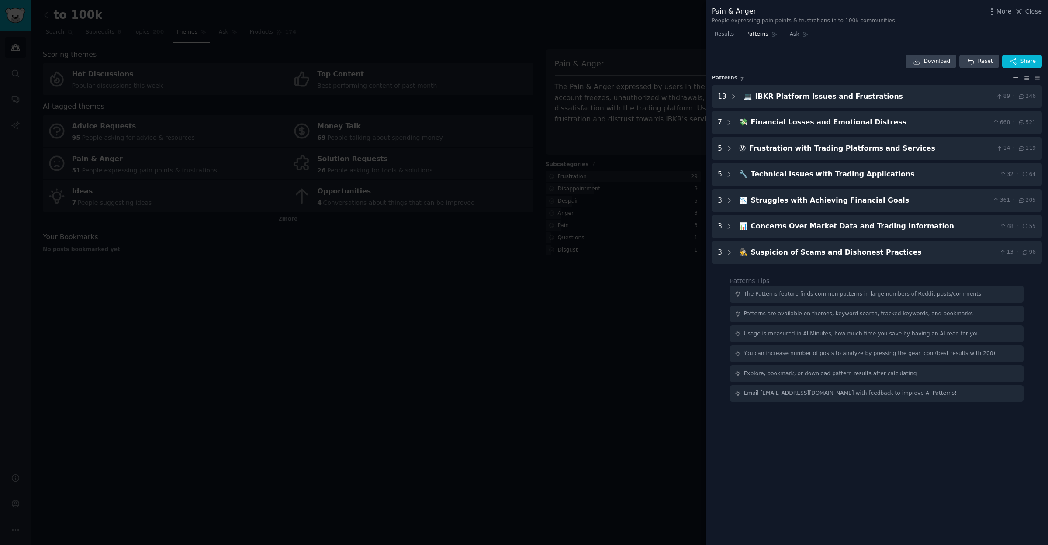
click at [1028, 77] on icon at bounding box center [1026, 78] width 9 height 6
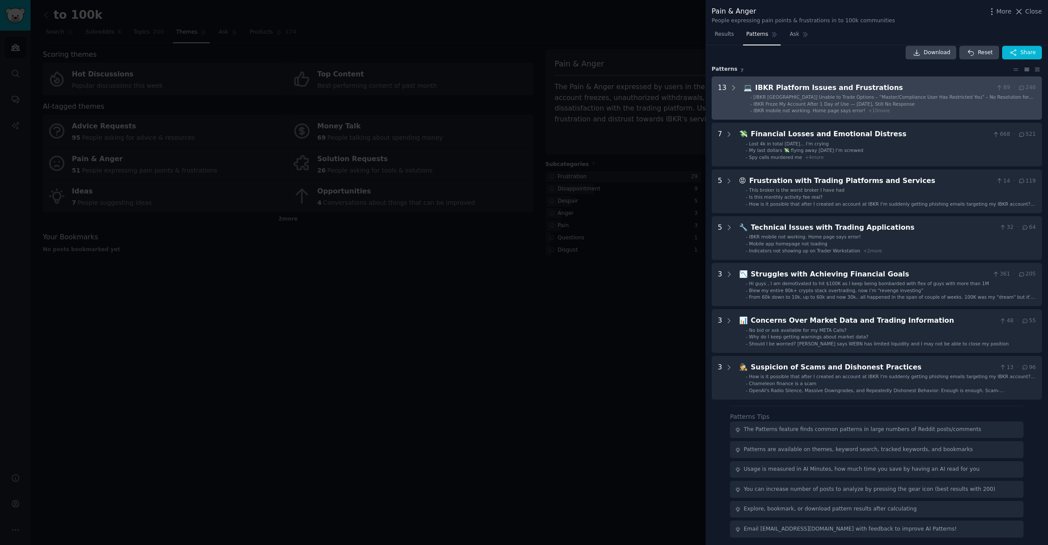
scroll to position [7, 0]
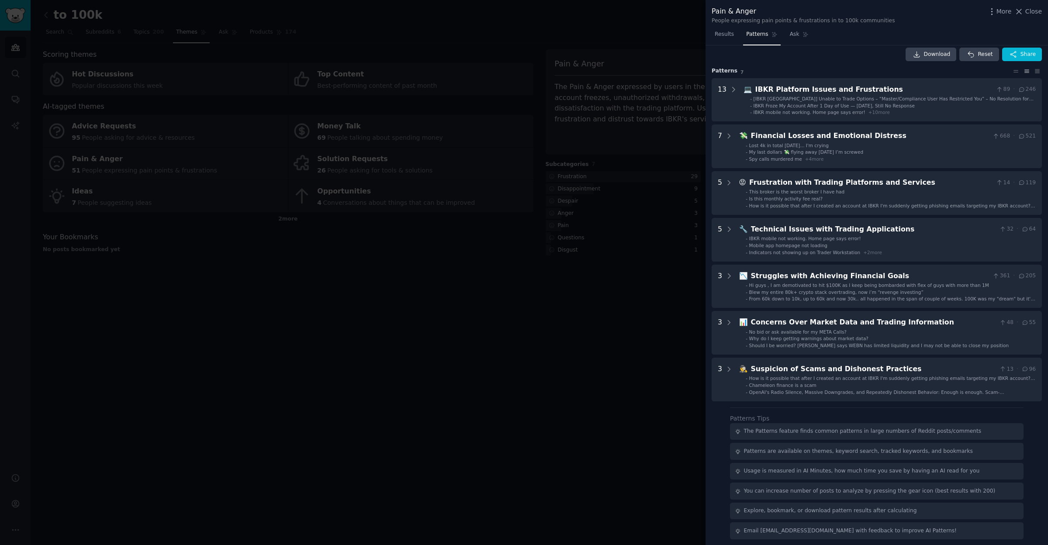
click at [484, 314] on div at bounding box center [524, 272] width 1048 height 545
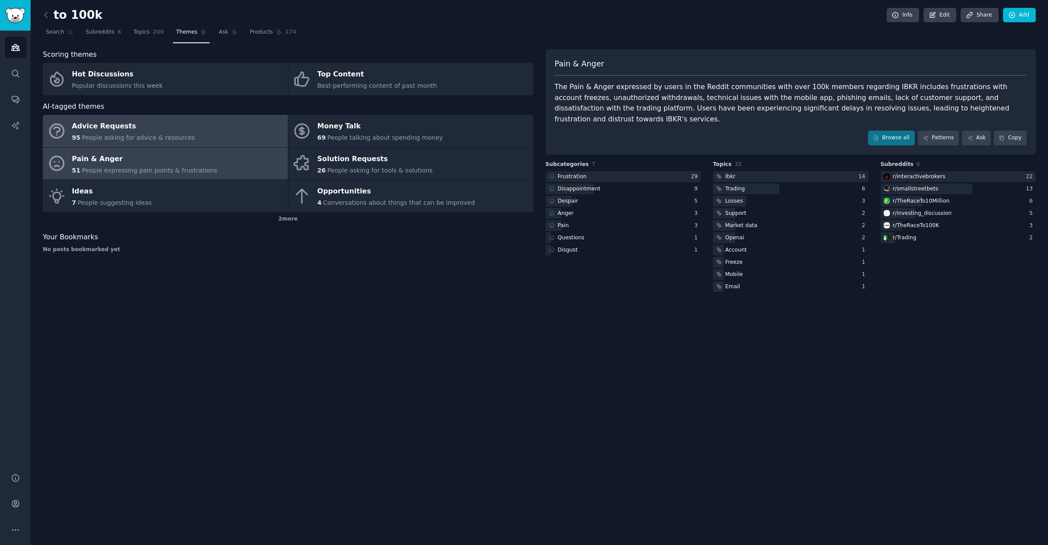
click at [139, 129] on div "Advice Requests" at bounding box center [133, 127] width 123 height 14
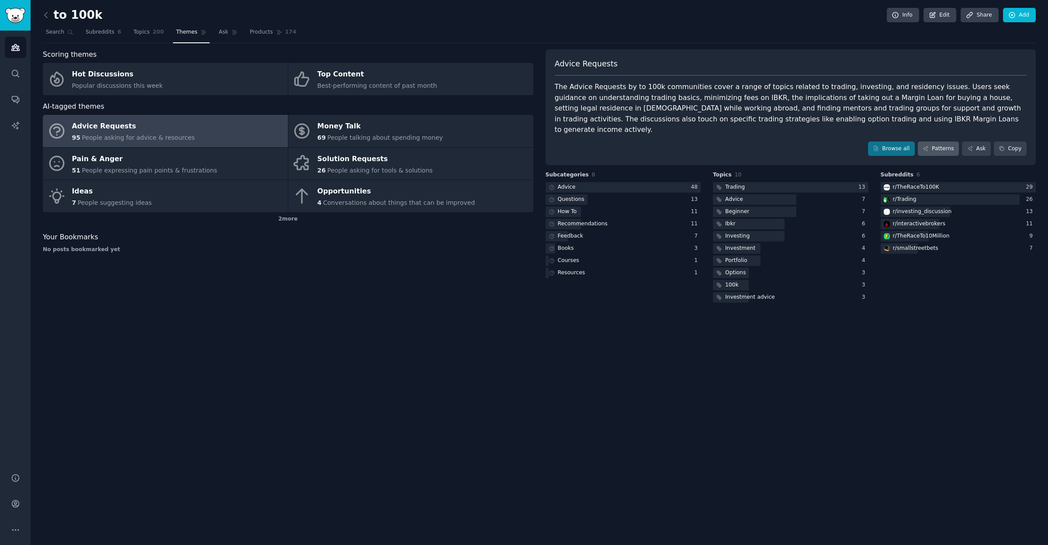
click at [936, 142] on link "Patterns" at bounding box center [938, 149] width 41 height 15
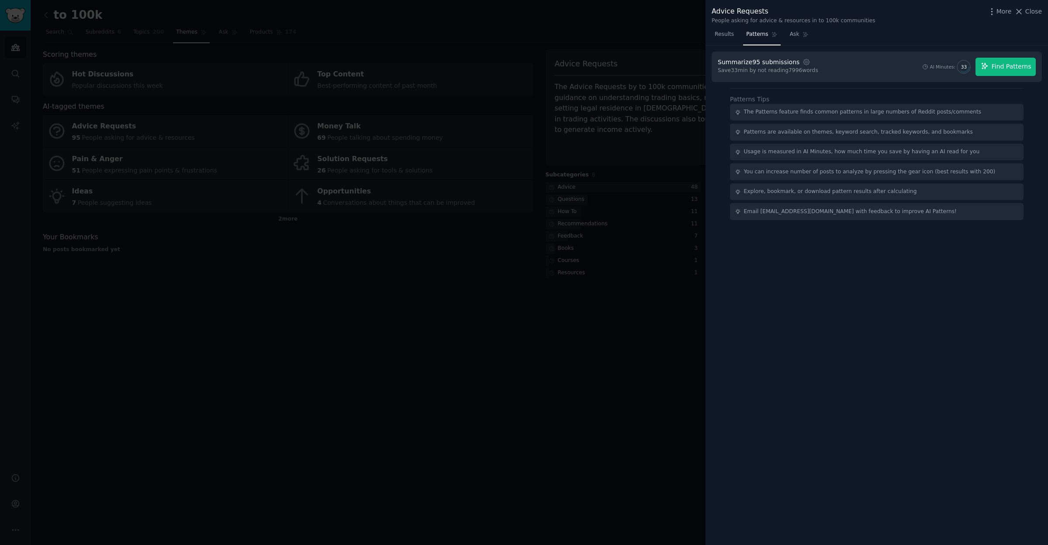
click at [999, 75] on button "Find Patterns" at bounding box center [1005, 67] width 60 height 18
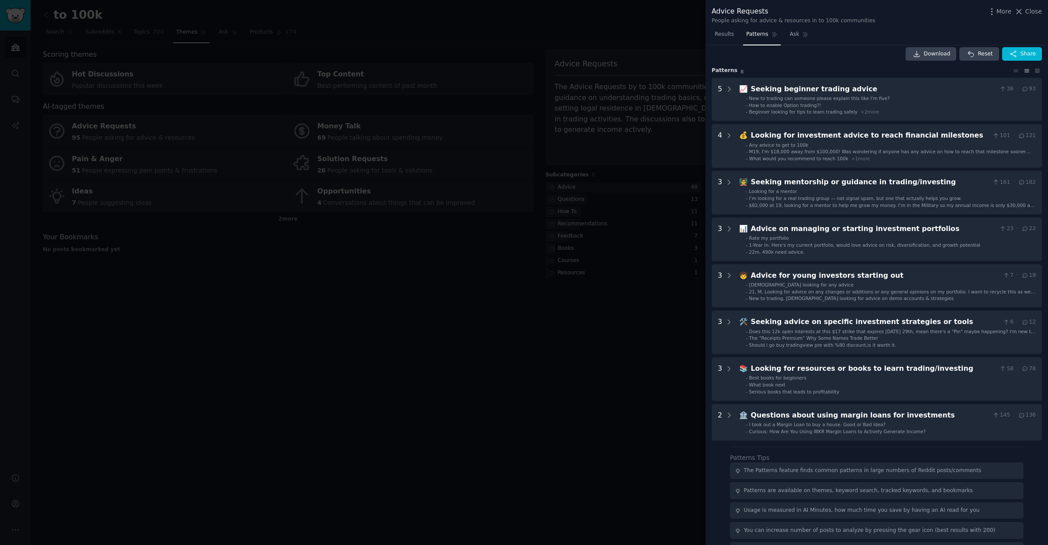
scroll to position [10, 0]
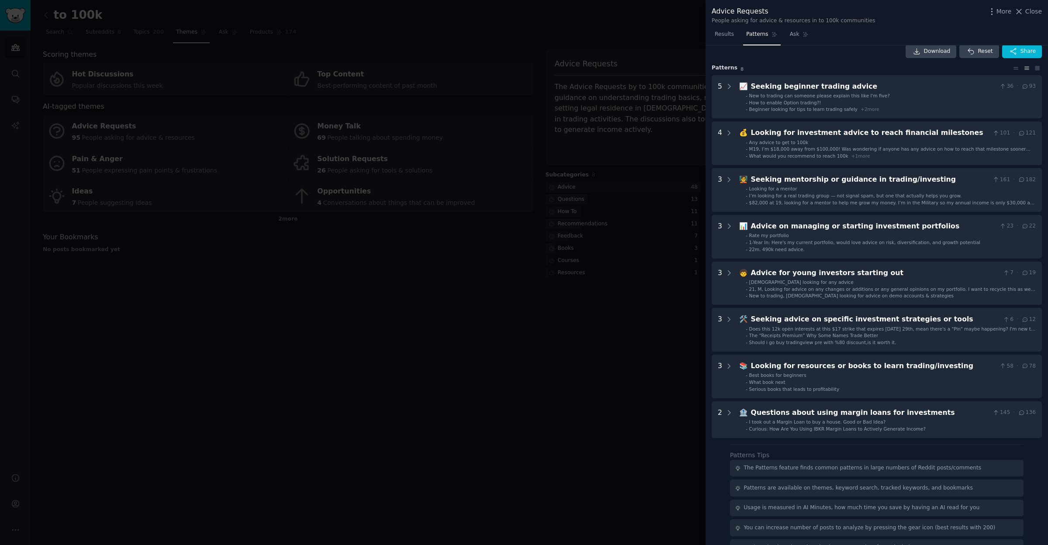
click at [498, 238] on div at bounding box center [524, 272] width 1048 height 545
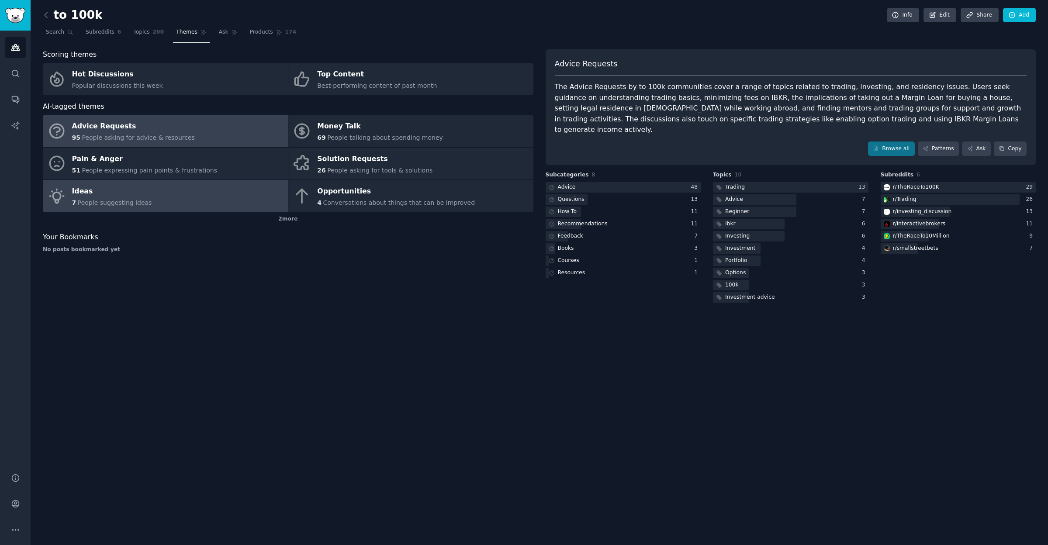
click at [100, 201] on span "People suggesting ideas" at bounding box center [115, 202] width 74 height 7
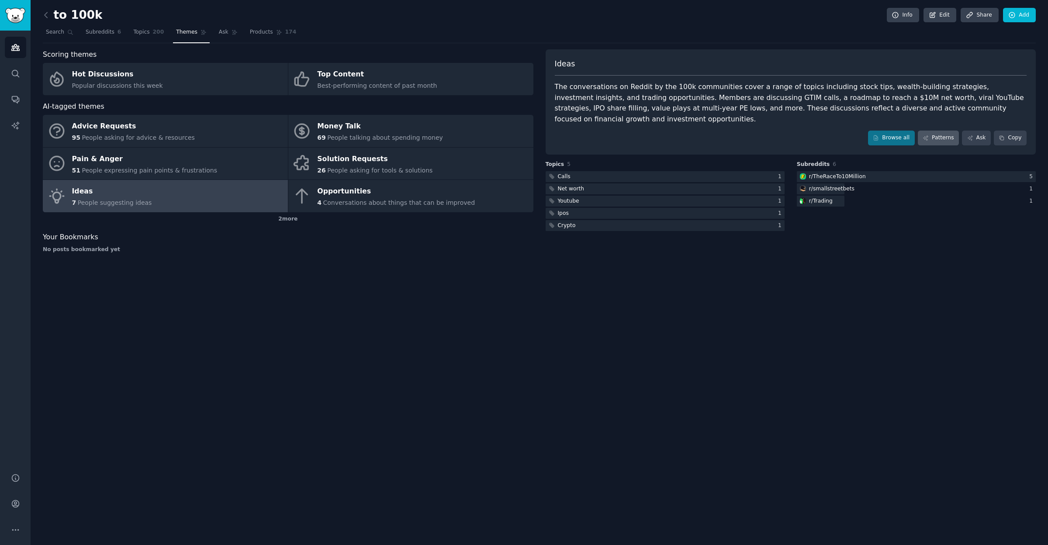
click at [941, 131] on link "Patterns" at bounding box center [938, 138] width 41 height 15
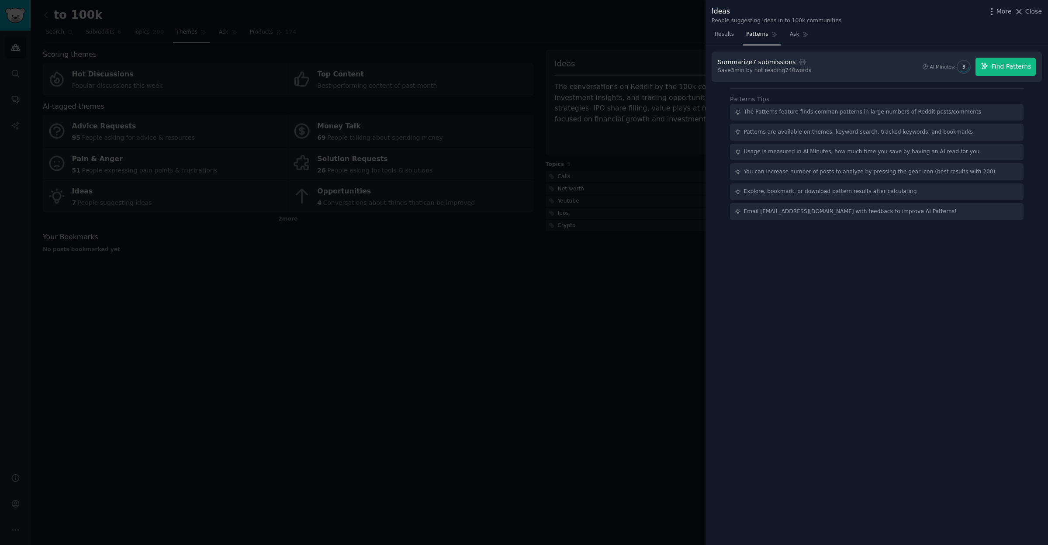
click at [1023, 65] on span "Find Patterns" at bounding box center [1012, 66] width 40 height 9
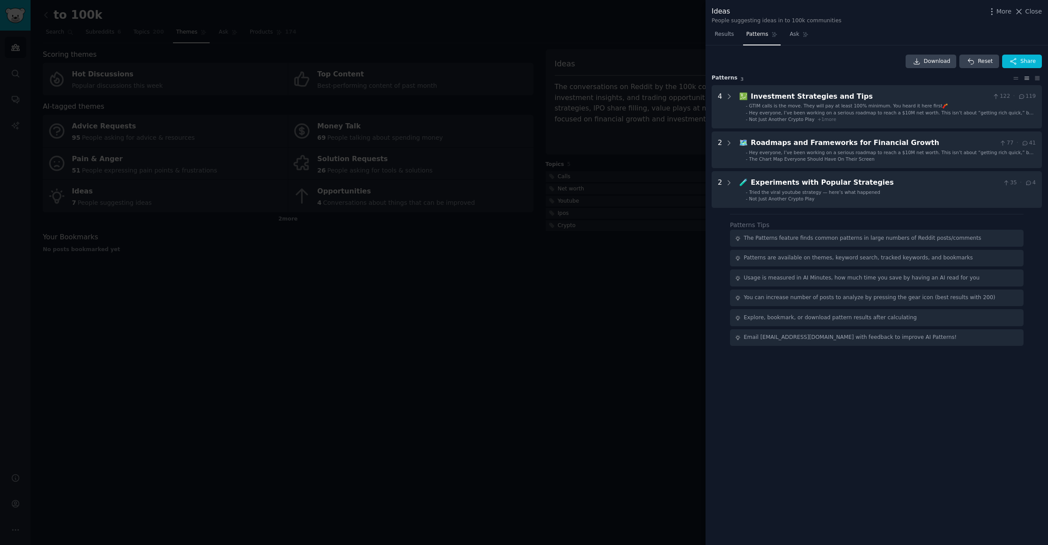
click at [473, 263] on div at bounding box center [524, 272] width 1048 height 545
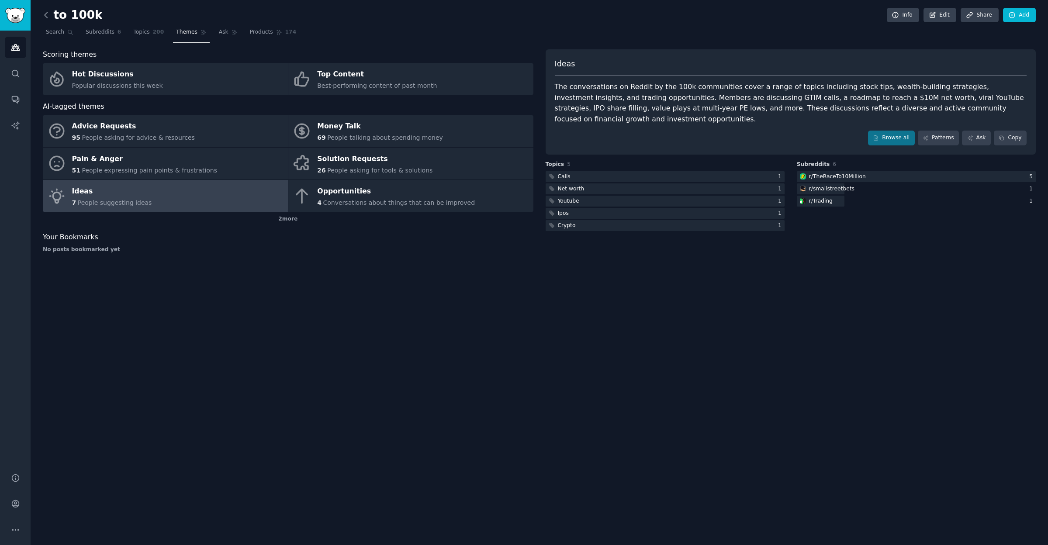
click at [46, 17] on icon at bounding box center [46, 14] width 3 height 5
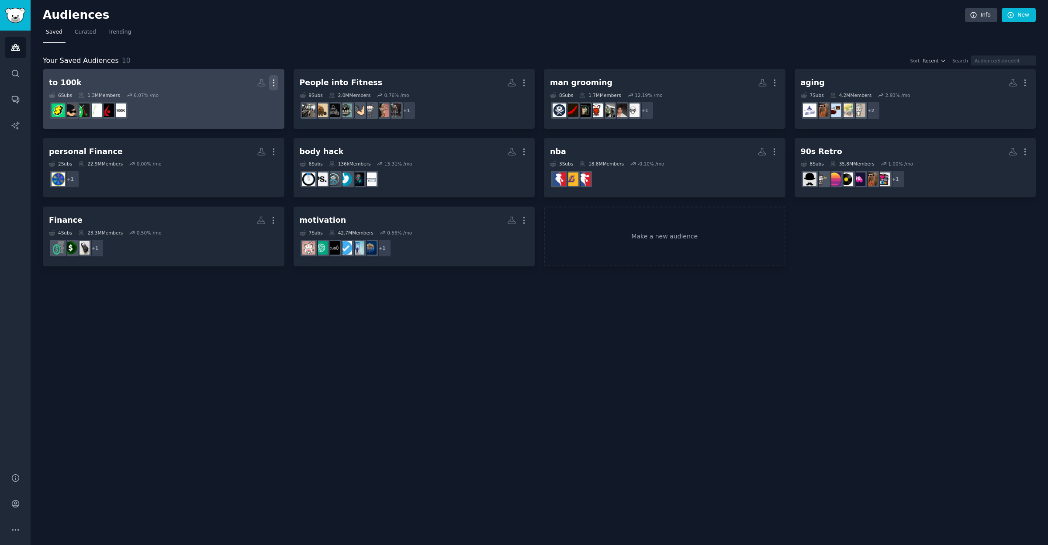
click at [274, 85] on icon "button" at bounding box center [273, 83] width 1 height 6
click at [249, 100] on p "Delete" at bounding box center [250, 101] width 20 height 9
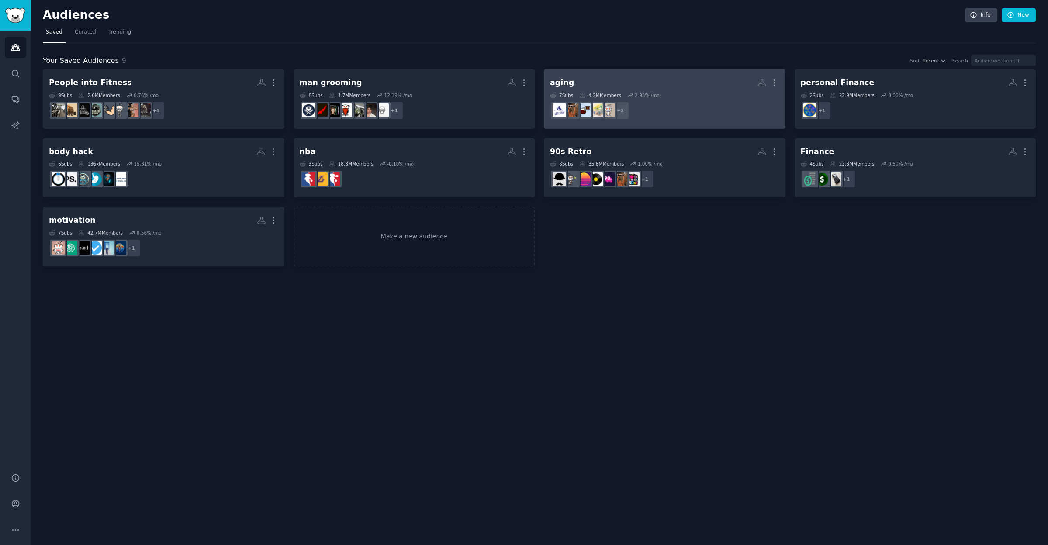
click at [700, 102] on dd "r/Aging + 2" at bounding box center [664, 110] width 229 height 24
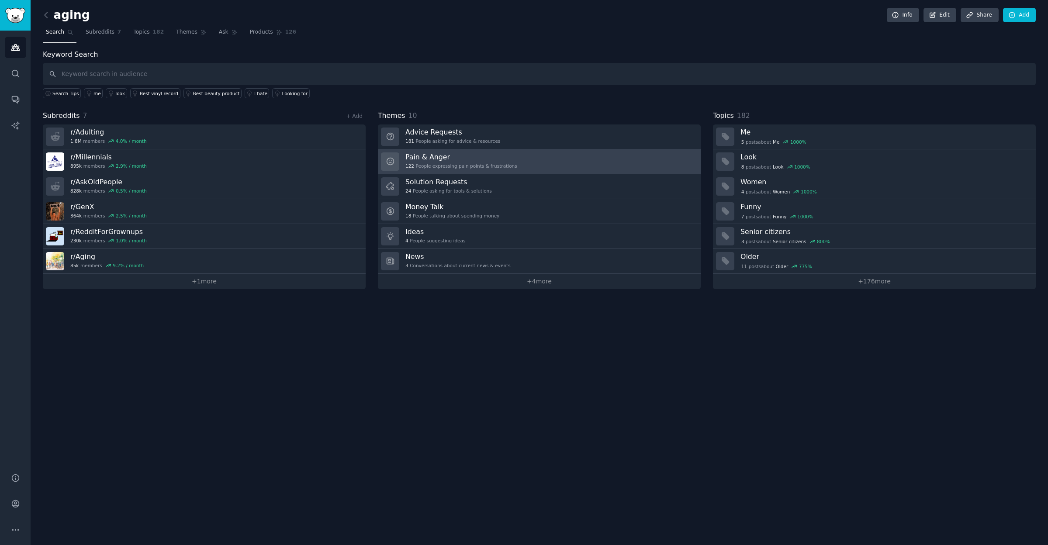
click at [434, 155] on h3 "Pain & Anger" at bounding box center [461, 156] width 112 height 9
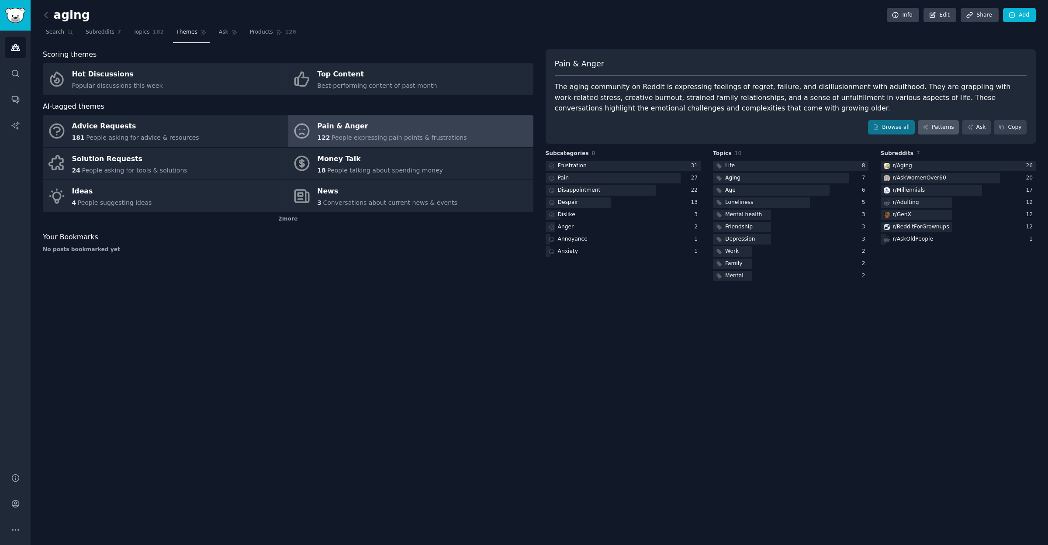
click at [942, 126] on link "Patterns" at bounding box center [938, 127] width 41 height 15
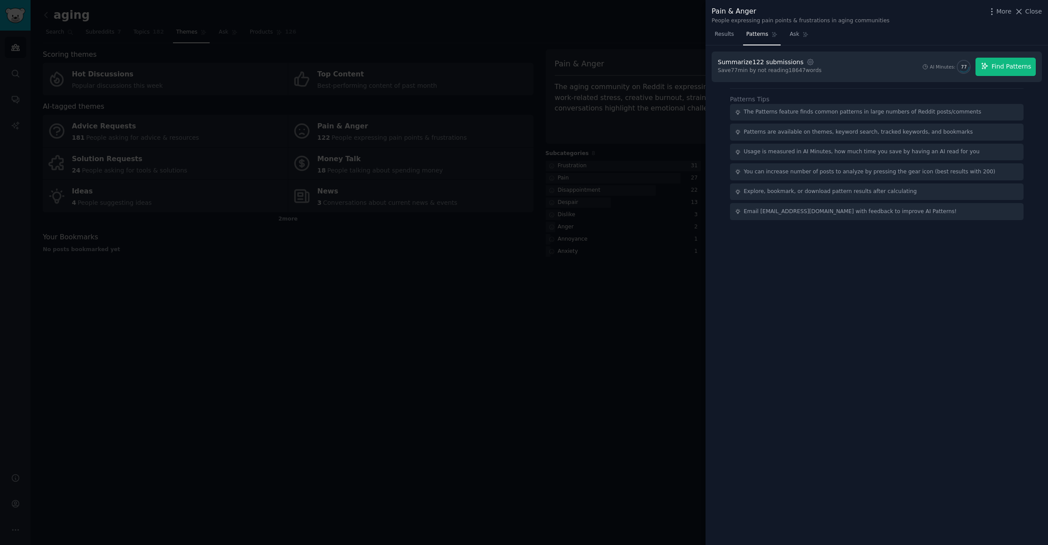
click at [1013, 70] on span "Find Patterns" at bounding box center [1012, 66] width 40 height 9
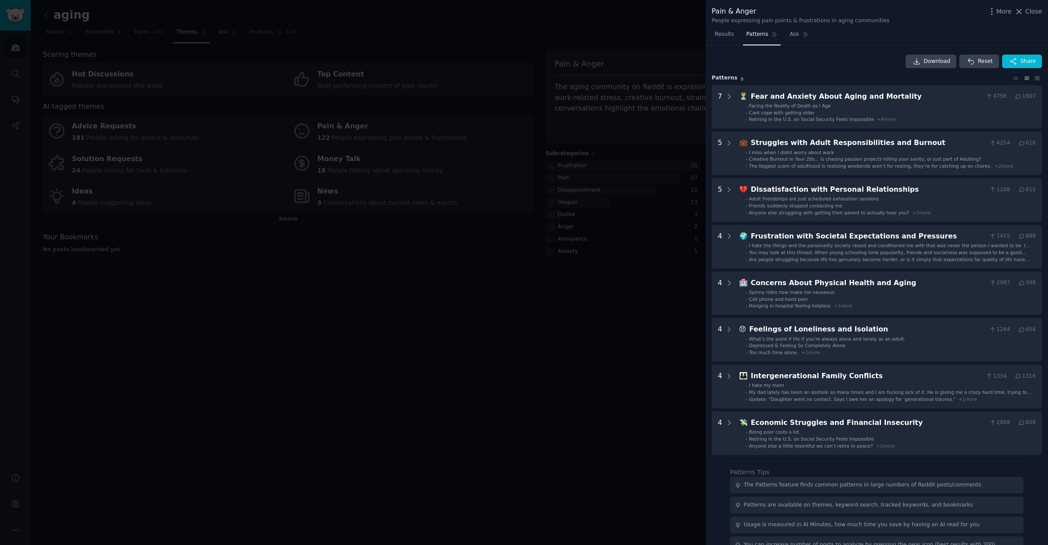
click at [539, 372] on div at bounding box center [524, 272] width 1048 height 545
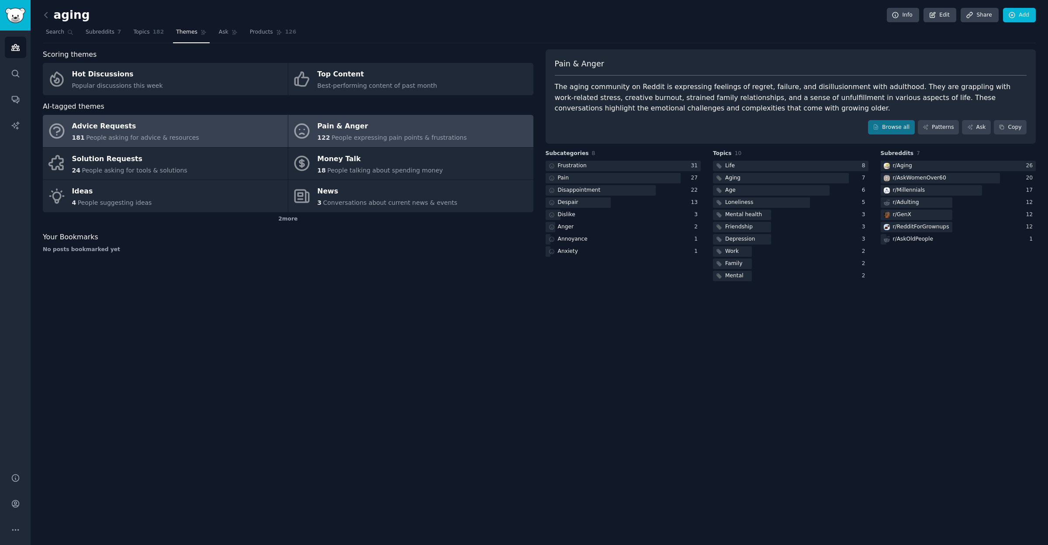
click at [134, 128] on div "Advice Requests" at bounding box center [135, 127] width 127 height 14
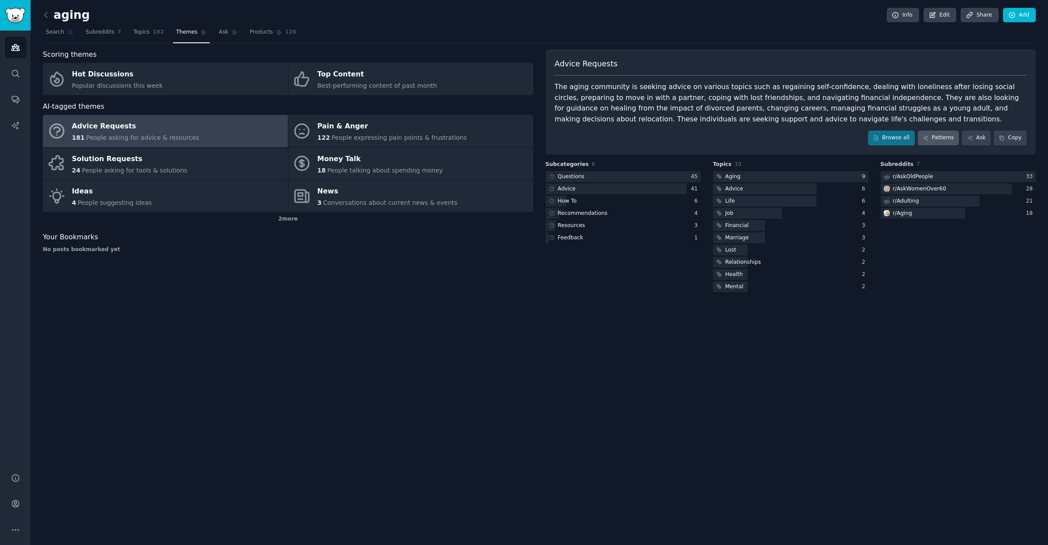
click at [938, 137] on link "Patterns" at bounding box center [938, 138] width 41 height 15
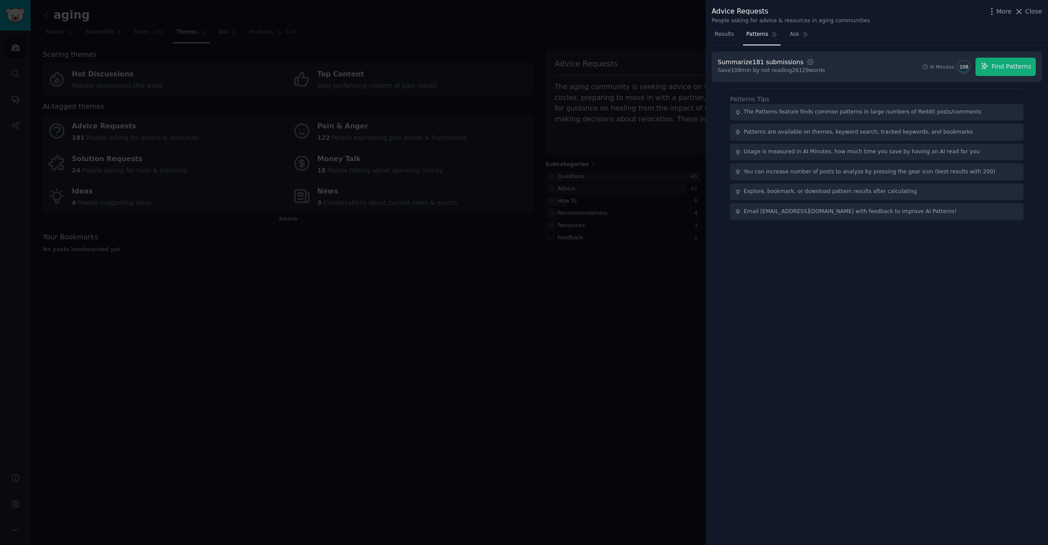
click at [1026, 66] on span "Find Patterns" at bounding box center [1012, 66] width 40 height 9
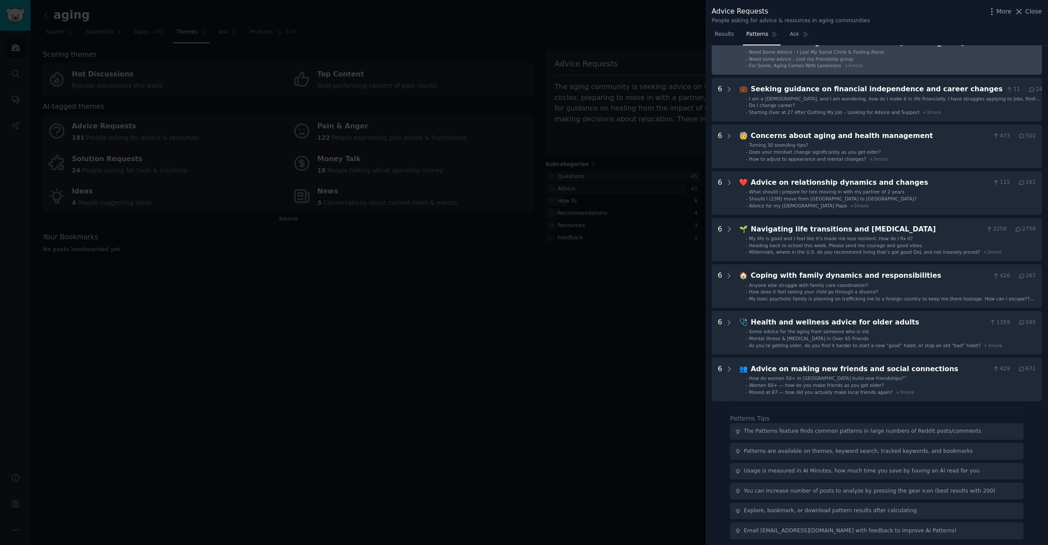
scroll to position [53, 0]
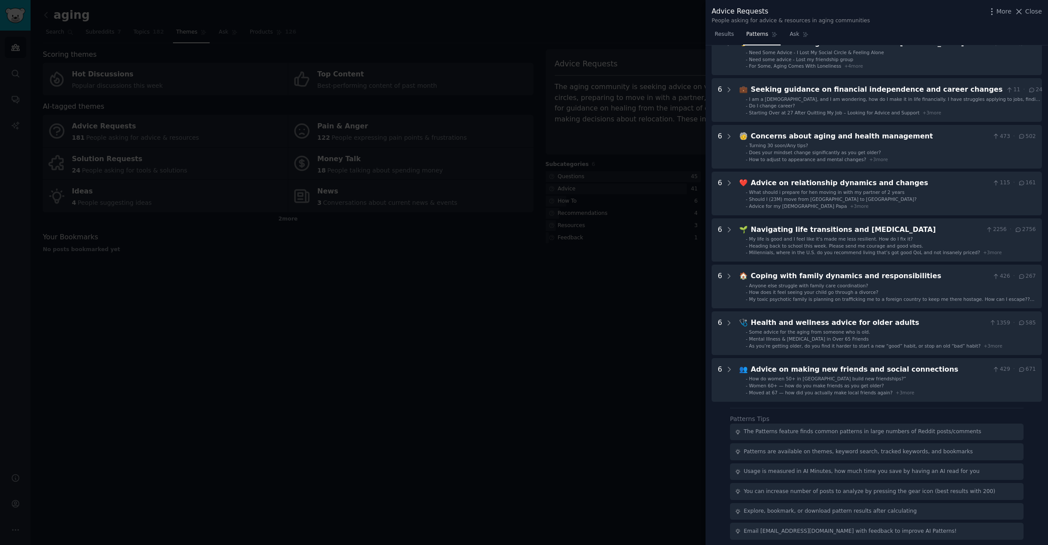
click at [135, 134] on div at bounding box center [524, 272] width 1048 height 545
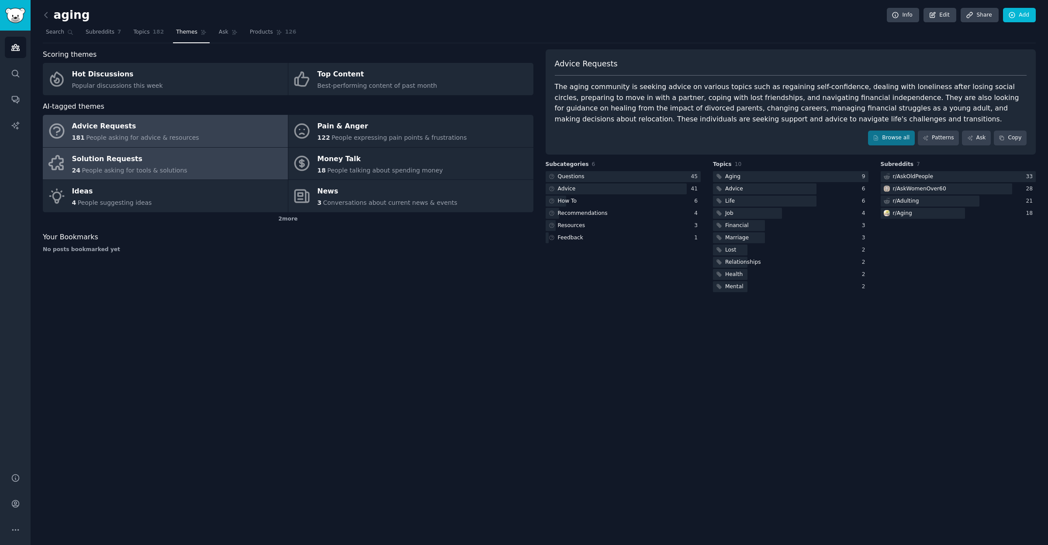
click at [100, 158] on div "Solution Requests" at bounding box center [129, 159] width 115 height 14
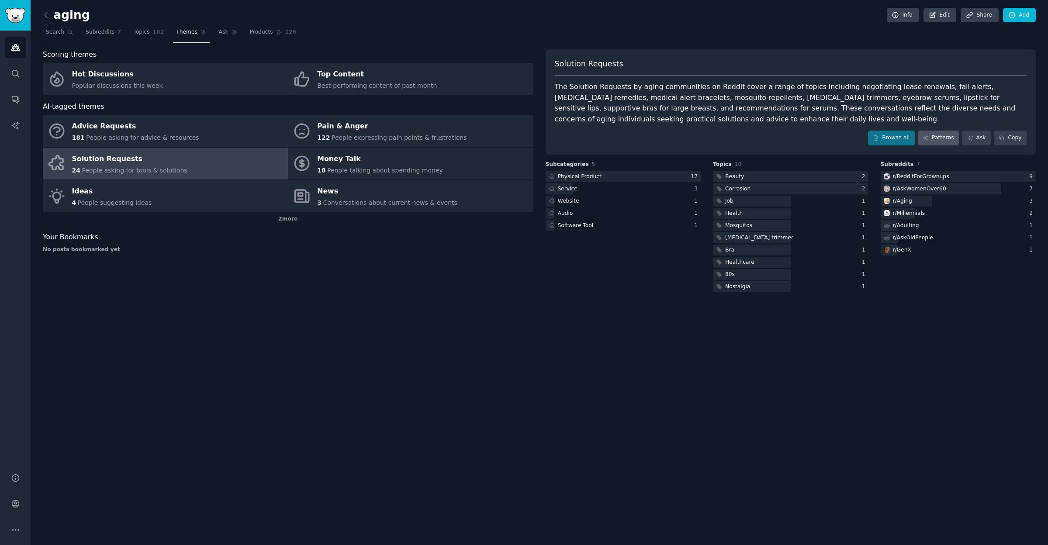
click at [941, 137] on link "Patterns" at bounding box center [938, 138] width 41 height 15
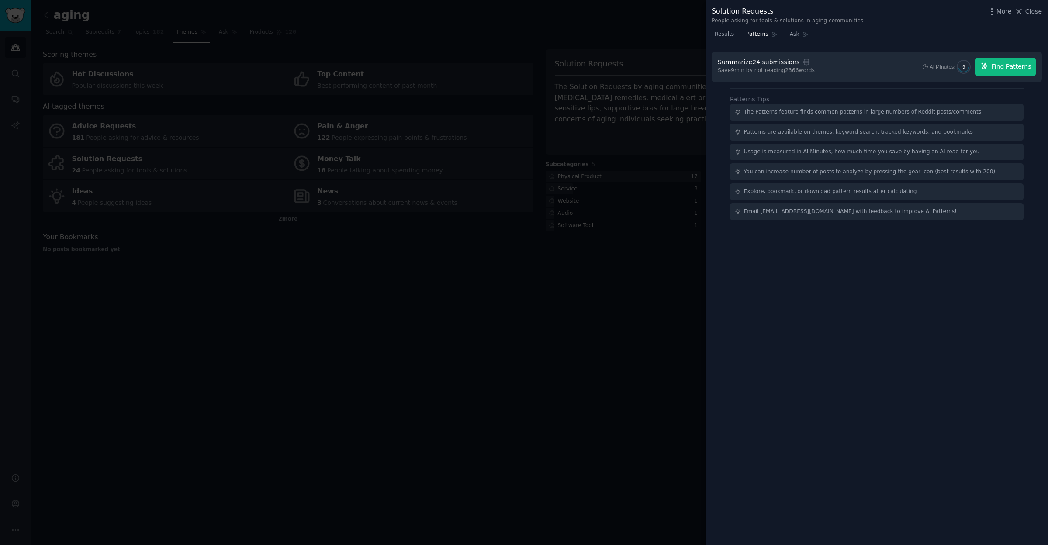
click at [1003, 67] on span "Find Patterns" at bounding box center [1012, 66] width 40 height 9
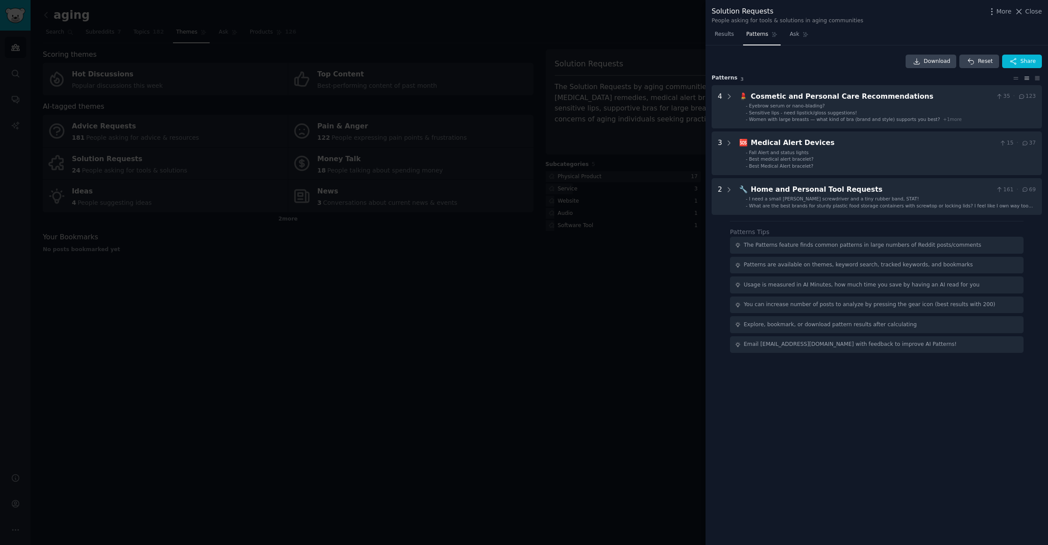
click at [321, 267] on div at bounding box center [524, 272] width 1048 height 545
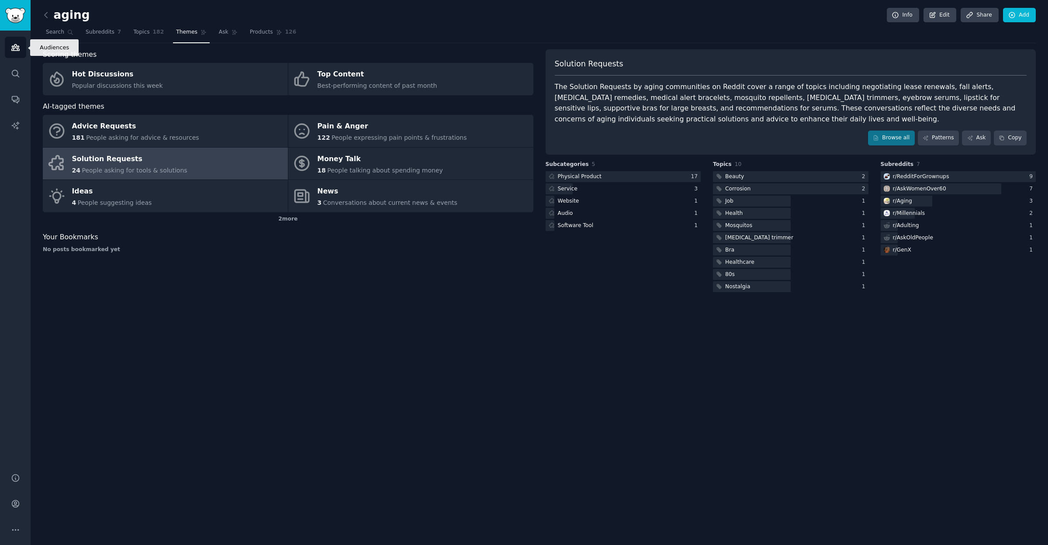
click at [14, 47] on icon "Sidebar" at bounding box center [15, 47] width 9 height 9
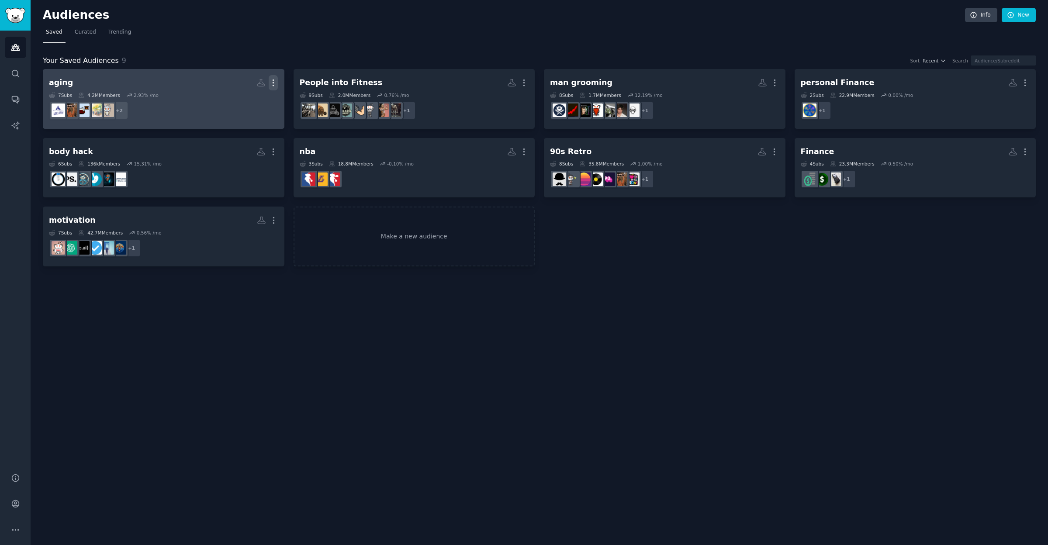
click at [275, 80] on icon "button" at bounding box center [273, 82] width 9 height 9
click at [249, 101] on p "Delete" at bounding box center [249, 101] width 20 height 9
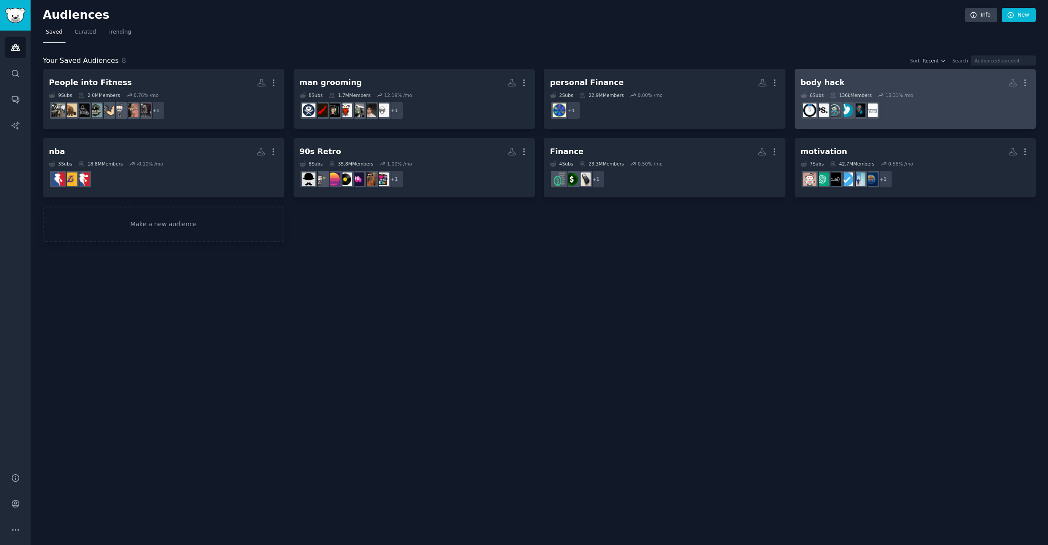
click at [939, 102] on dd "r/LimitlessBiotech" at bounding box center [915, 110] width 229 height 24
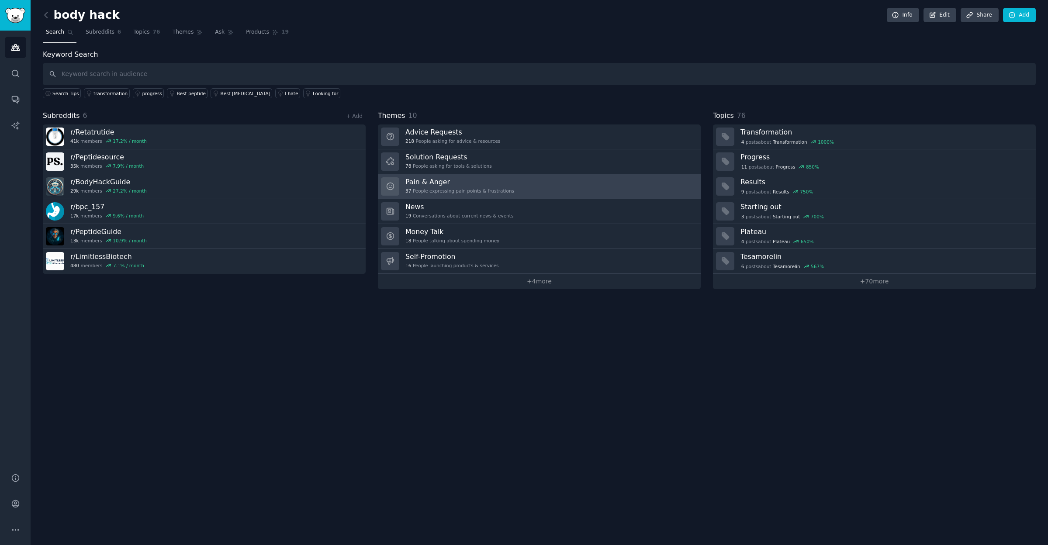
click at [416, 181] on h3 "Pain & Anger" at bounding box center [459, 181] width 109 height 9
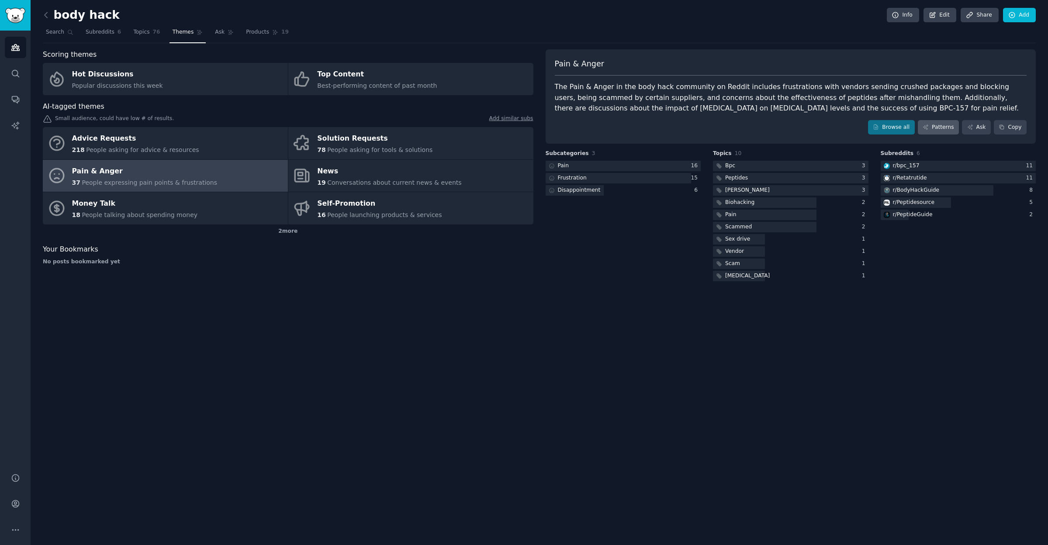
click at [945, 130] on link "Patterns" at bounding box center [938, 127] width 41 height 15
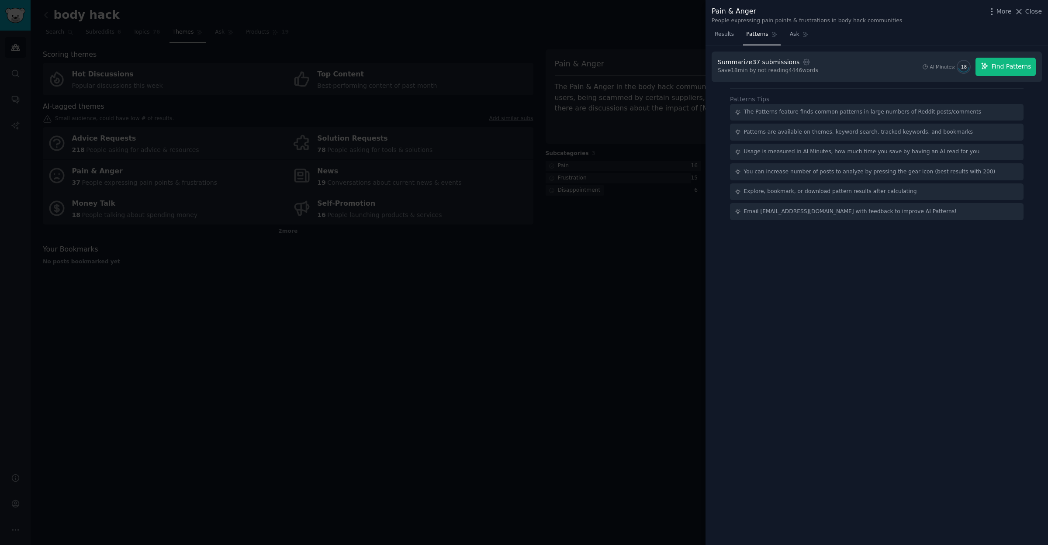
click at [1000, 69] on span "Find Patterns" at bounding box center [1012, 66] width 40 height 9
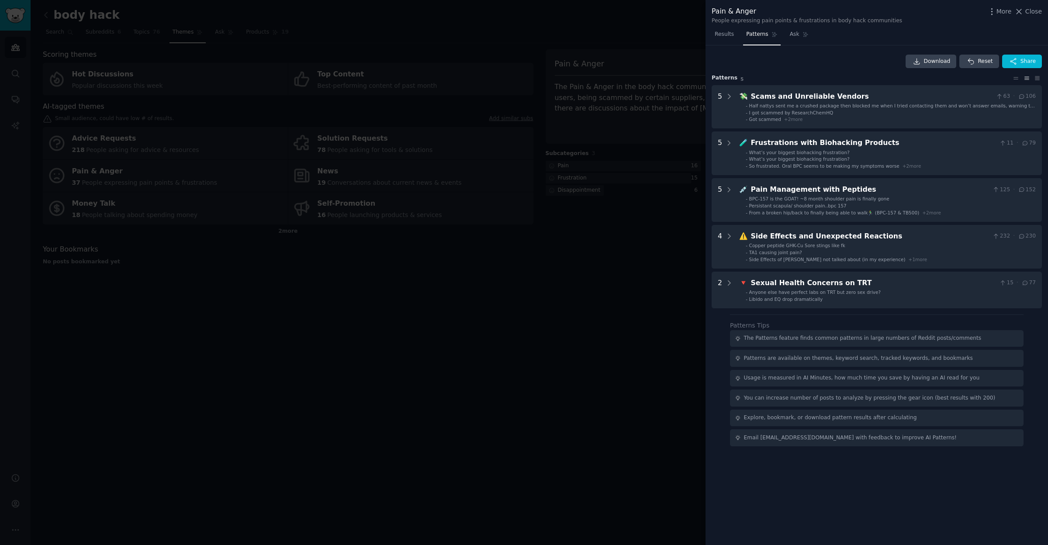
click at [345, 289] on div at bounding box center [524, 272] width 1048 height 545
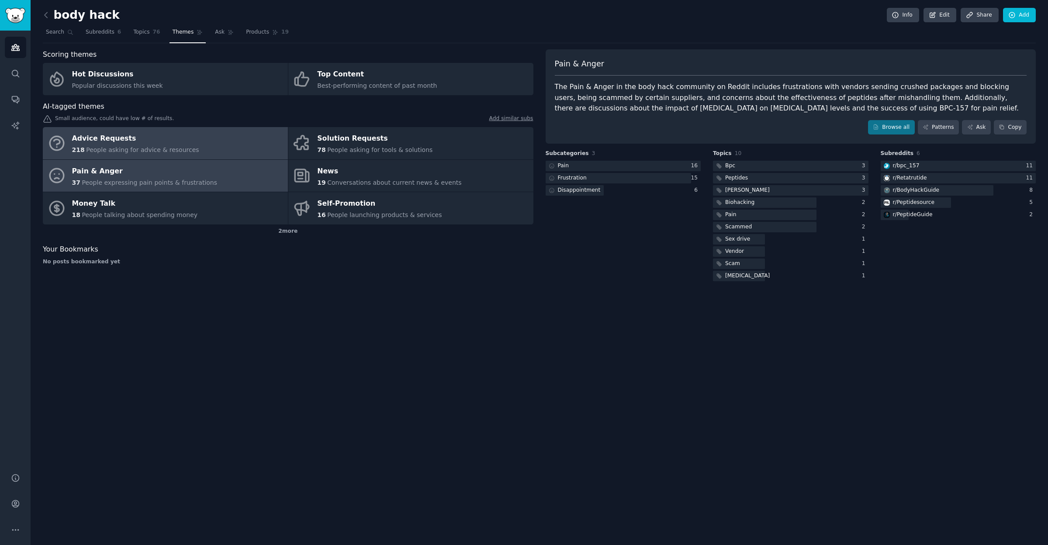
click at [106, 134] on div "Advice Requests" at bounding box center [135, 139] width 127 height 14
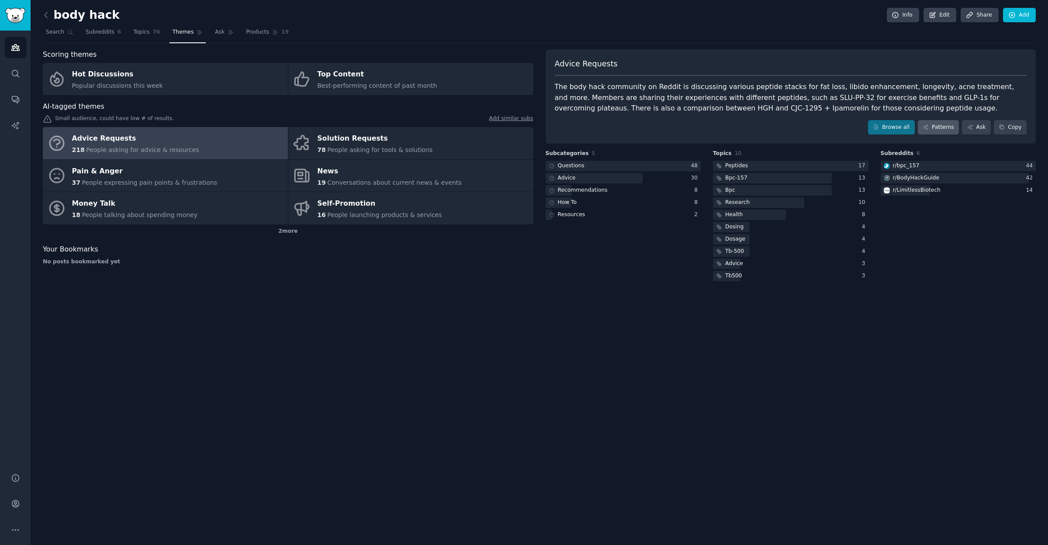
click at [943, 127] on link "Patterns" at bounding box center [938, 127] width 41 height 15
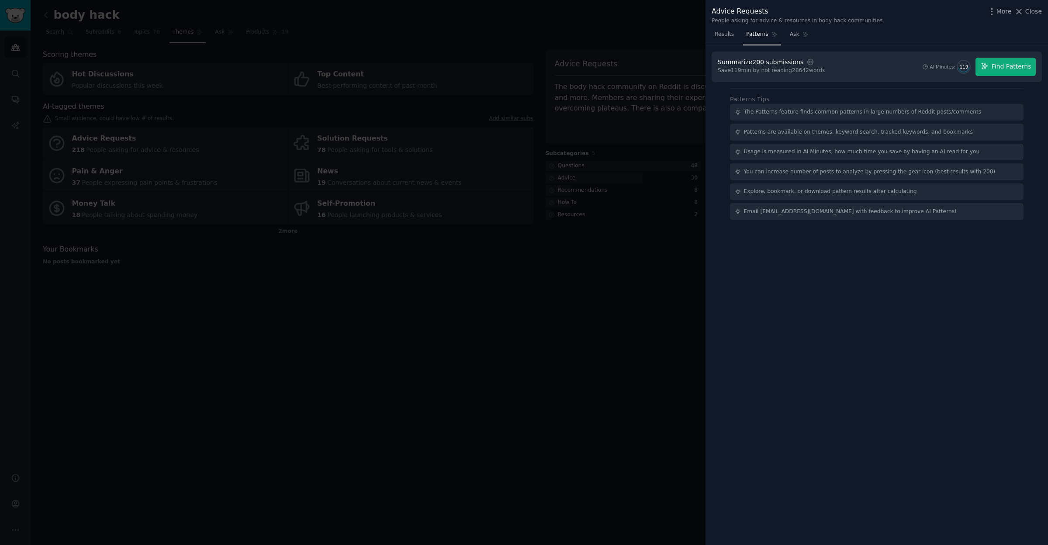
click at [1010, 69] on span "Find Patterns" at bounding box center [1012, 66] width 40 height 9
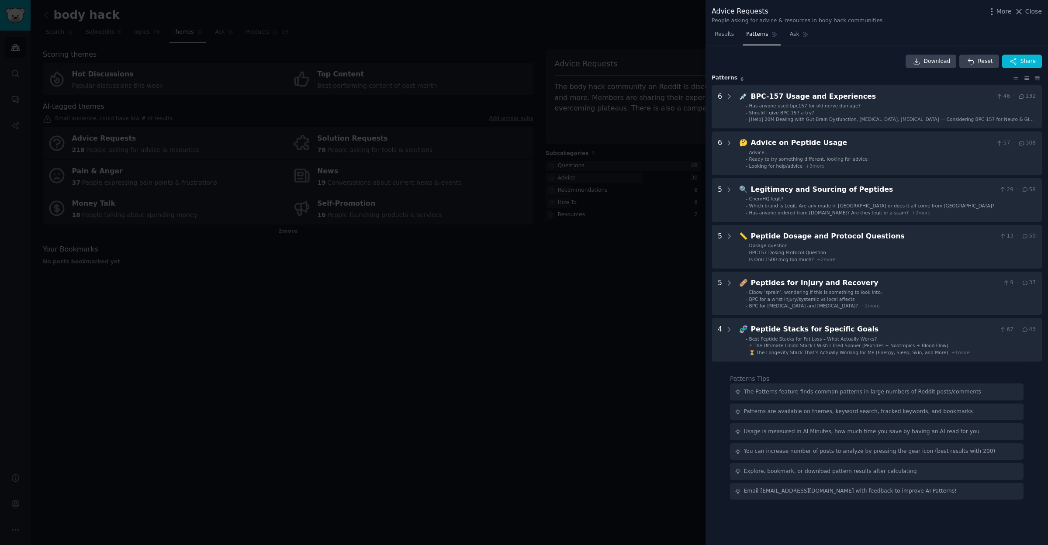
click at [415, 303] on div at bounding box center [524, 272] width 1048 height 545
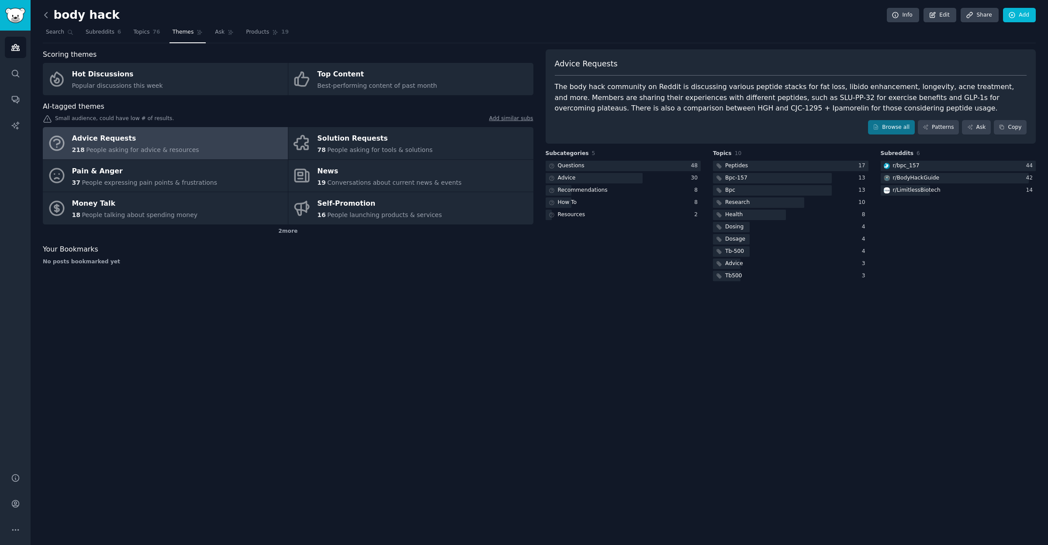
click at [49, 12] on icon at bounding box center [45, 14] width 9 height 9
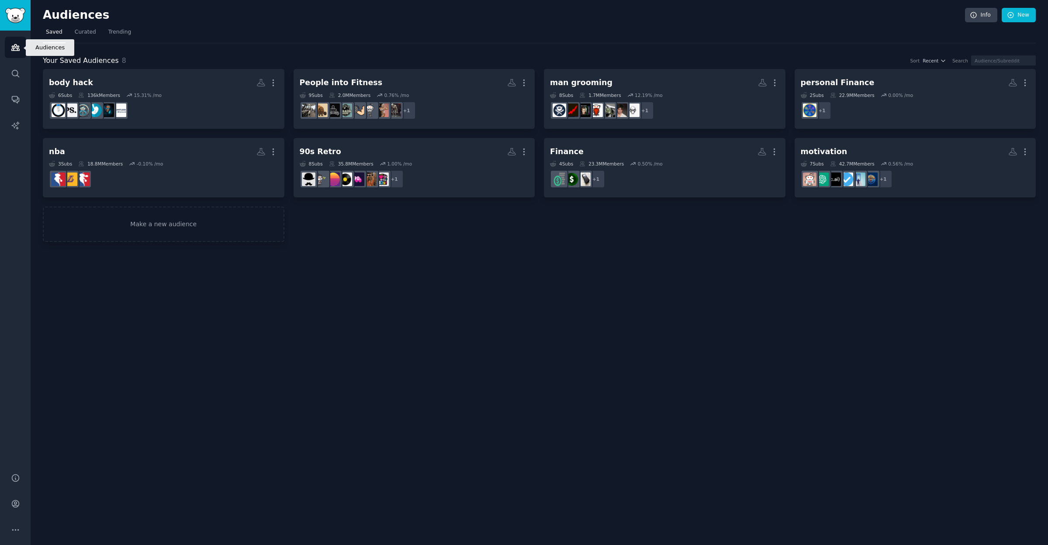
click at [15, 47] on icon "Sidebar" at bounding box center [15, 47] width 9 height 9
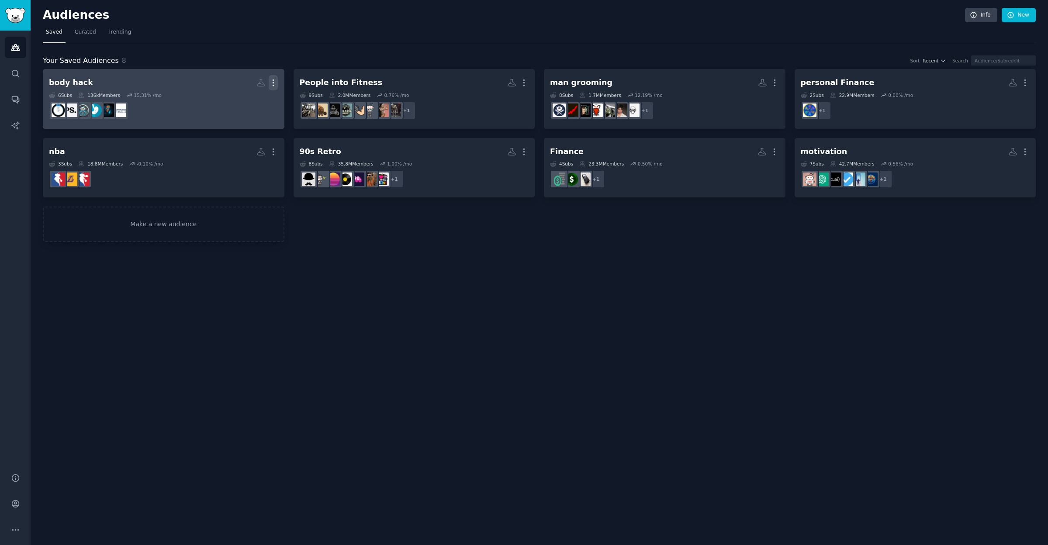
click at [277, 83] on icon "button" at bounding box center [273, 82] width 9 height 9
click at [249, 101] on p "Delete" at bounding box center [249, 101] width 20 height 9
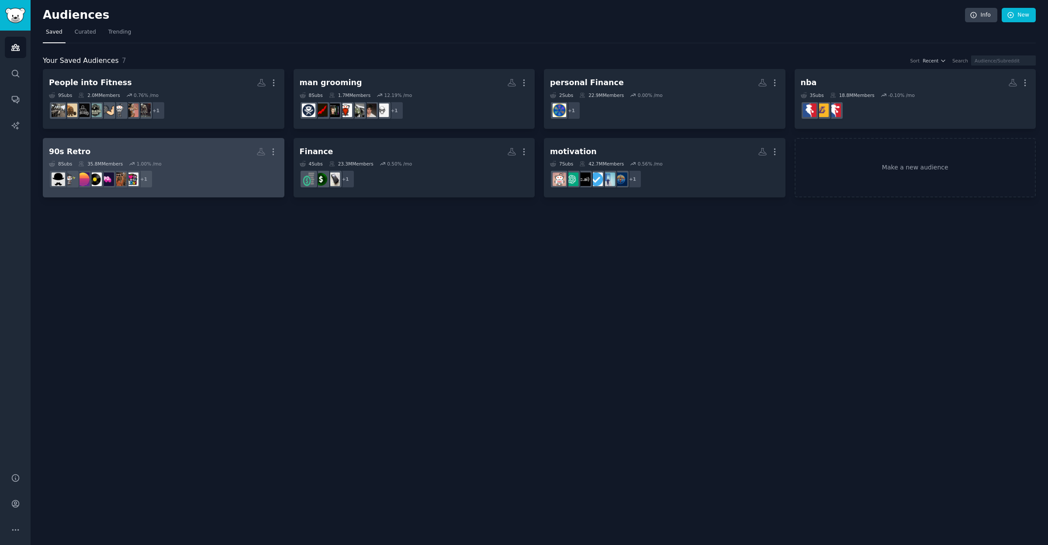
click at [215, 170] on dd "+ 1" at bounding box center [163, 179] width 229 height 24
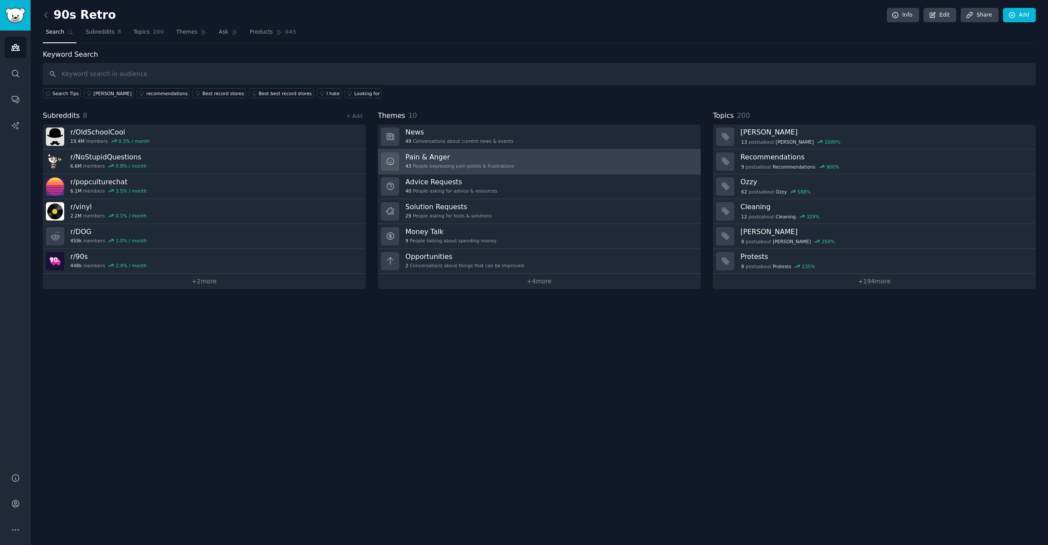
click at [479, 153] on h3 "Pain & Anger" at bounding box center [459, 156] width 109 height 9
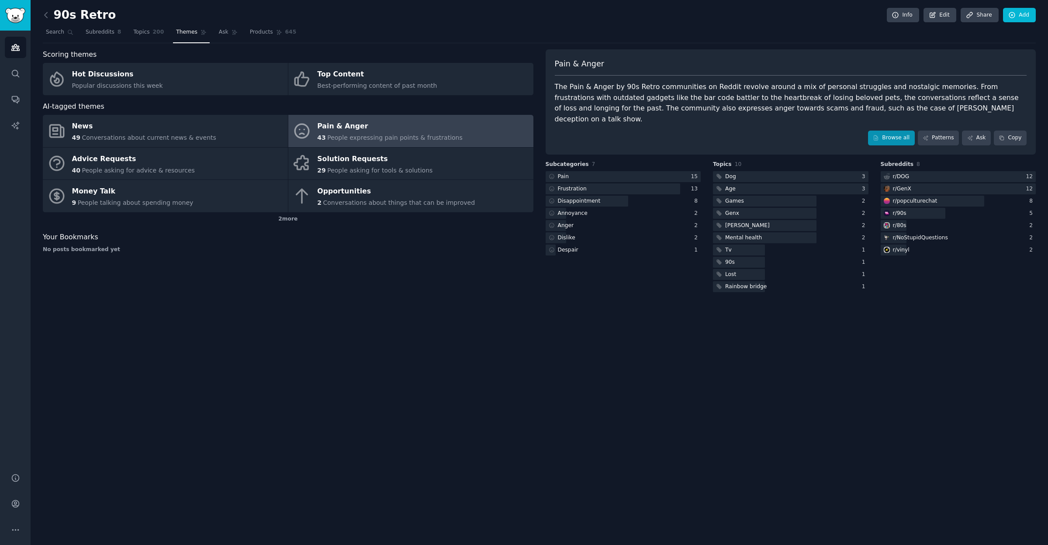
click at [890, 131] on link "Browse all" at bounding box center [891, 138] width 47 height 15
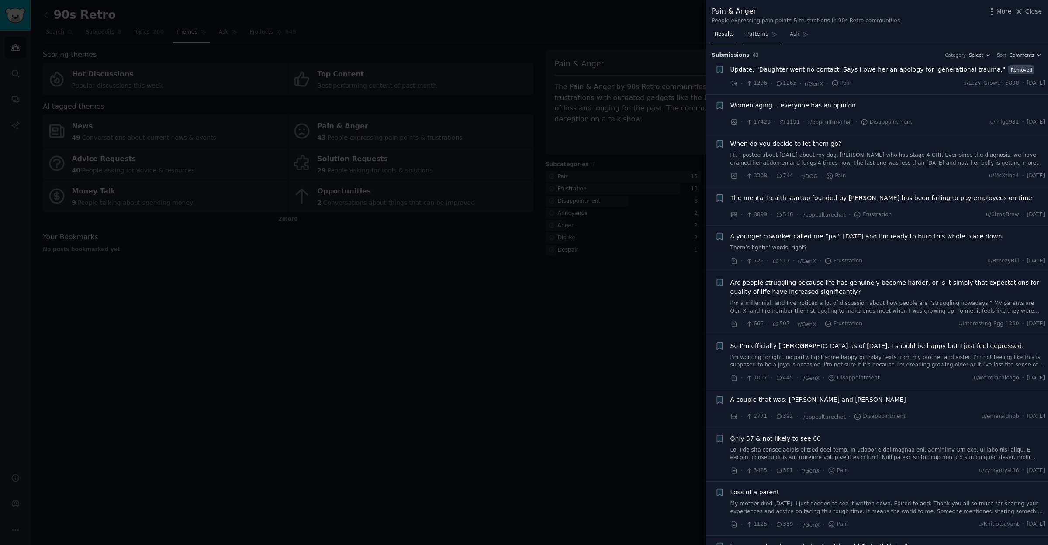
click at [754, 35] on span "Patterns" at bounding box center [757, 35] width 22 height 8
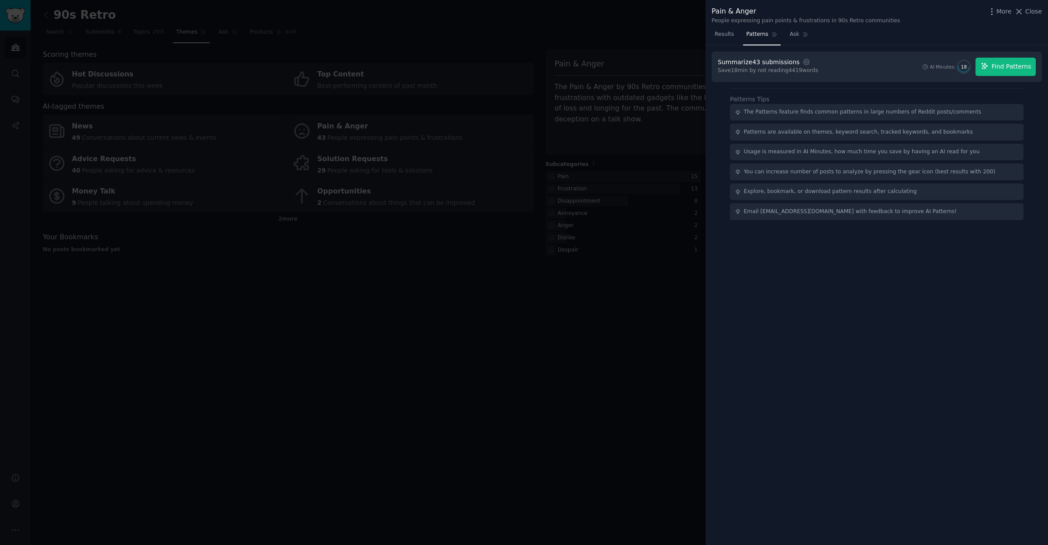
click at [999, 69] on span "Find Patterns" at bounding box center [1012, 66] width 40 height 9
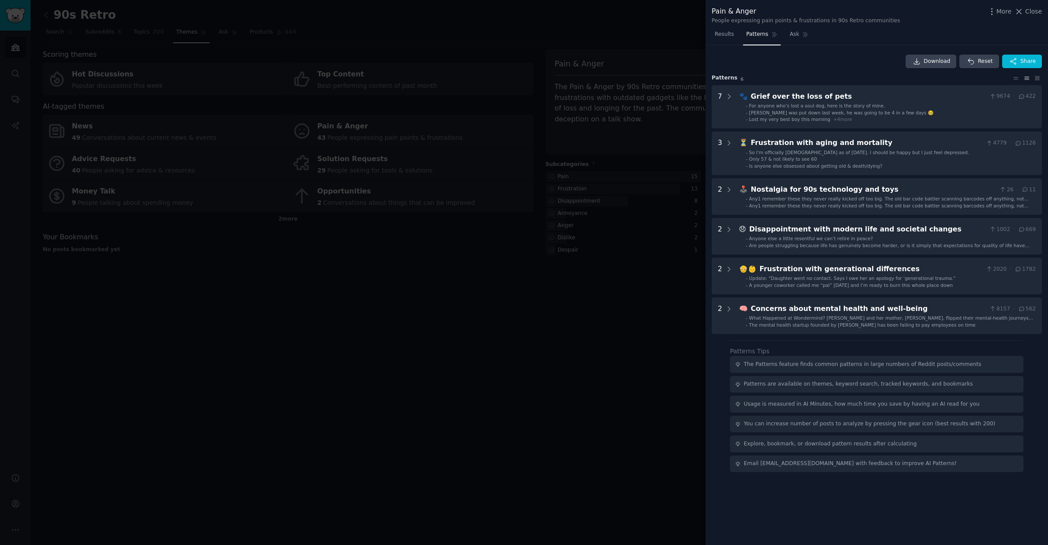
click at [561, 322] on div at bounding box center [524, 272] width 1048 height 545
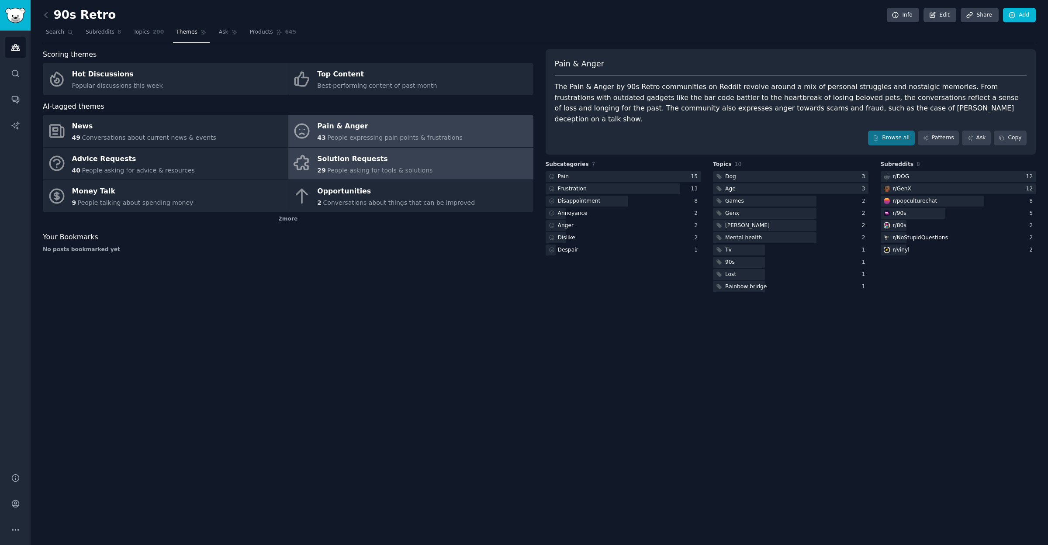
click at [387, 164] on div "Solution Requests" at bounding box center [374, 159] width 115 height 14
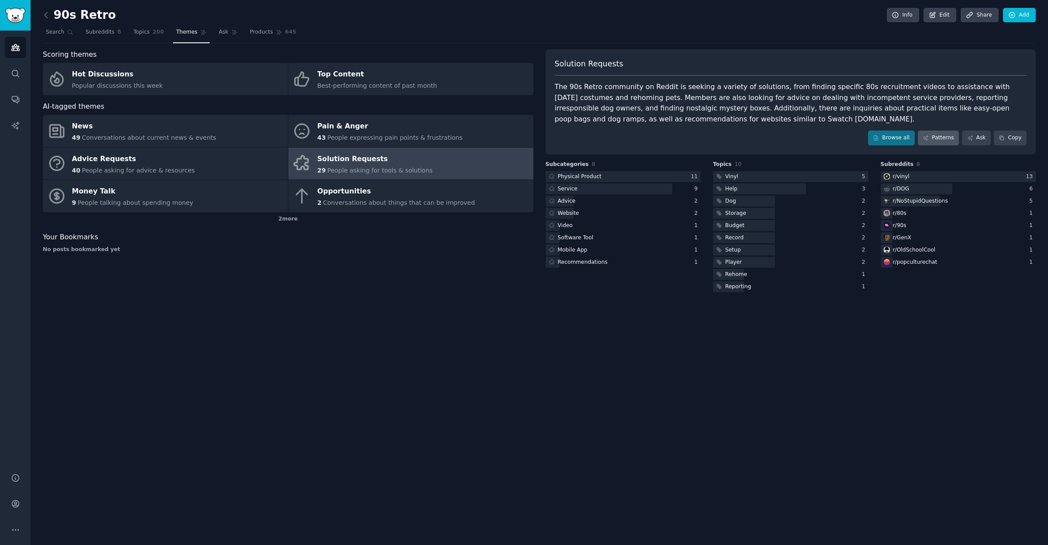
click at [933, 136] on link "Patterns" at bounding box center [938, 138] width 41 height 15
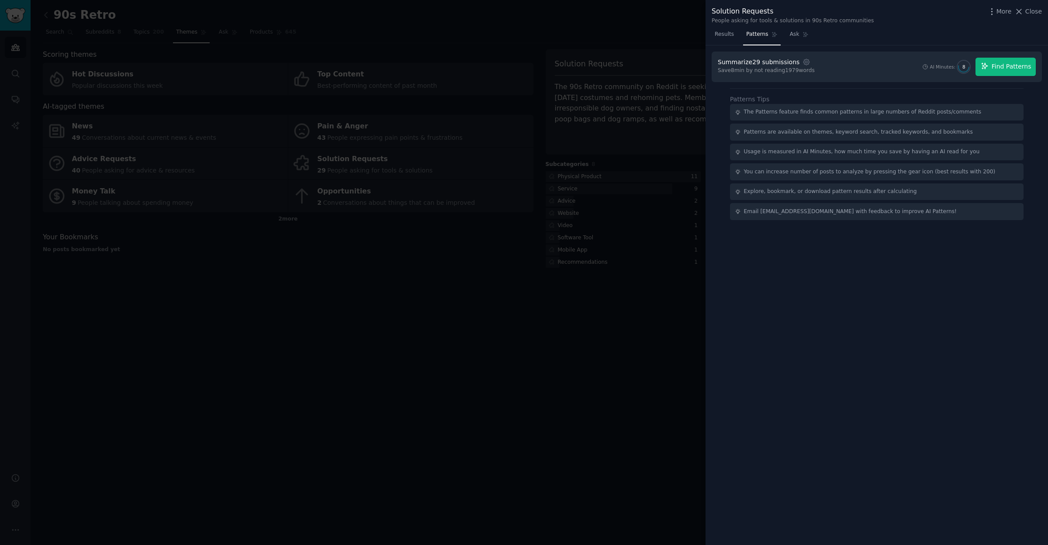
click at [1009, 66] on span "Find Patterns" at bounding box center [1012, 66] width 40 height 9
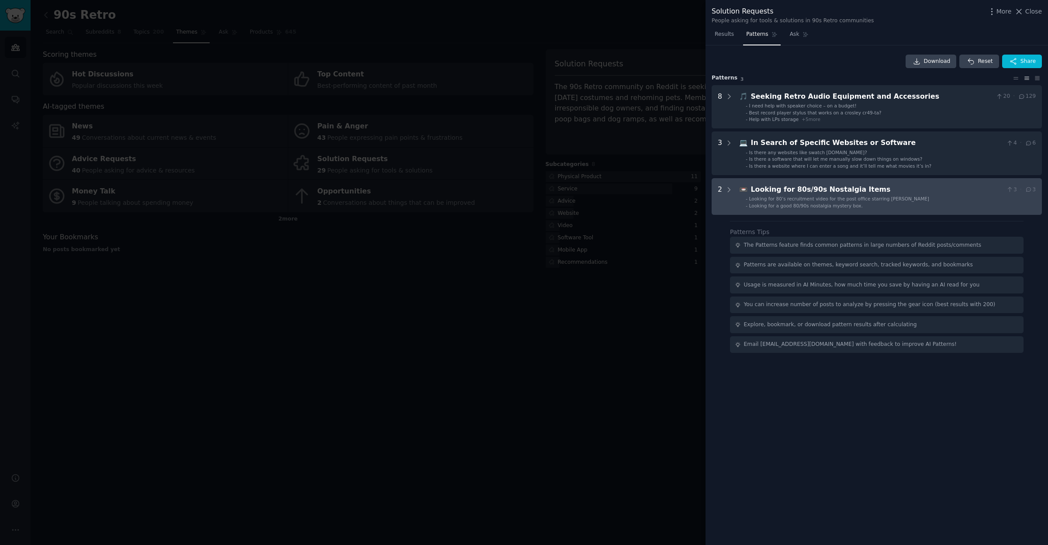
click at [828, 196] on div "Looking for 80’s recruitment video for the post office starring [PERSON_NAME]" at bounding box center [839, 199] width 180 height 6
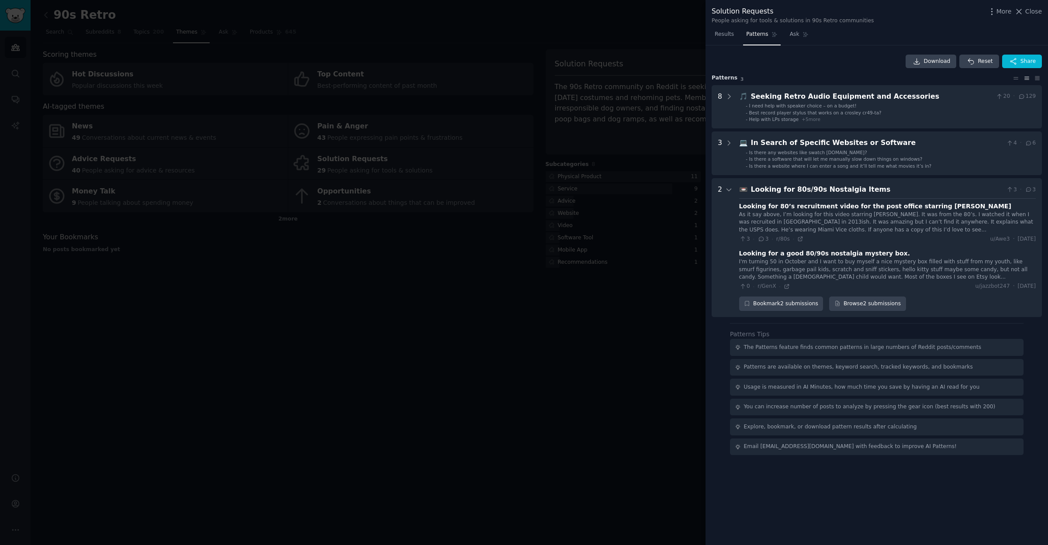
click at [307, 204] on div at bounding box center [524, 272] width 1048 height 545
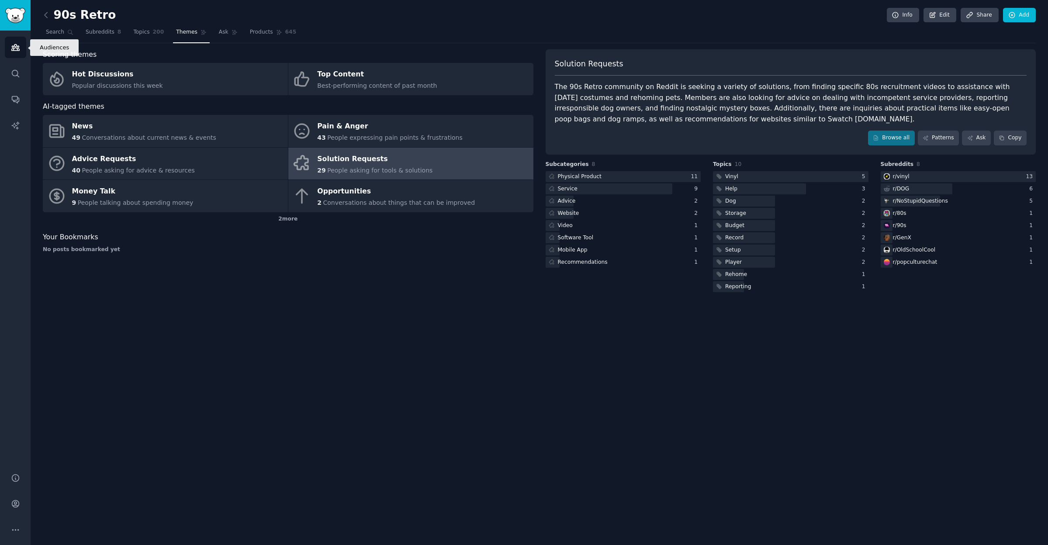
click at [19, 40] on link "Audiences" at bounding box center [15, 47] width 21 height 21
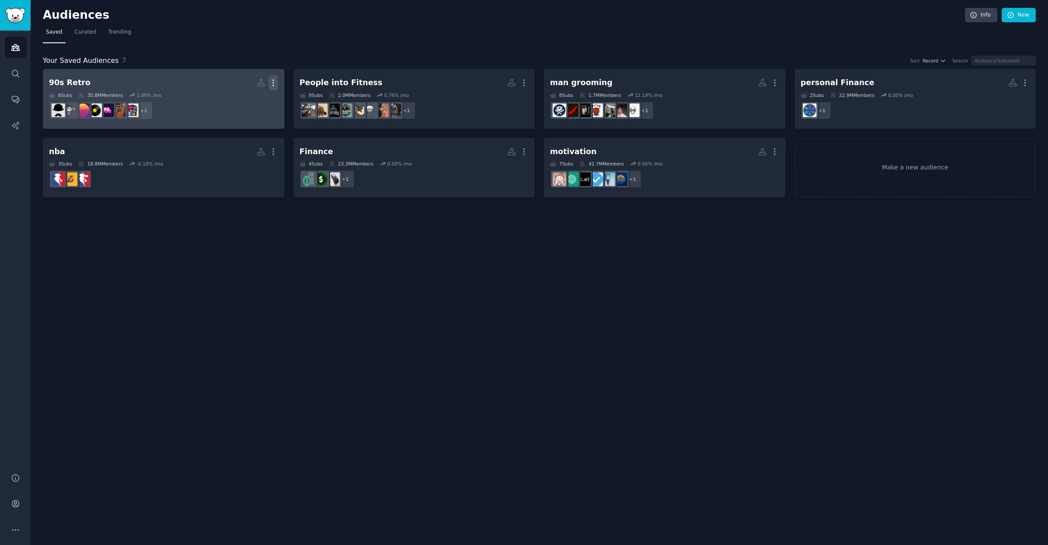
click at [273, 85] on icon "button" at bounding box center [273, 83] width 1 height 6
click at [256, 100] on p "Delete" at bounding box center [249, 101] width 20 height 9
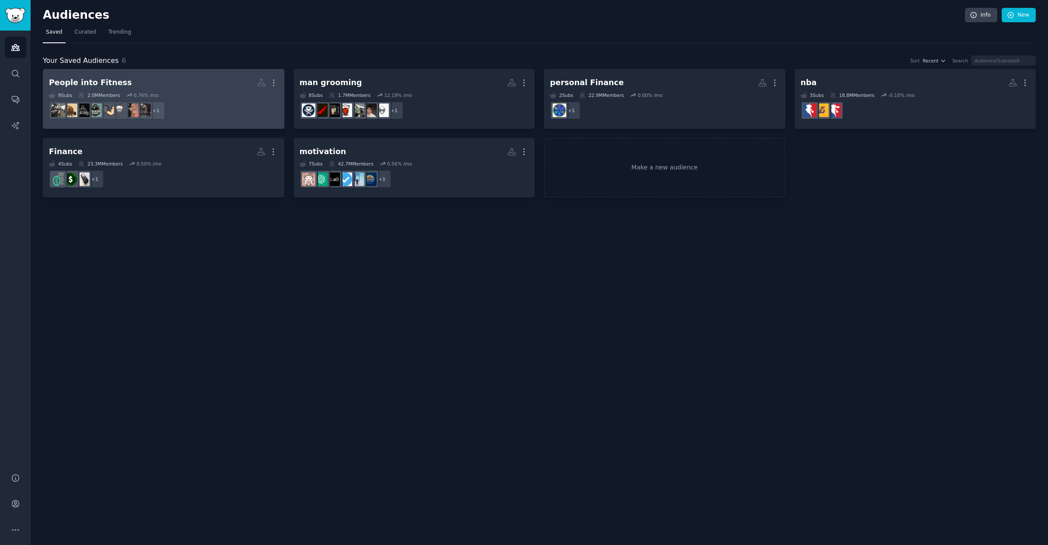
click at [235, 98] on dd "+ 1" at bounding box center [163, 110] width 229 height 24
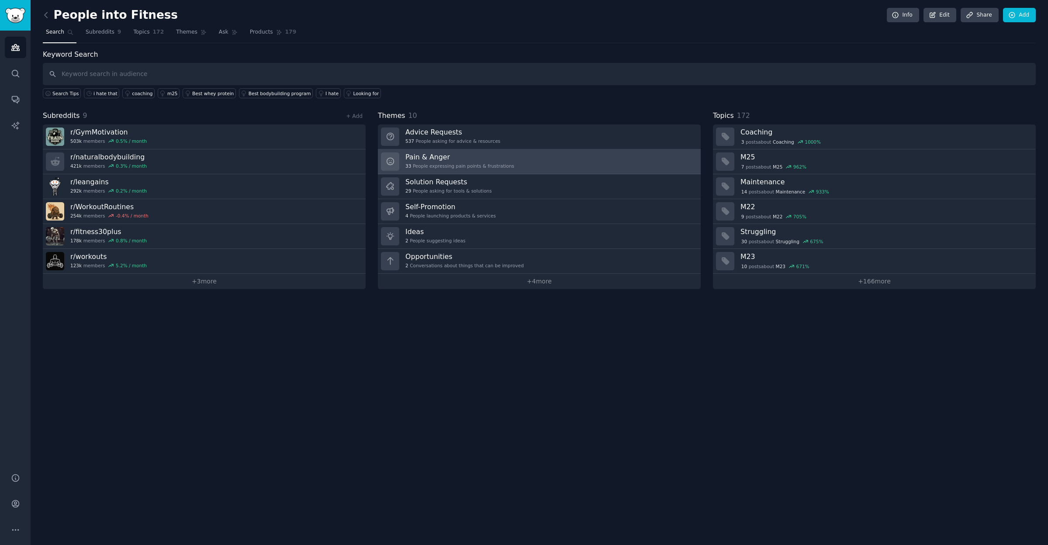
click at [425, 159] on h3 "Pain & Anger" at bounding box center [459, 156] width 109 height 9
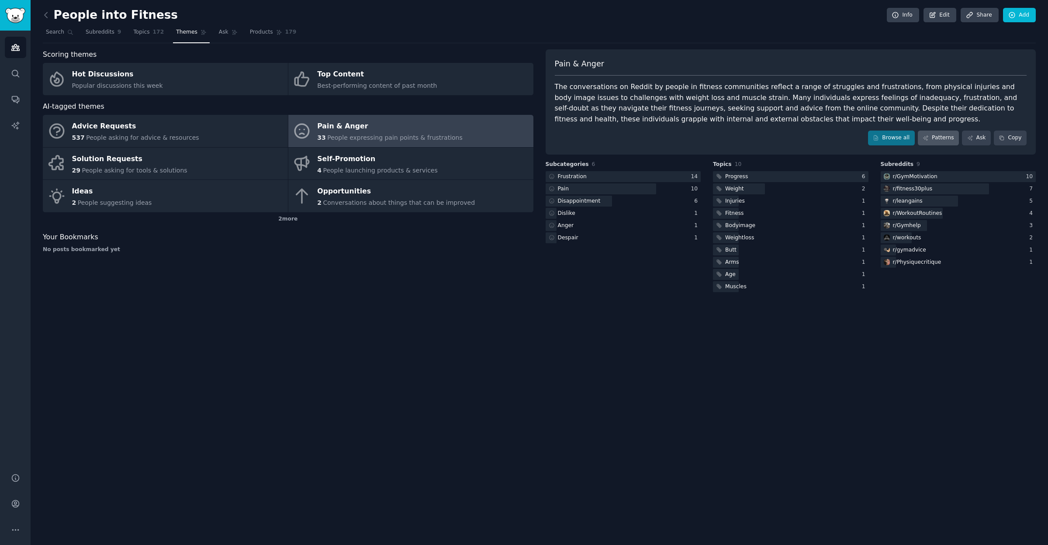
click at [943, 143] on link "Patterns" at bounding box center [938, 138] width 41 height 15
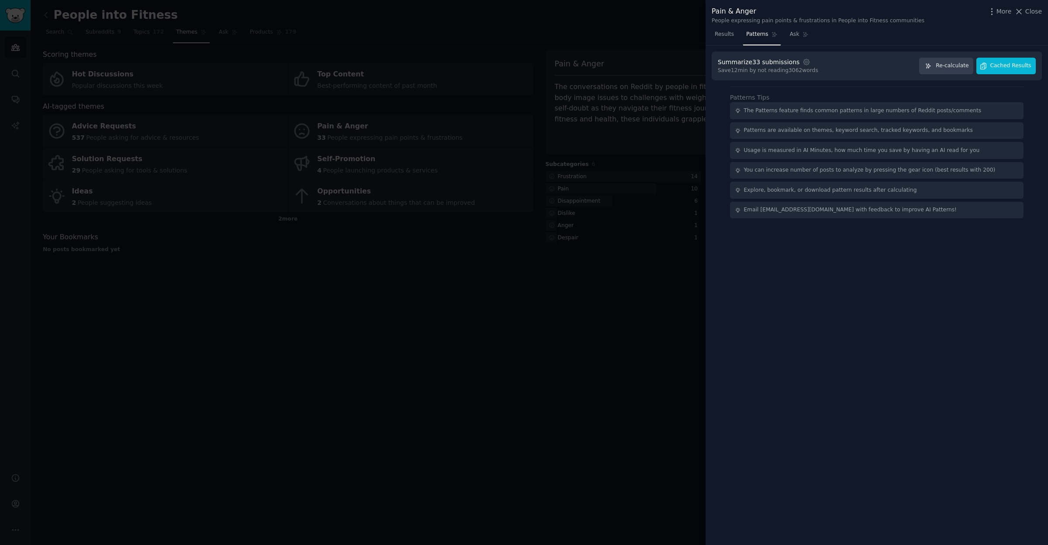
click at [1006, 65] on span "Cached Results" at bounding box center [1010, 66] width 41 height 8
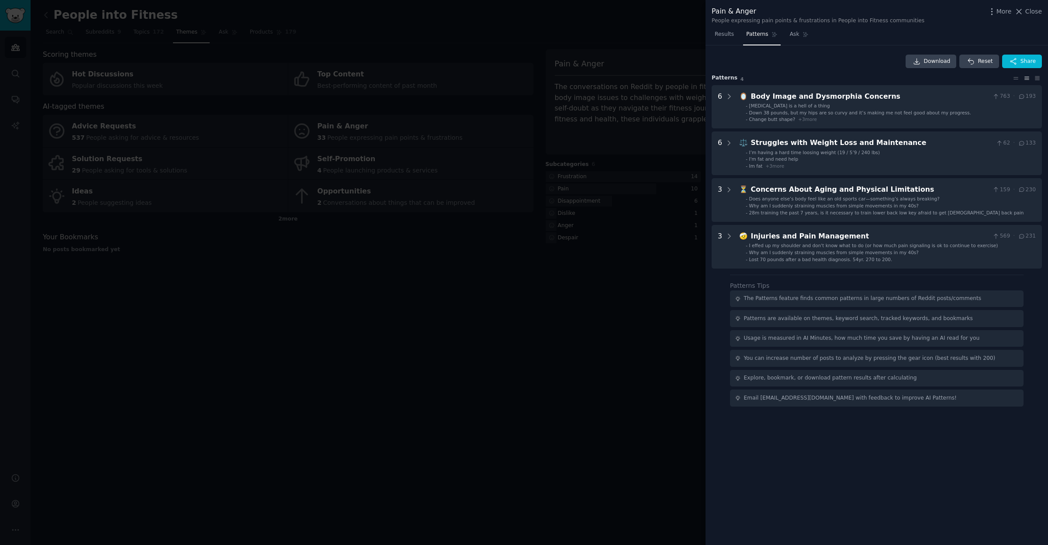
click at [418, 306] on div at bounding box center [524, 272] width 1048 height 545
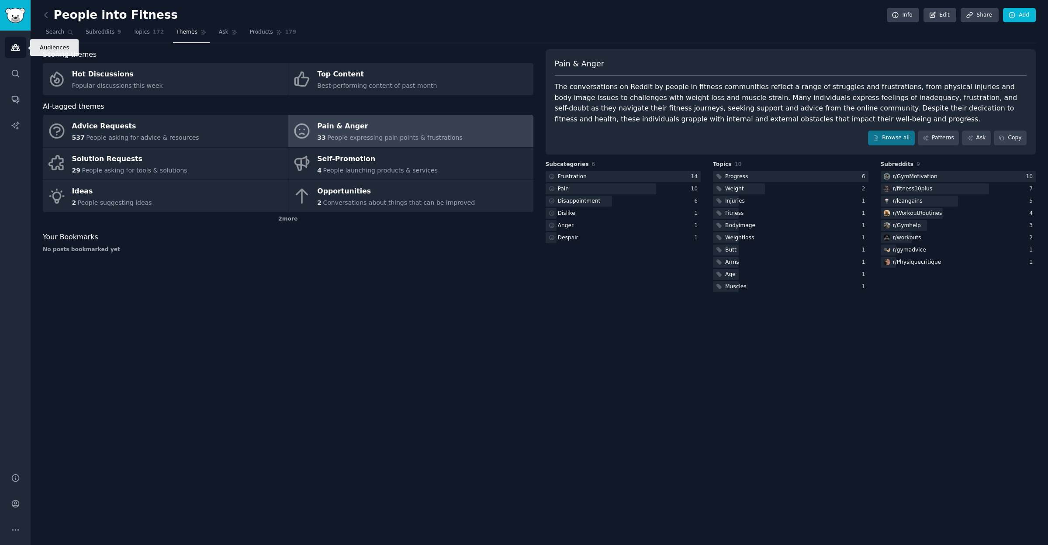
click at [17, 45] on icon "Sidebar" at bounding box center [15, 48] width 8 height 6
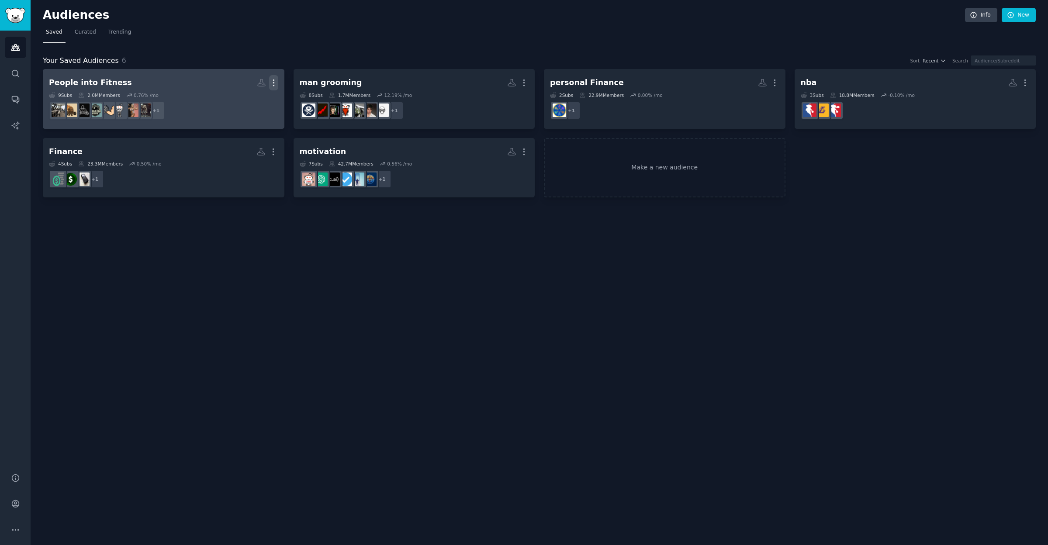
click at [272, 86] on icon "button" at bounding box center [273, 82] width 9 height 9
click at [245, 103] on p "Delete" at bounding box center [250, 101] width 20 height 9
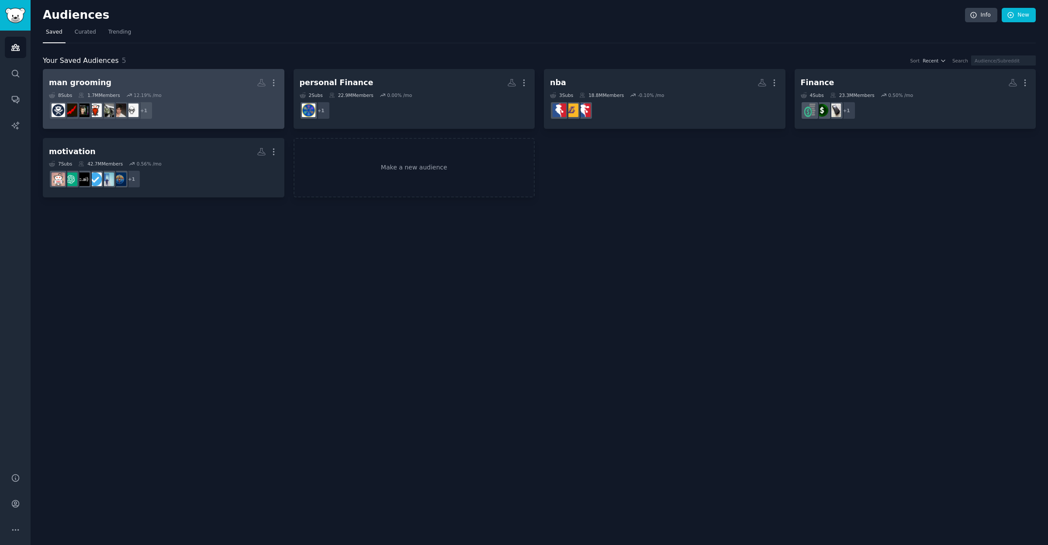
click at [203, 92] on div "8 Sub s 1.7M Members 12.19 % /mo" at bounding box center [163, 95] width 229 height 6
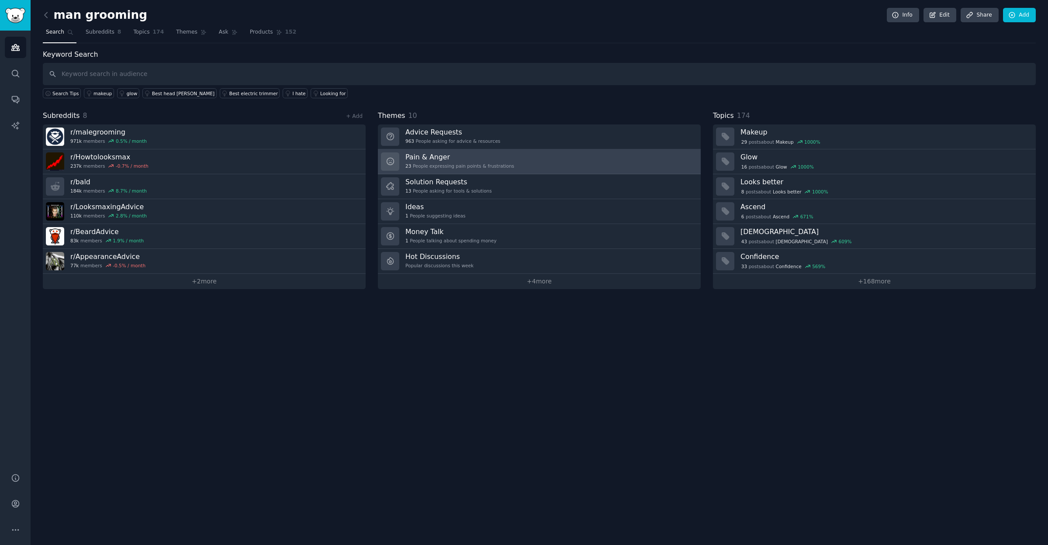
click at [485, 161] on div "Pain & Anger 23 People expressing pain points & frustrations" at bounding box center [459, 161] width 109 height 18
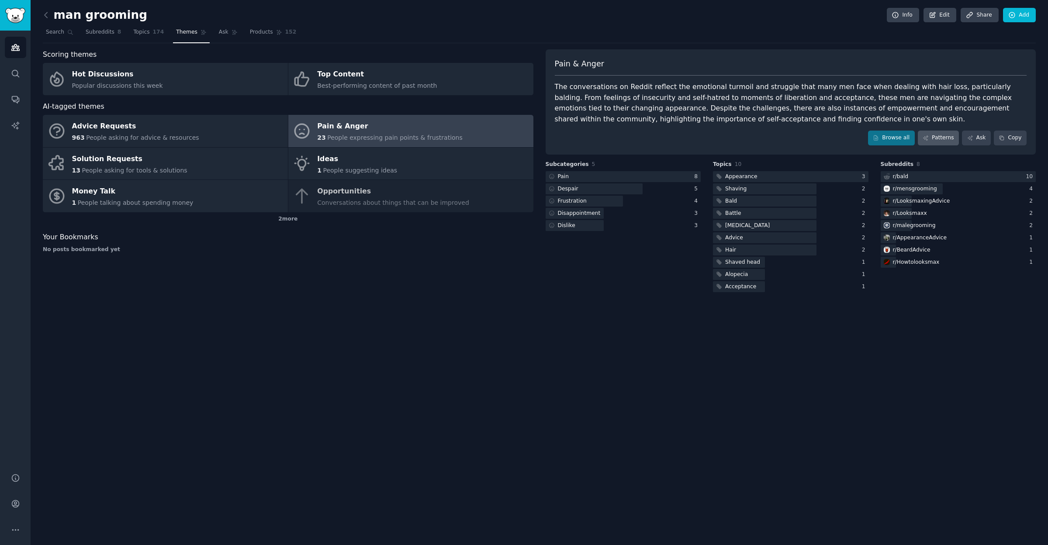
click at [938, 136] on link "Patterns" at bounding box center [938, 138] width 41 height 15
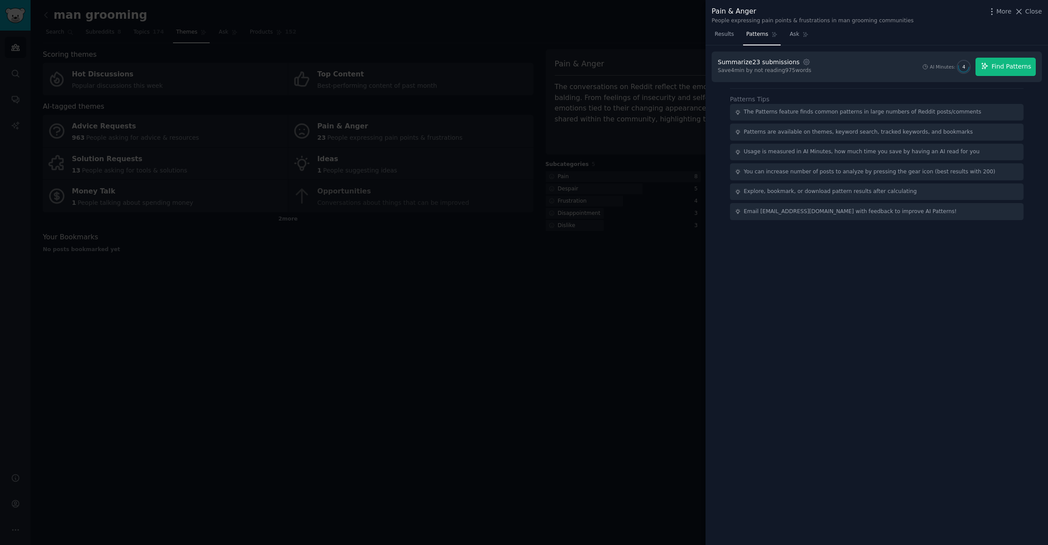
click at [1003, 71] on button "Find Patterns" at bounding box center [1005, 67] width 60 height 18
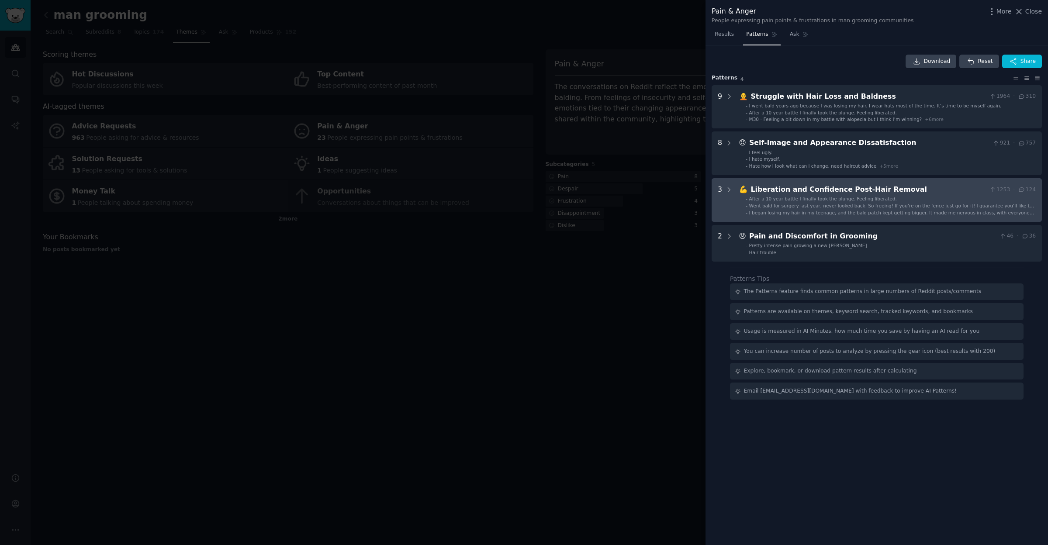
click at [905, 200] on li "- After a 10 year battle I finally took the plunge. Feeling liberated." at bounding box center [891, 199] width 290 height 6
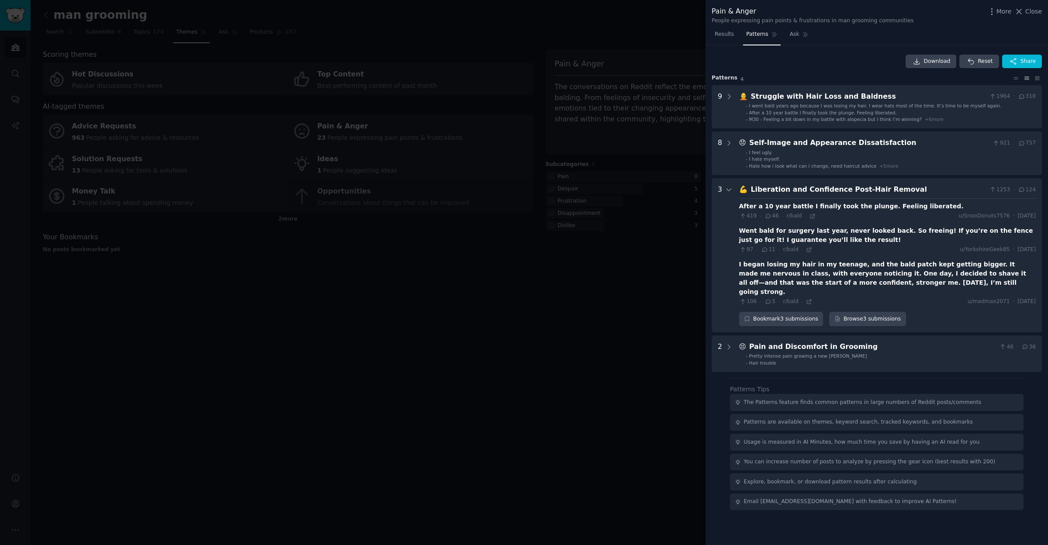
click at [439, 362] on div at bounding box center [524, 272] width 1048 height 545
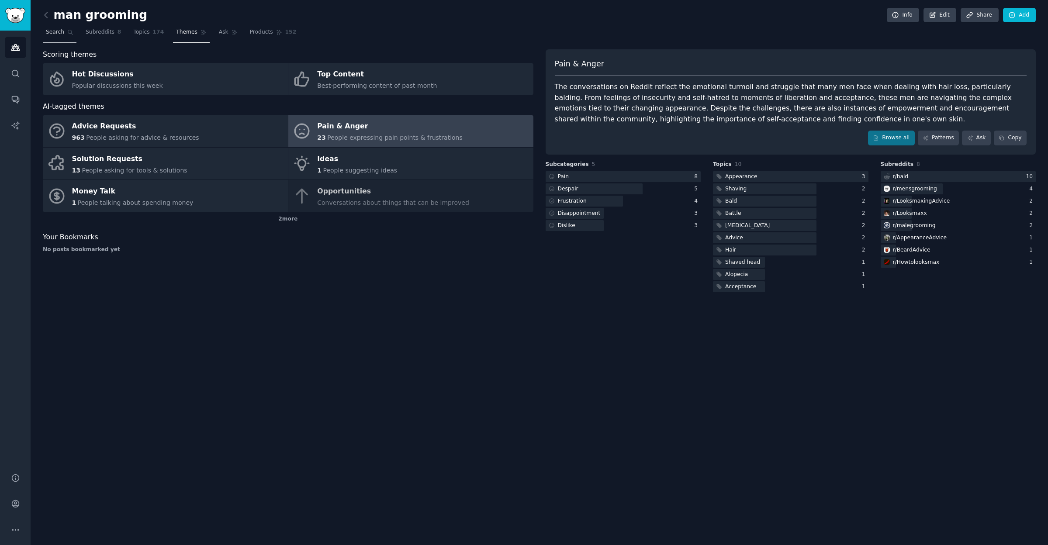
click at [56, 32] on span "Search" at bounding box center [55, 32] width 18 height 8
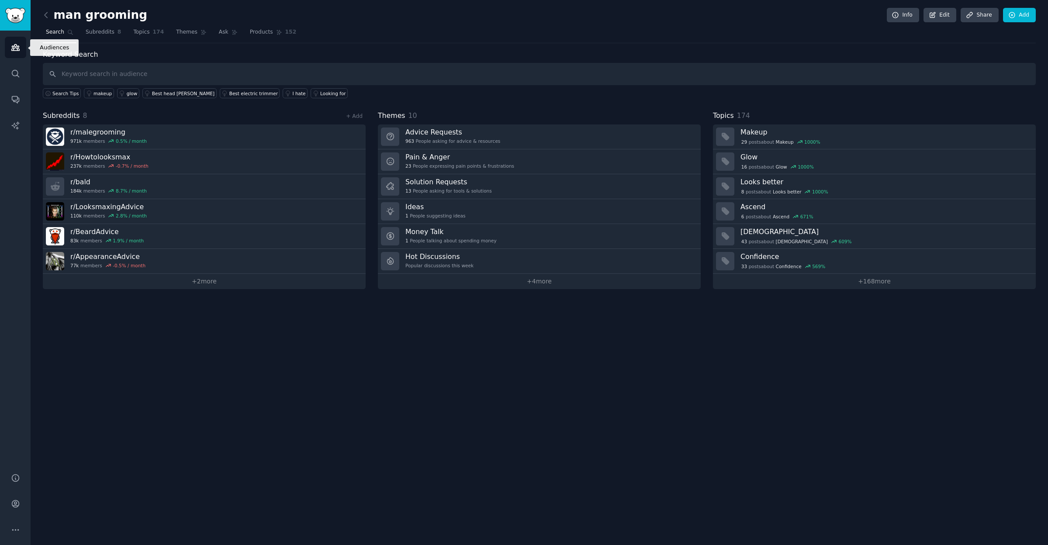
click at [18, 47] on icon "Sidebar" at bounding box center [15, 48] width 8 height 6
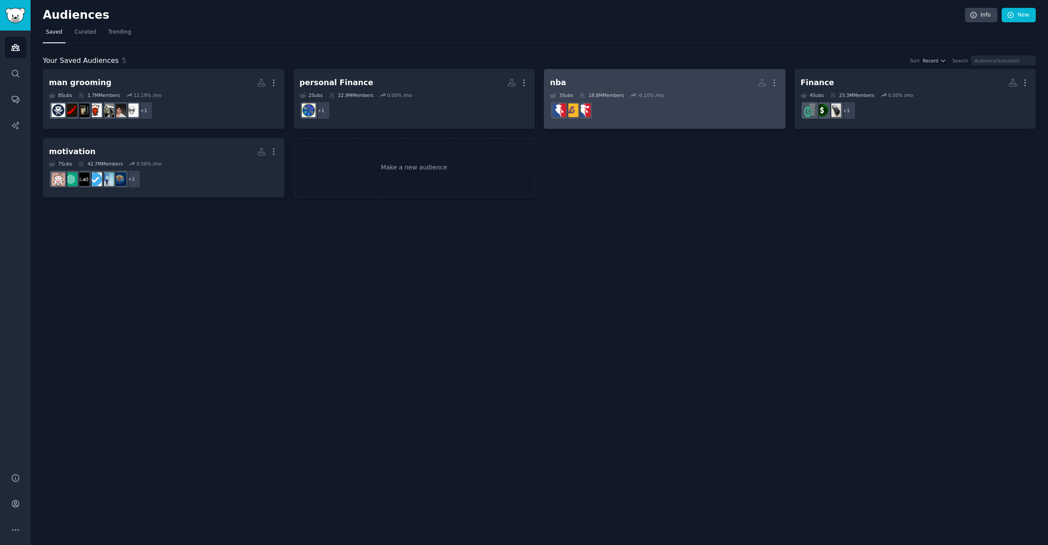
click at [612, 106] on dd "r/NBATalk" at bounding box center [664, 110] width 229 height 24
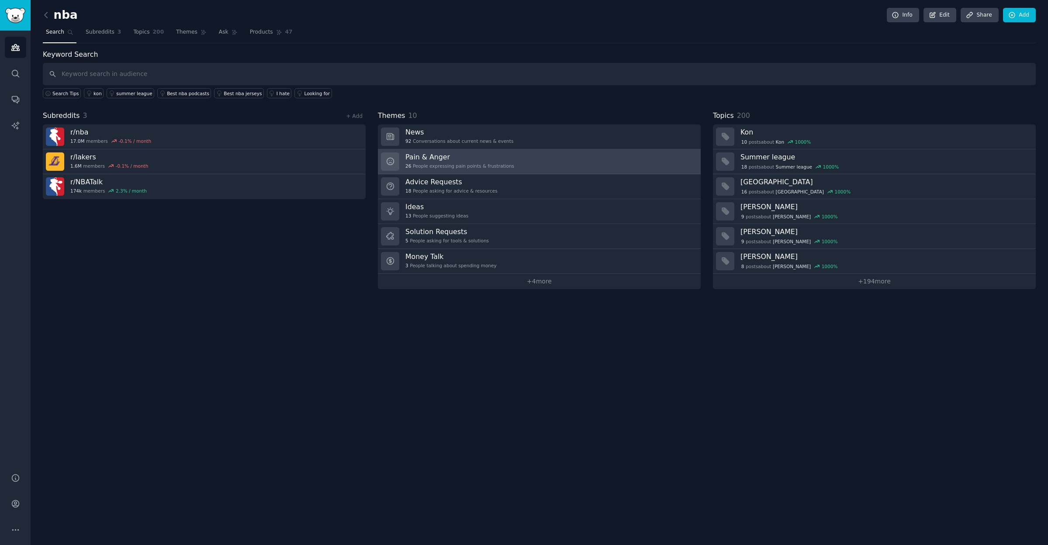
click at [438, 161] on div "Pain & Anger 26 People expressing pain points & frustrations" at bounding box center [459, 161] width 109 height 18
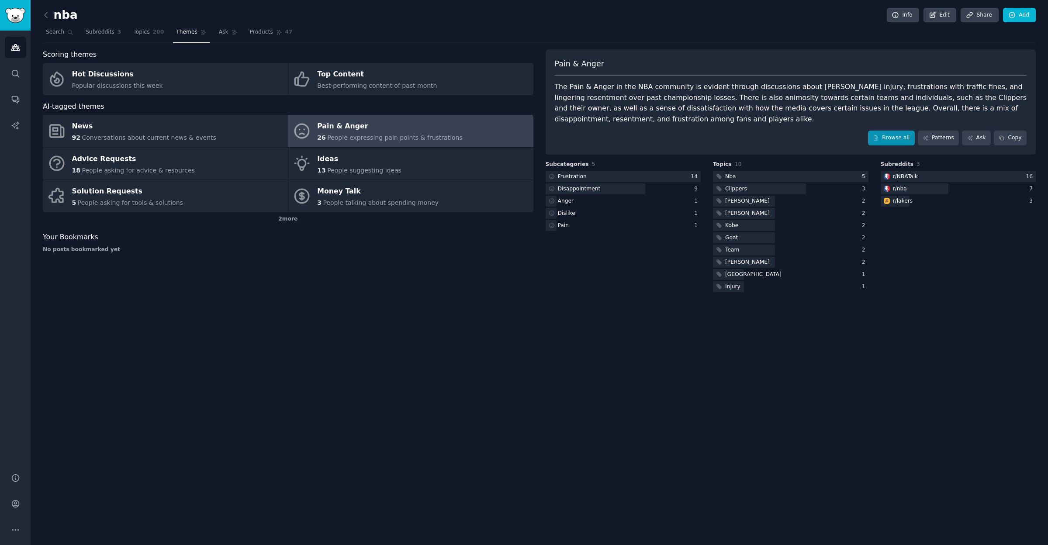
click at [889, 139] on link "Browse all" at bounding box center [891, 138] width 47 height 15
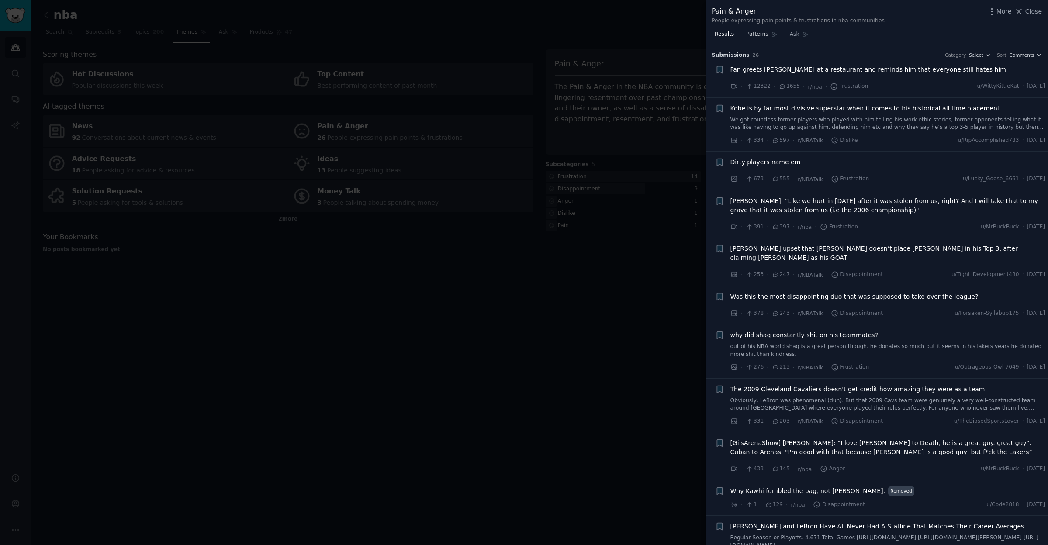
click at [765, 31] on span "Patterns" at bounding box center [757, 35] width 22 height 8
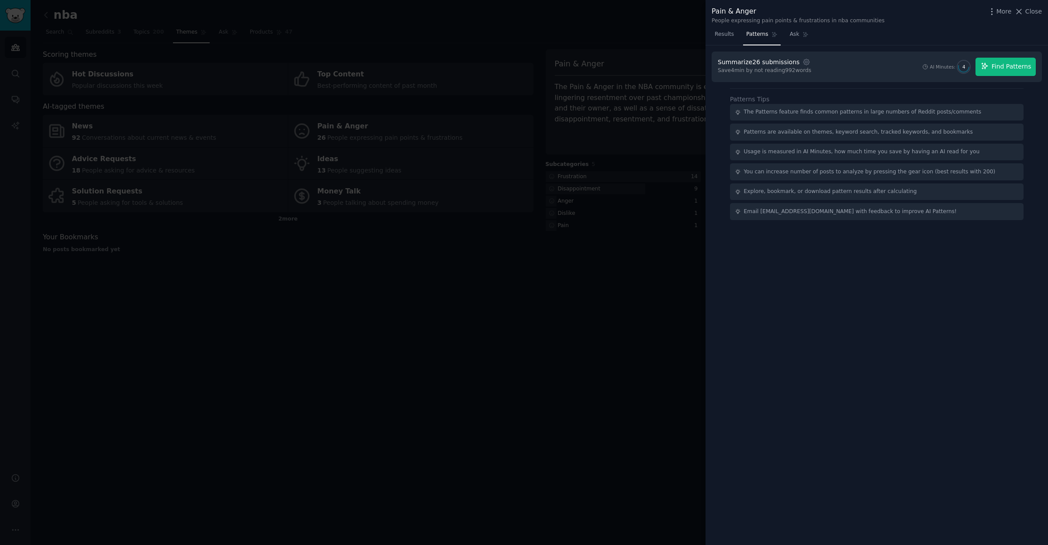
click at [1005, 62] on span "Find Patterns" at bounding box center [1012, 66] width 40 height 9
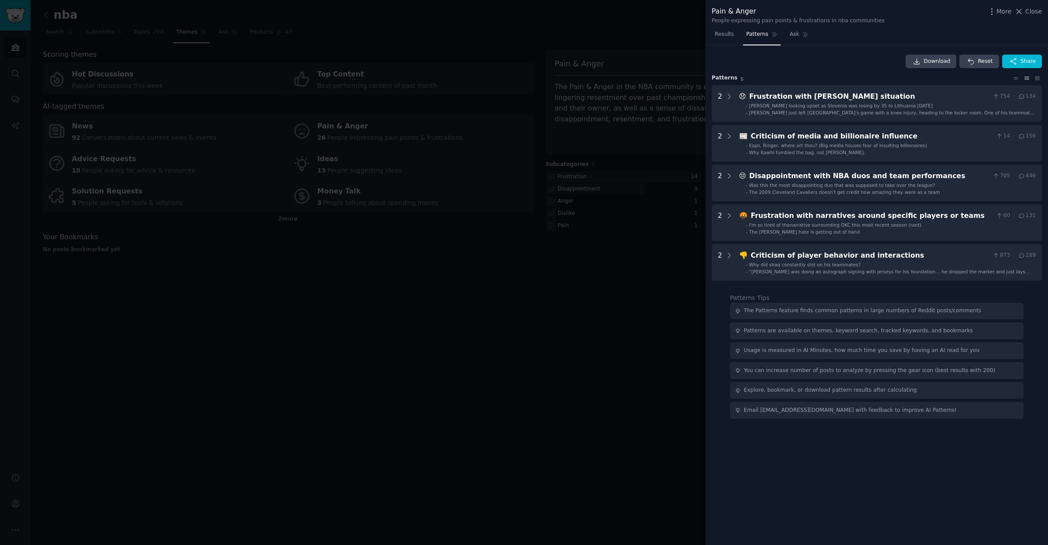
click at [16, 45] on div at bounding box center [524, 272] width 1048 height 545
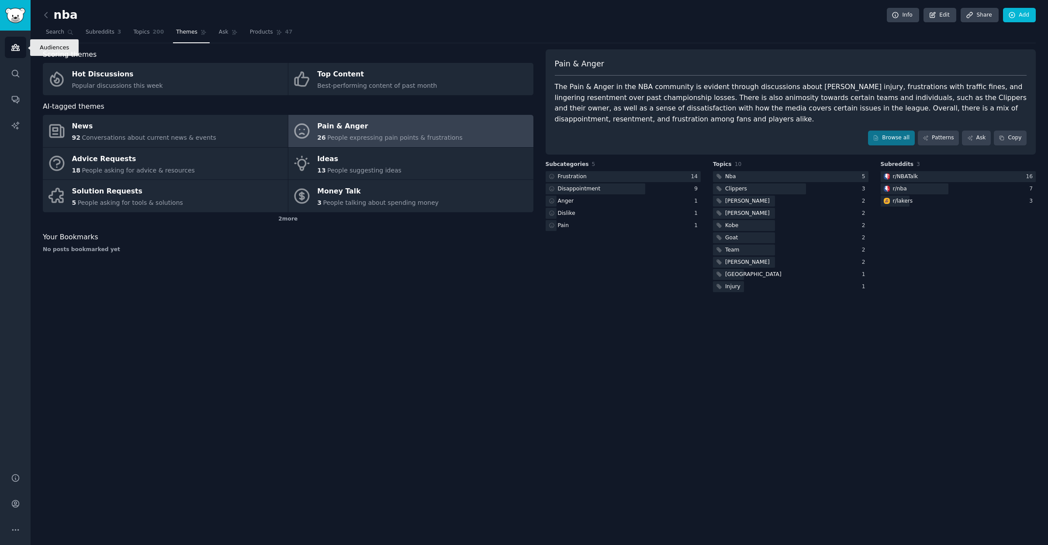
click at [17, 49] on icon "Sidebar" at bounding box center [15, 48] width 8 height 6
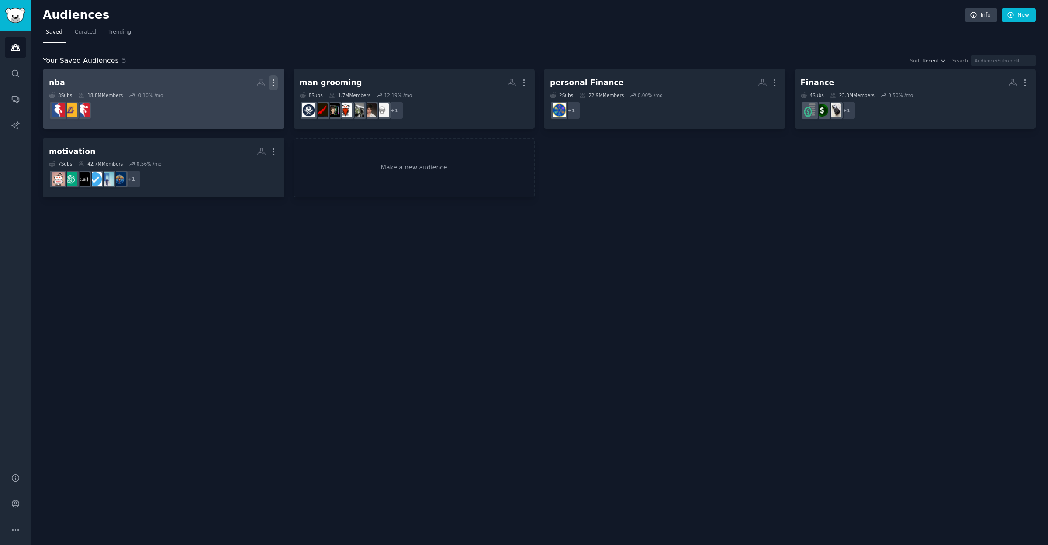
click at [274, 80] on icon "button" at bounding box center [273, 83] width 1 height 6
click at [252, 97] on p "Delete" at bounding box center [249, 101] width 20 height 9
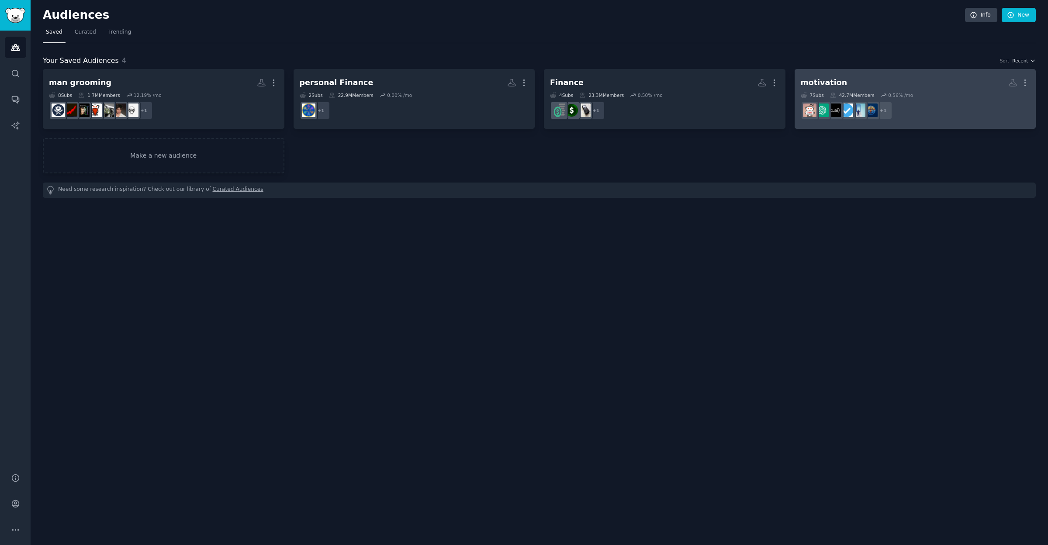
click at [893, 86] on h2 "motivation More" at bounding box center [915, 82] width 229 height 15
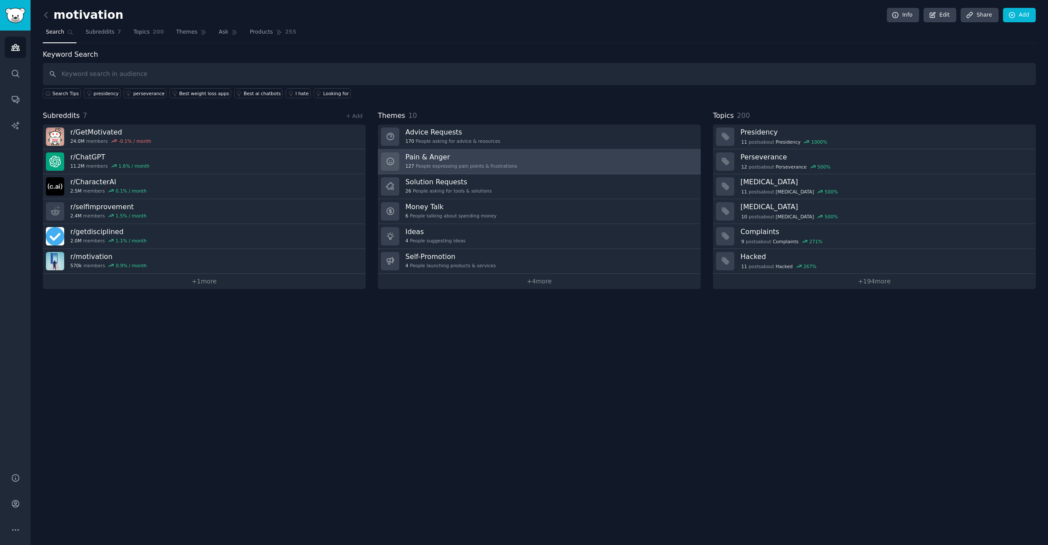
click at [472, 163] on div "127 People expressing pain points & frustrations" at bounding box center [461, 166] width 112 height 6
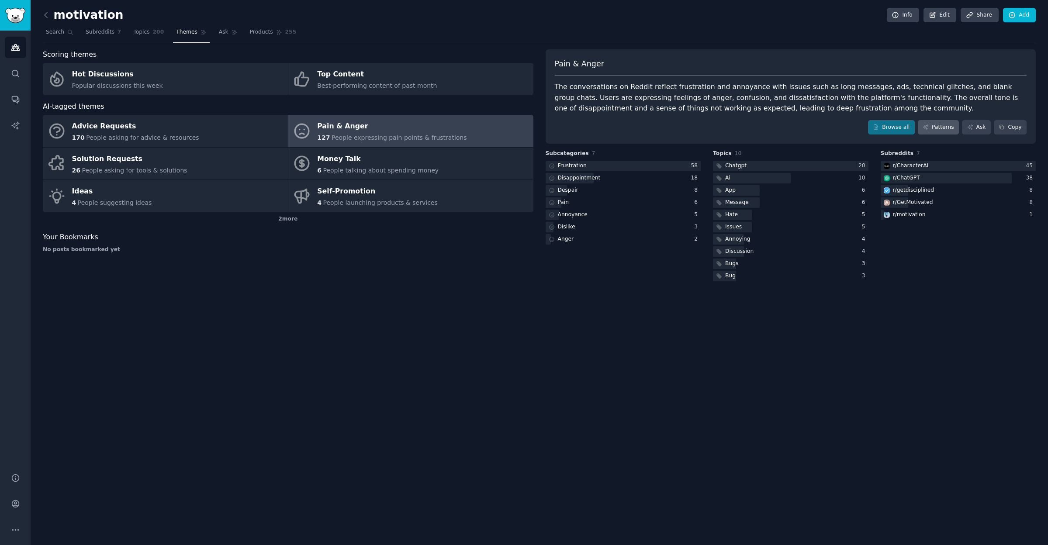
click at [947, 126] on link "Patterns" at bounding box center [938, 127] width 41 height 15
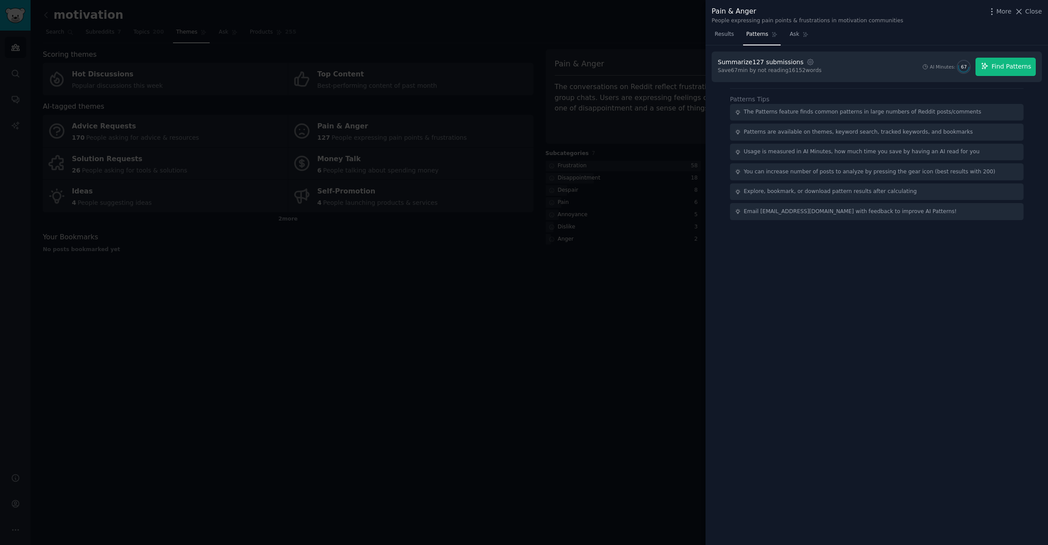
click at [999, 70] on span "Find Patterns" at bounding box center [1012, 66] width 40 height 9
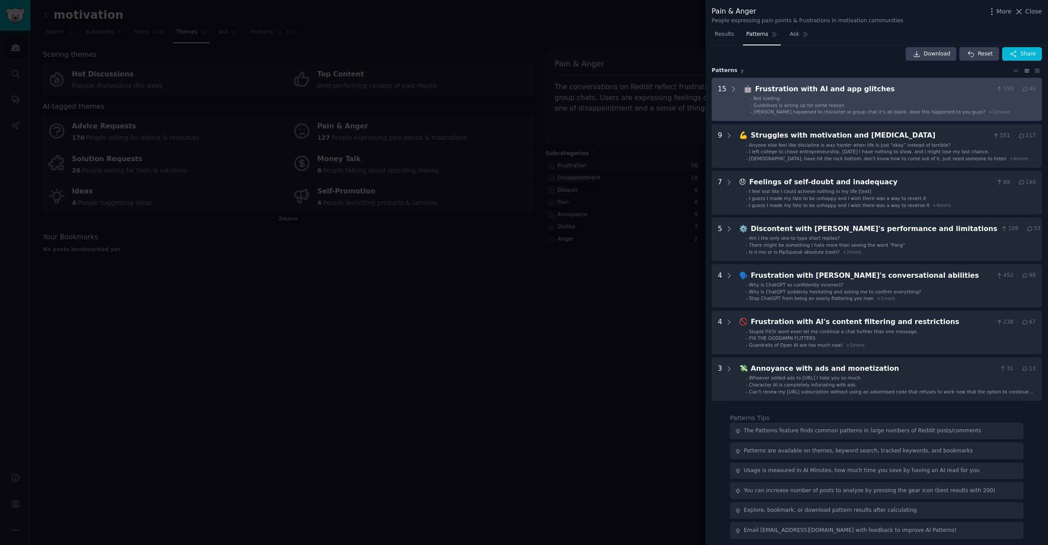
scroll to position [7, 0]
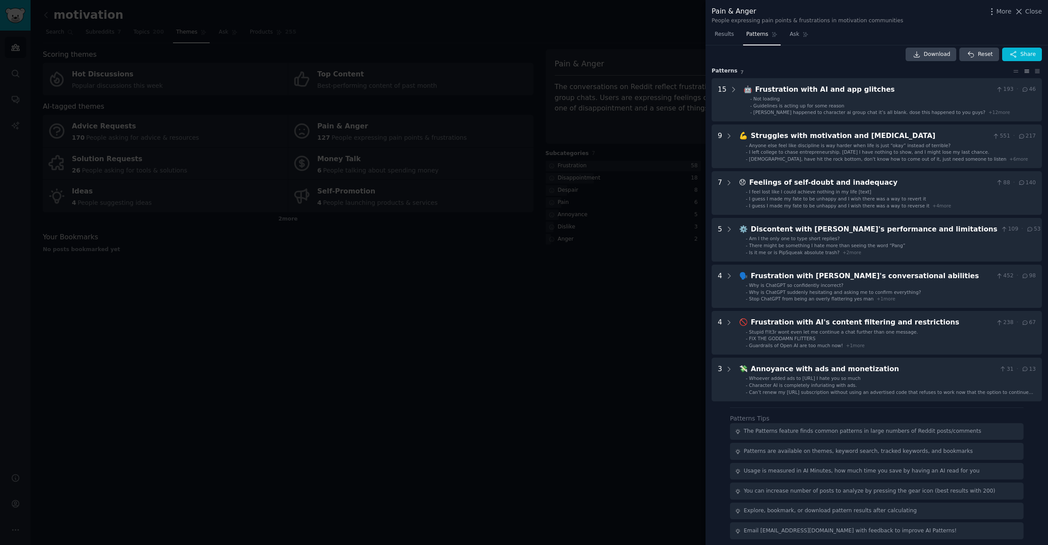
click at [247, 353] on div at bounding box center [524, 272] width 1048 height 545
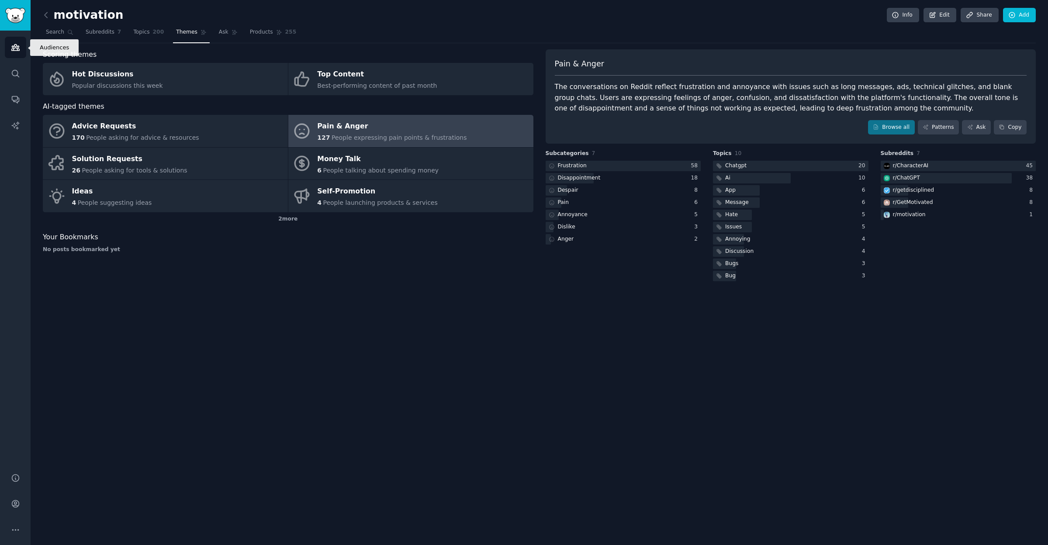
click at [21, 49] on link "Audiences" at bounding box center [15, 47] width 21 height 21
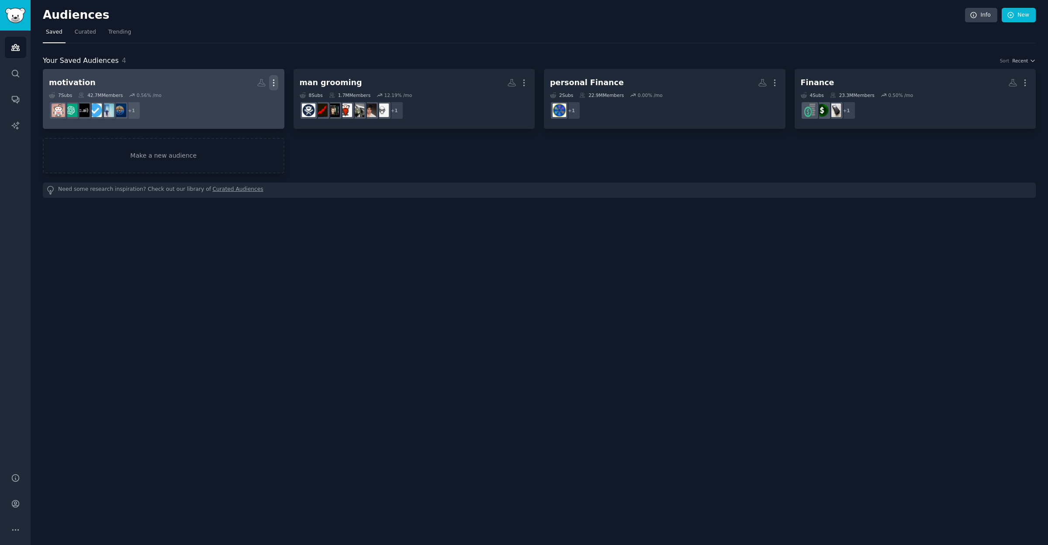
click at [274, 84] on icon "button" at bounding box center [273, 82] width 9 height 9
click at [250, 101] on p "Delete" at bounding box center [250, 101] width 20 height 9
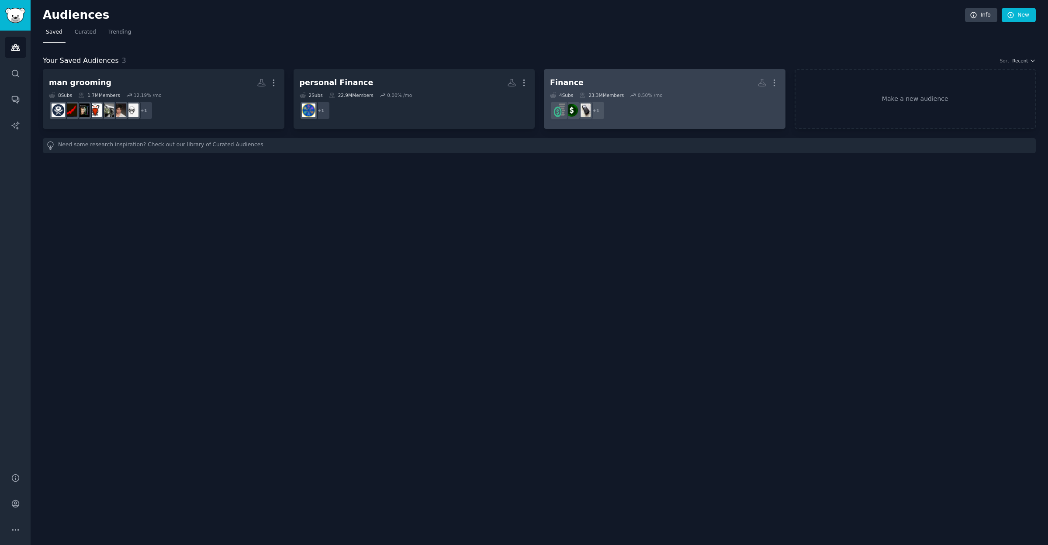
click at [665, 84] on h2 "Finance More" at bounding box center [664, 82] width 229 height 15
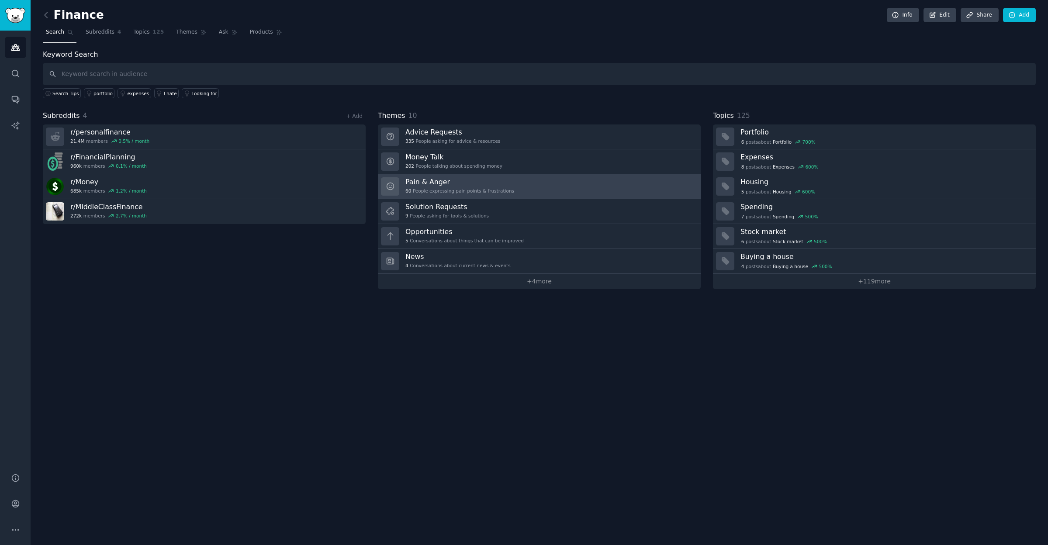
click at [434, 181] on h3 "Pain & Anger" at bounding box center [459, 181] width 109 height 9
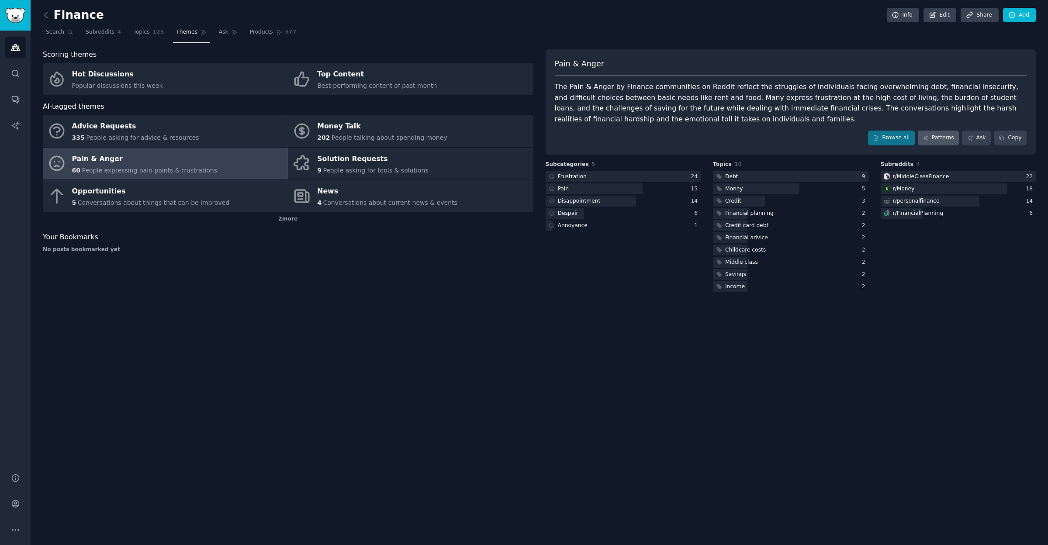
click at [935, 138] on link "Patterns" at bounding box center [938, 138] width 41 height 15
